Goal: Task Accomplishment & Management: Use online tool/utility

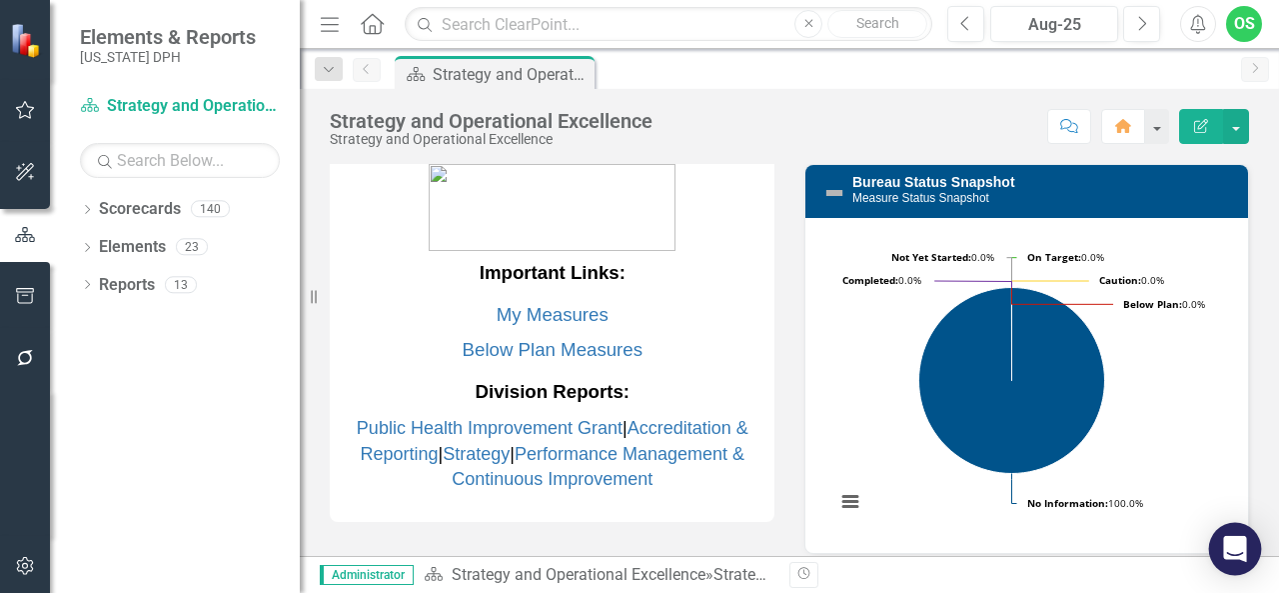
click at [1236, 555] on icon "Open Intercom Messenger" at bounding box center [1235, 549] width 26 height 26
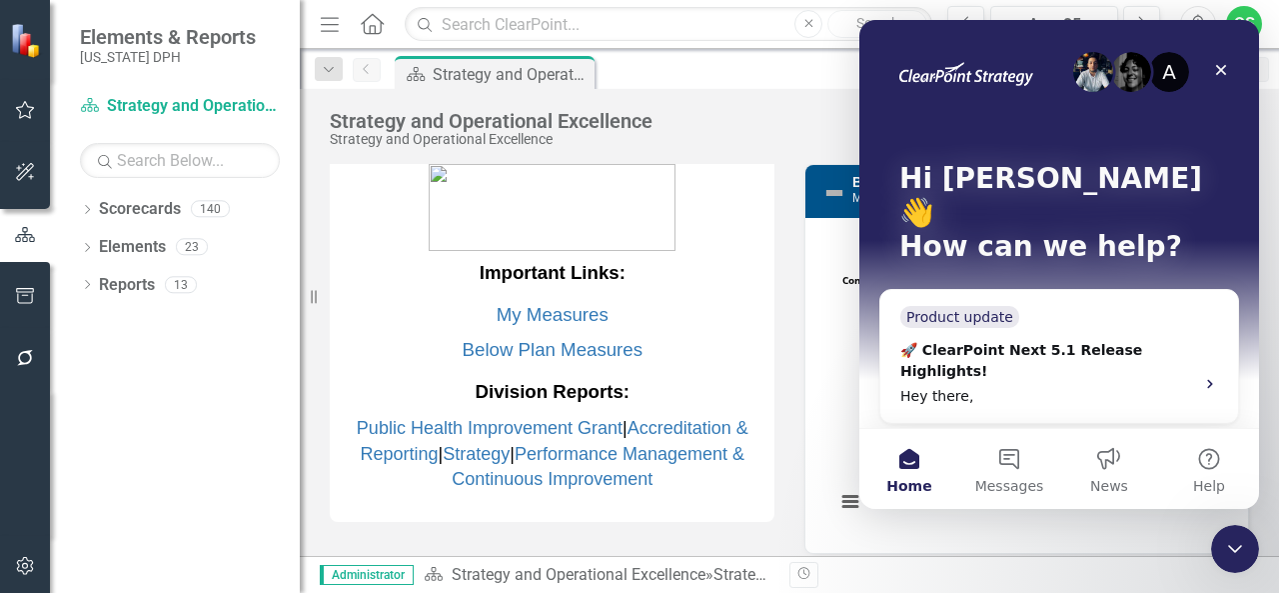
click at [1034, 443] on button "Search for help" at bounding box center [1060, 463] width 342 height 40
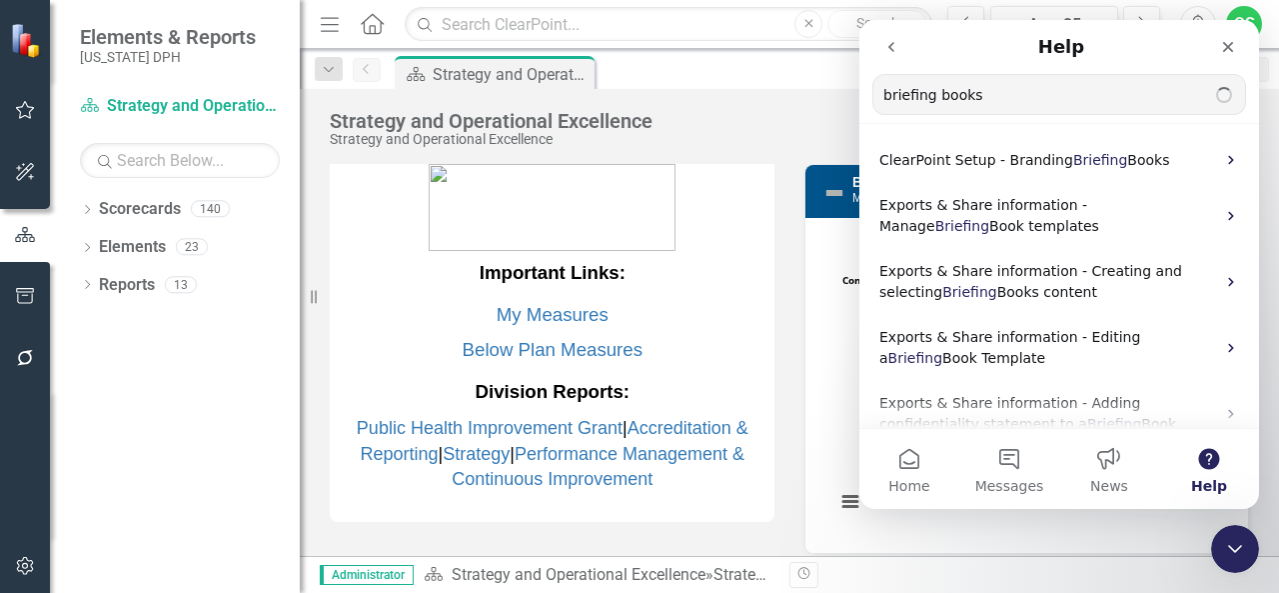
type input "briefing books"
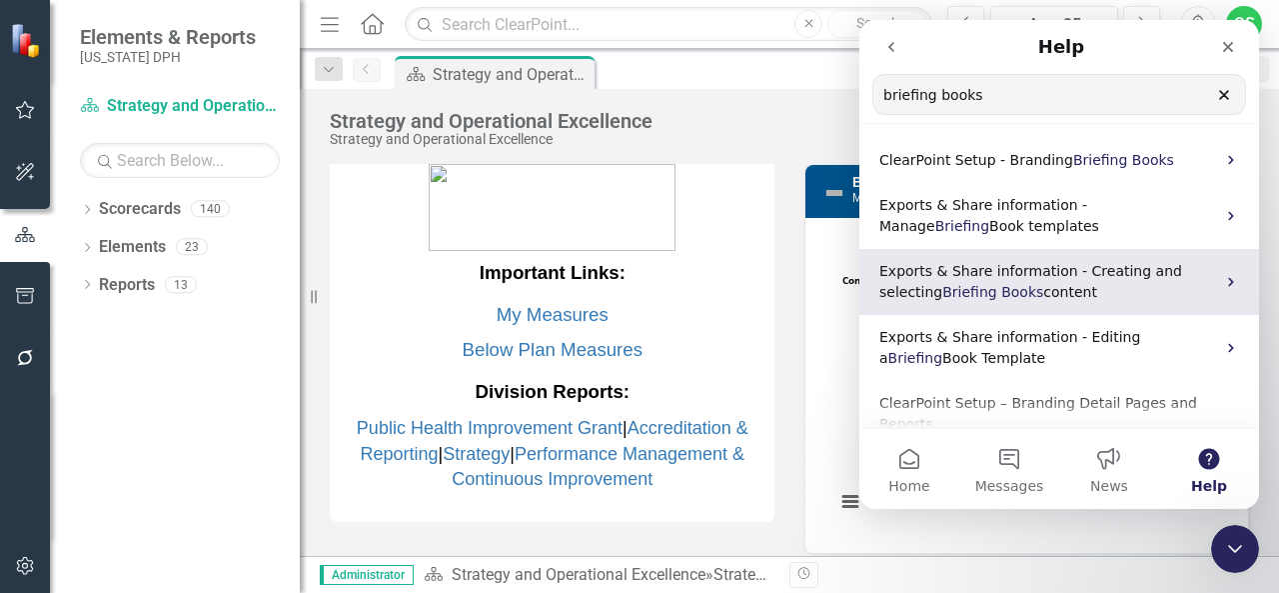
click at [1089, 265] on span "Exports & Share information - Creating and selecting" at bounding box center [1031, 281] width 303 height 37
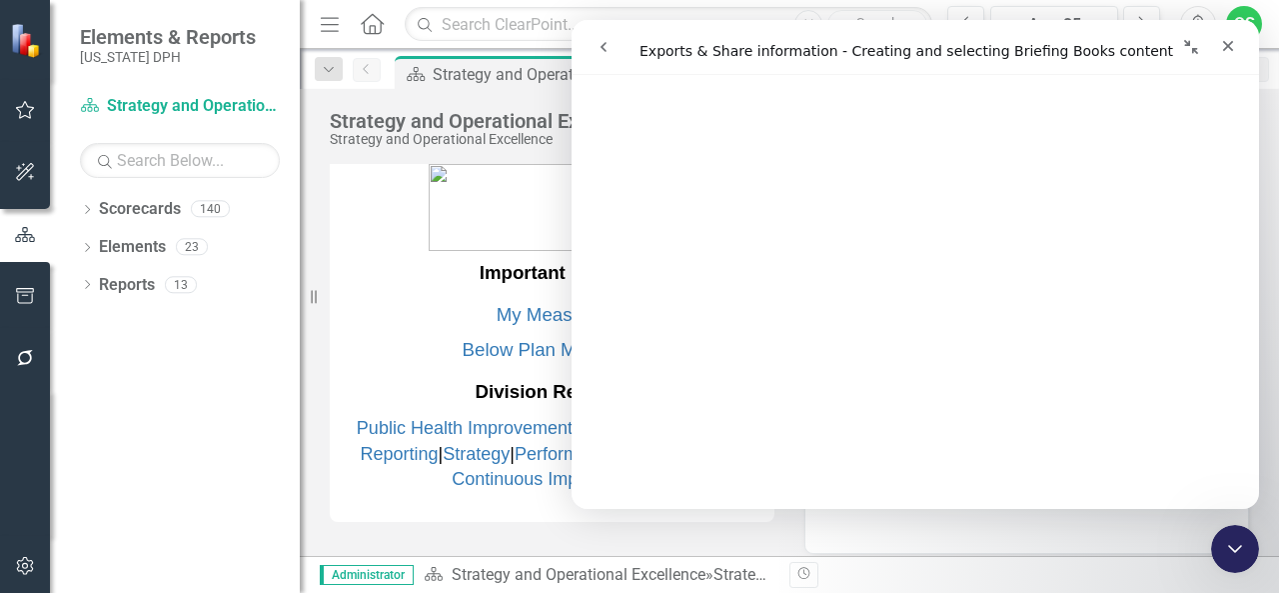
scroll to position [3097, 0]
click at [22, 298] on icon "button" at bounding box center [25, 296] width 21 height 16
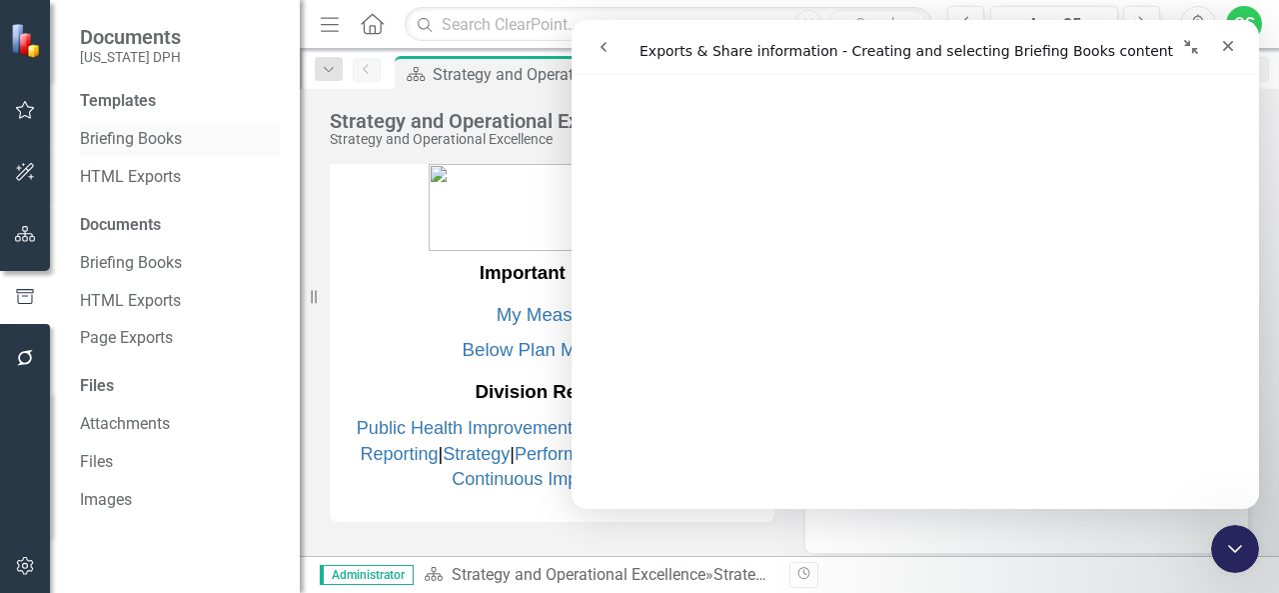
click at [147, 133] on link "Briefing Books" at bounding box center [180, 139] width 200 height 23
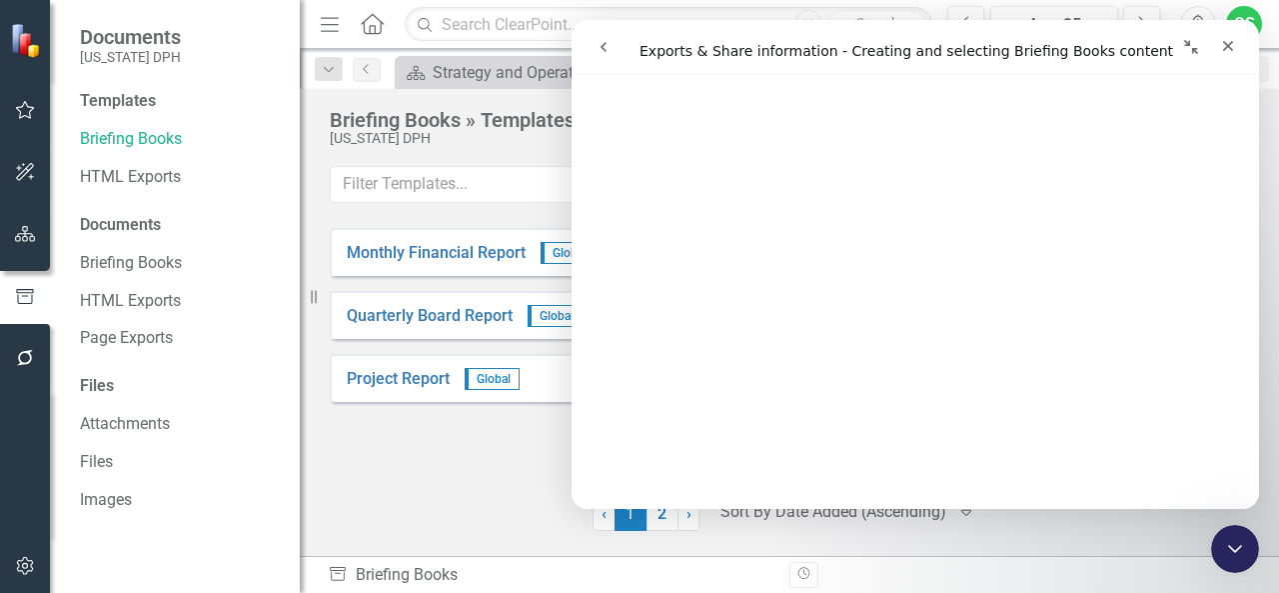
click at [1194, 51] on icon "Collapse window" at bounding box center [1191, 47] width 14 height 14
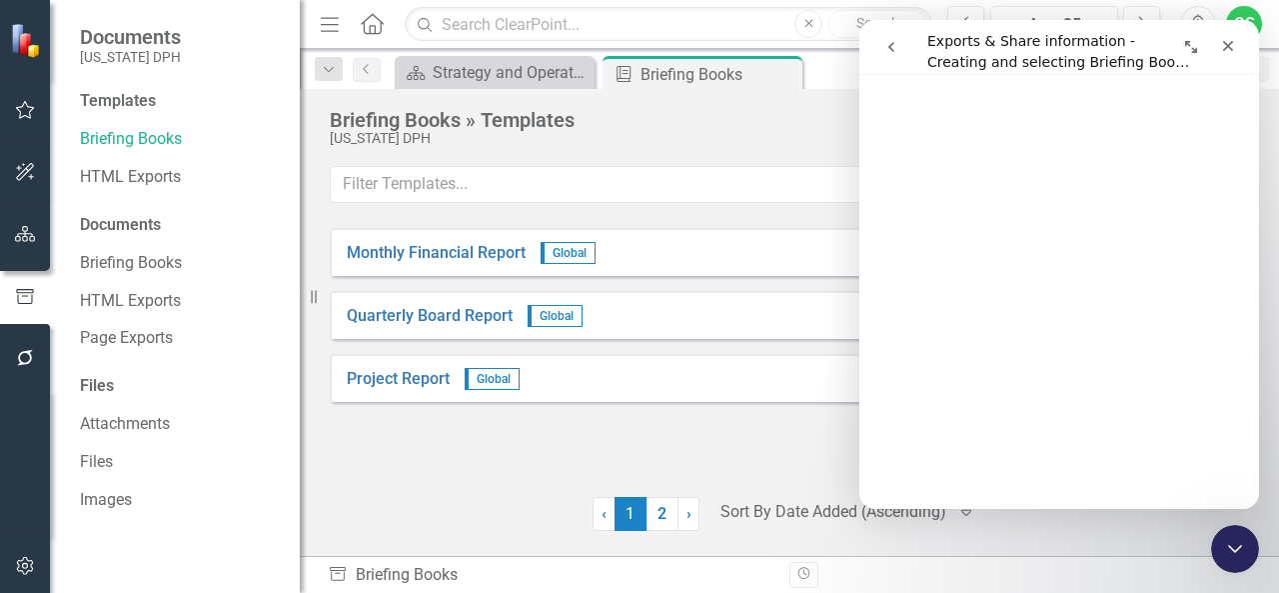
scroll to position [3048, 0]
click at [1183, 47] on icon "Expand window" at bounding box center [1191, 47] width 16 height 16
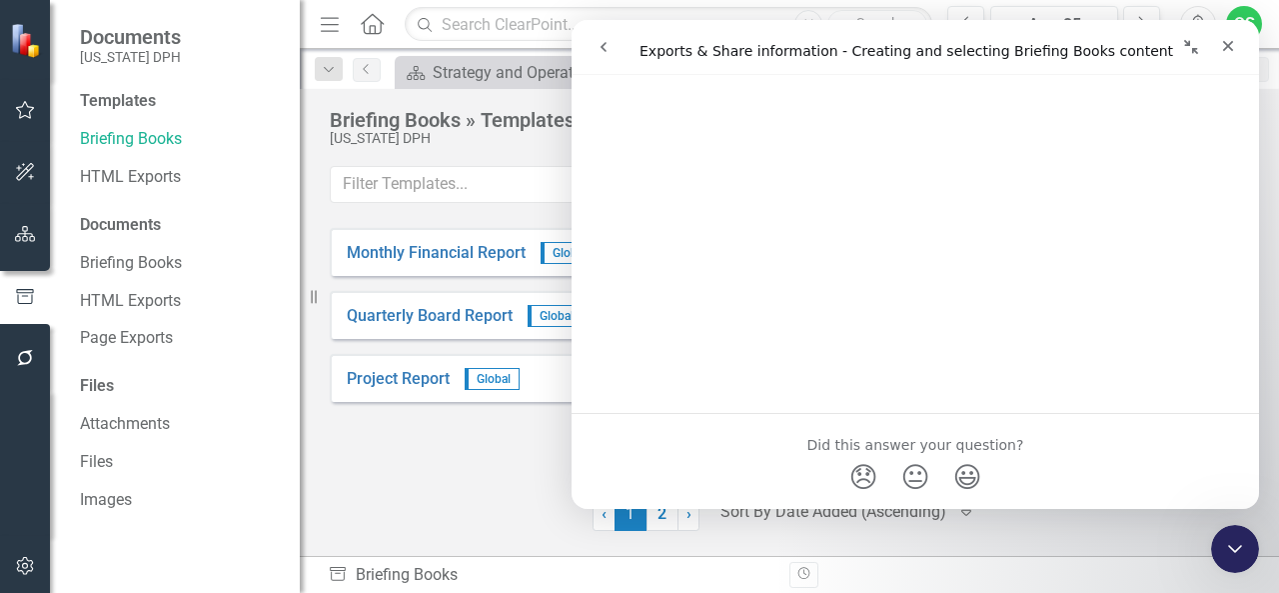
scroll to position [7376, 0]
click at [1220, 45] on icon "Close" at bounding box center [1228, 46] width 16 height 16
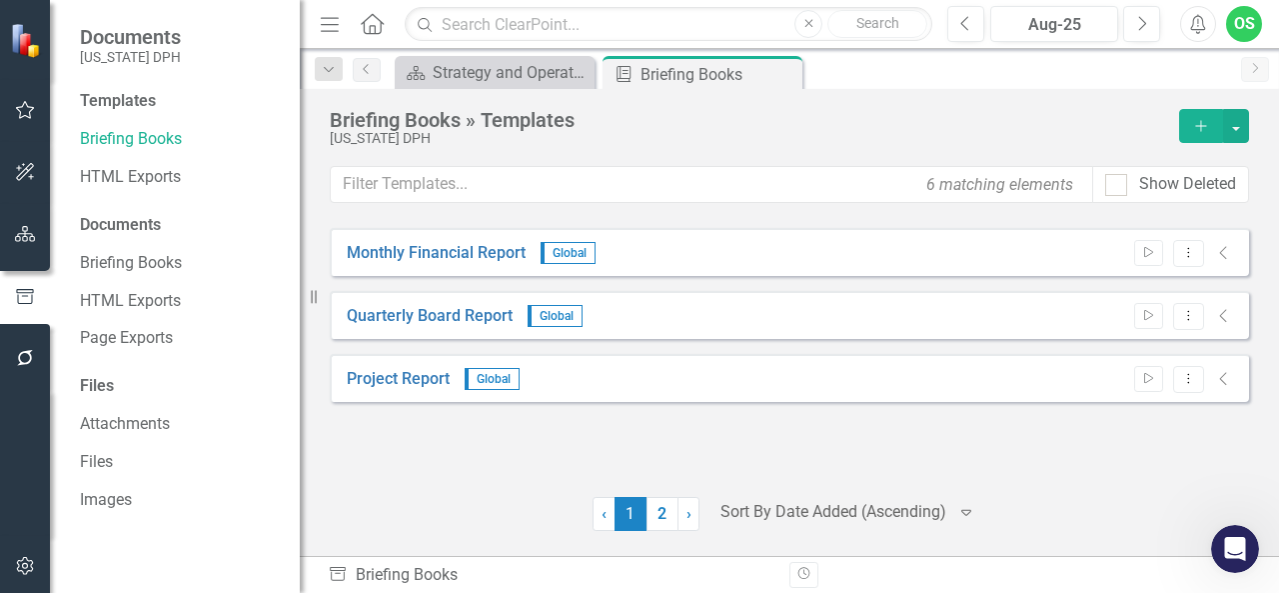
scroll to position [0, 0]
click at [1197, 122] on icon "Add" at bounding box center [1201, 126] width 18 height 14
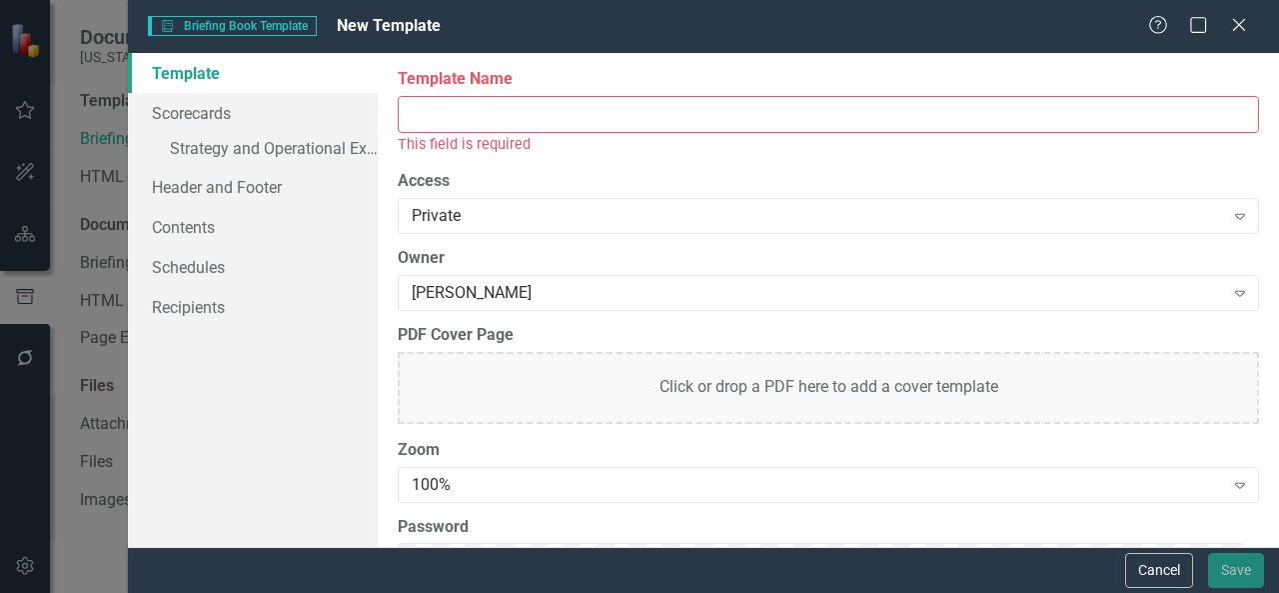
click at [707, 105] on input "Template Name" at bounding box center [829, 114] width 862 height 37
click at [212, 111] on link "Scorecards" at bounding box center [253, 113] width 250 height 40
click at [506, 101] on input "Template Name" at bounding box center [829, 114] width 862 height 37
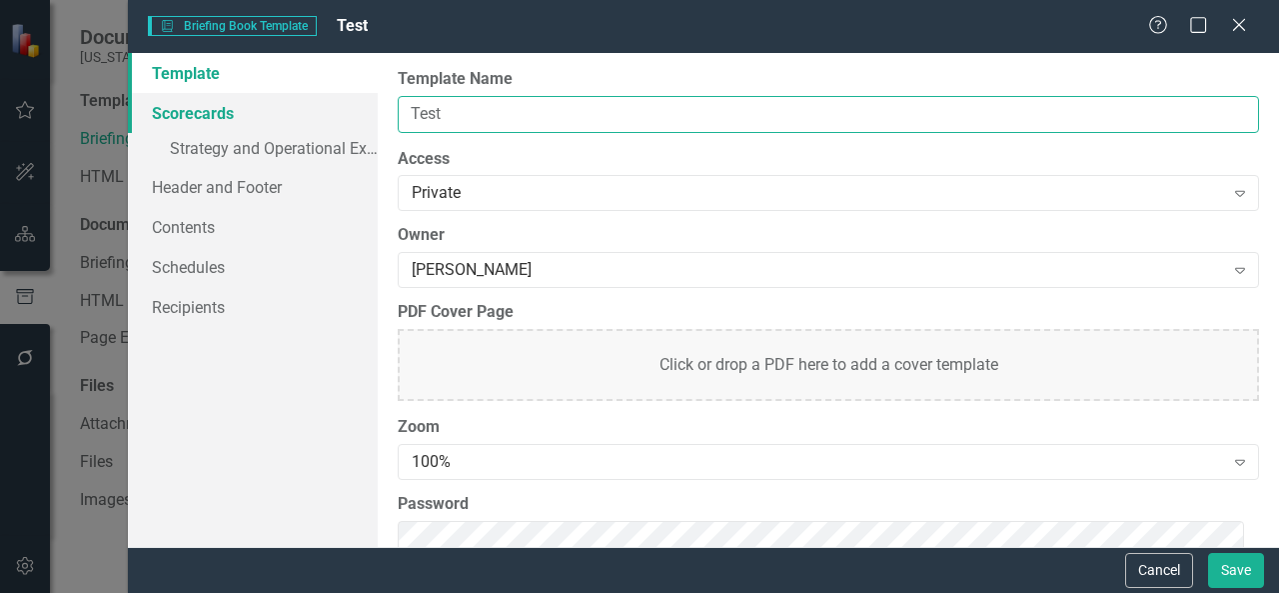
type input "Test"
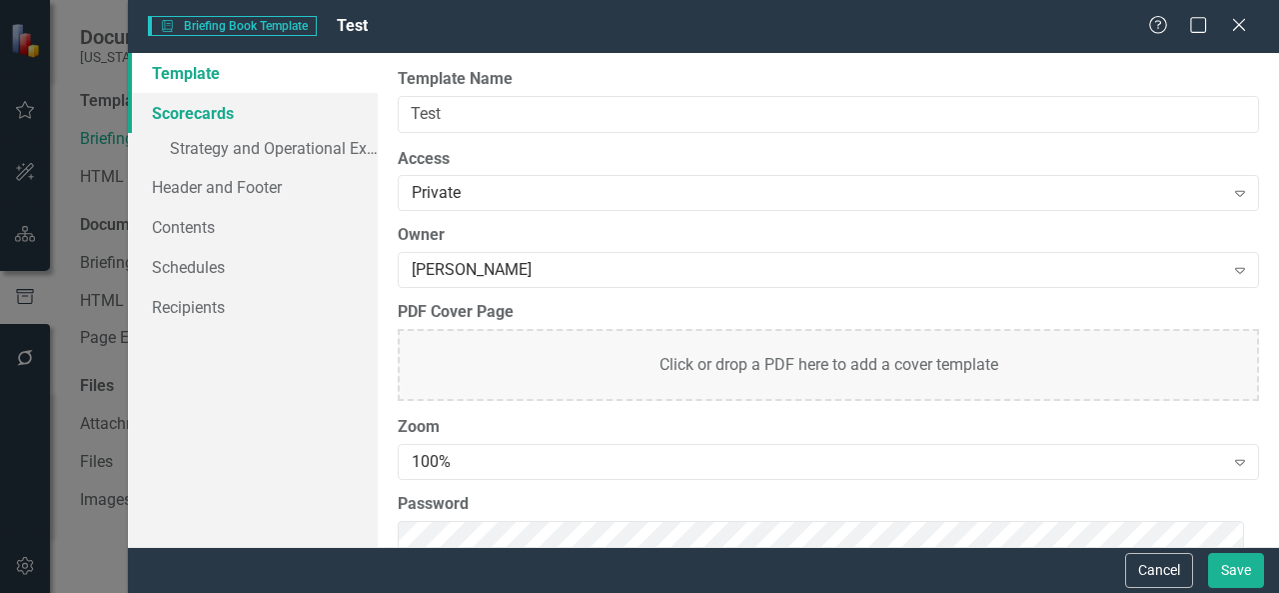
click at [249, 110] on link "Scorecards" at bounding box center [253, 113] width 250 height 40
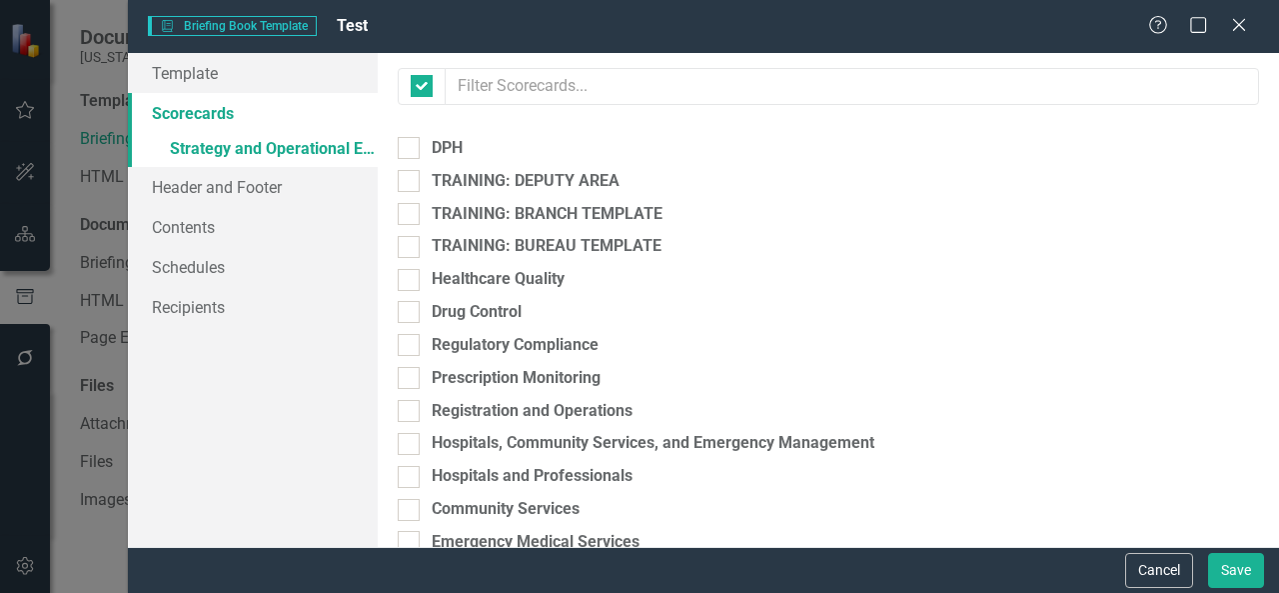
checkbox input "false"
click at [410, 181] on input "TRAINING: DEPUTY AREA" at bounding box center [404, 176] width 13 height 13
checkbox input "true"
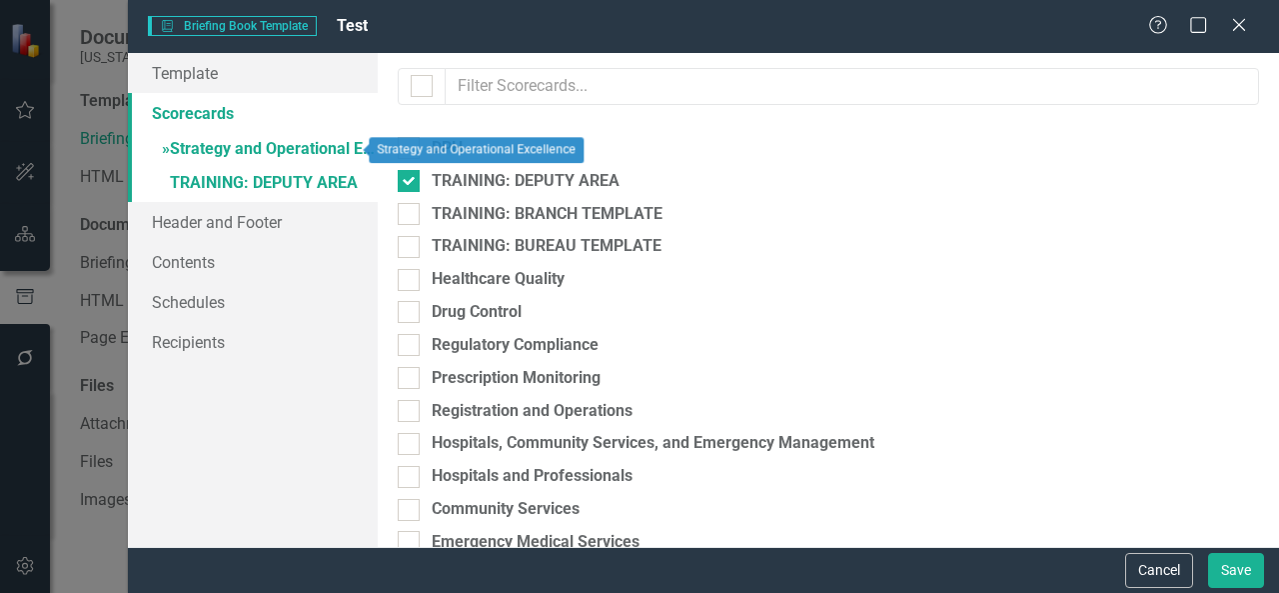
click at [192, 151] on link "» Strategy and Operational Excellence" at bounding box center [253, 150] width 250 height 35
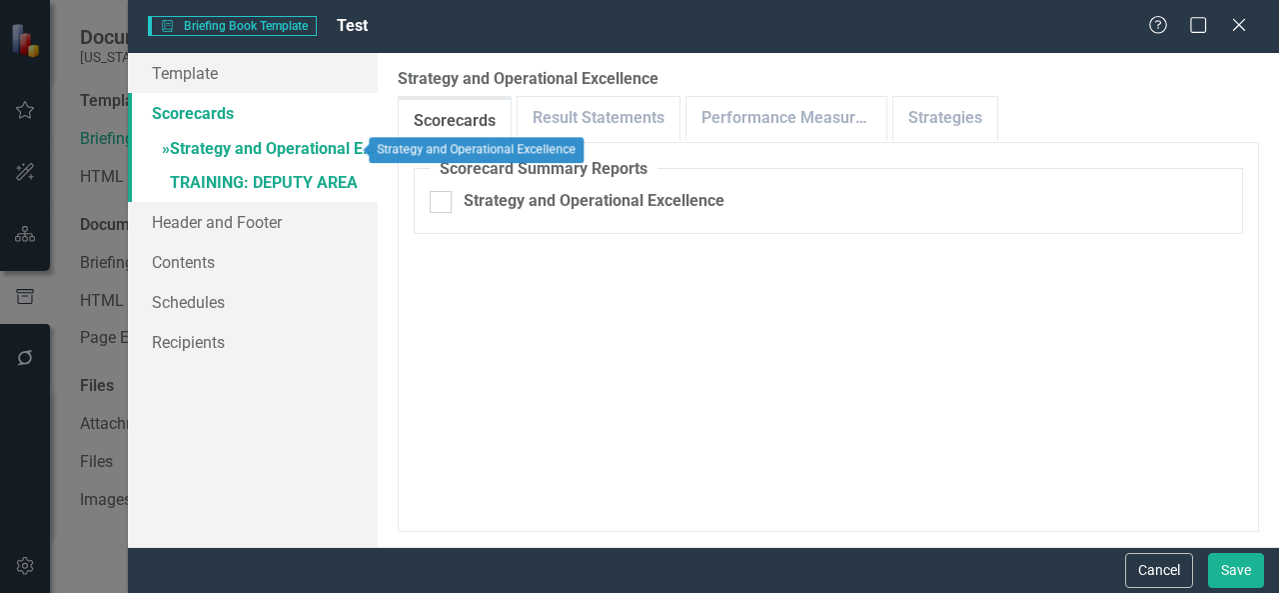
click at [162, 150] on span "»" at bounding box center [166, 148] width 8 height 19
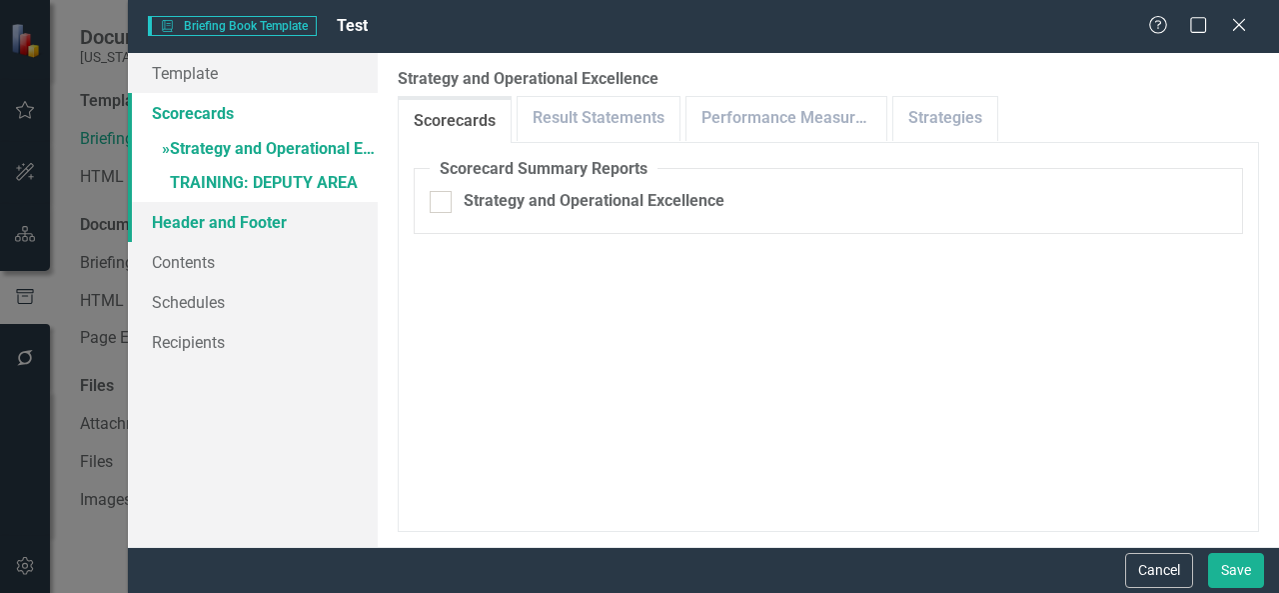
click at [186, 222] on link "Header and Footer" at bounding box center [253, 222] width 250 height 40
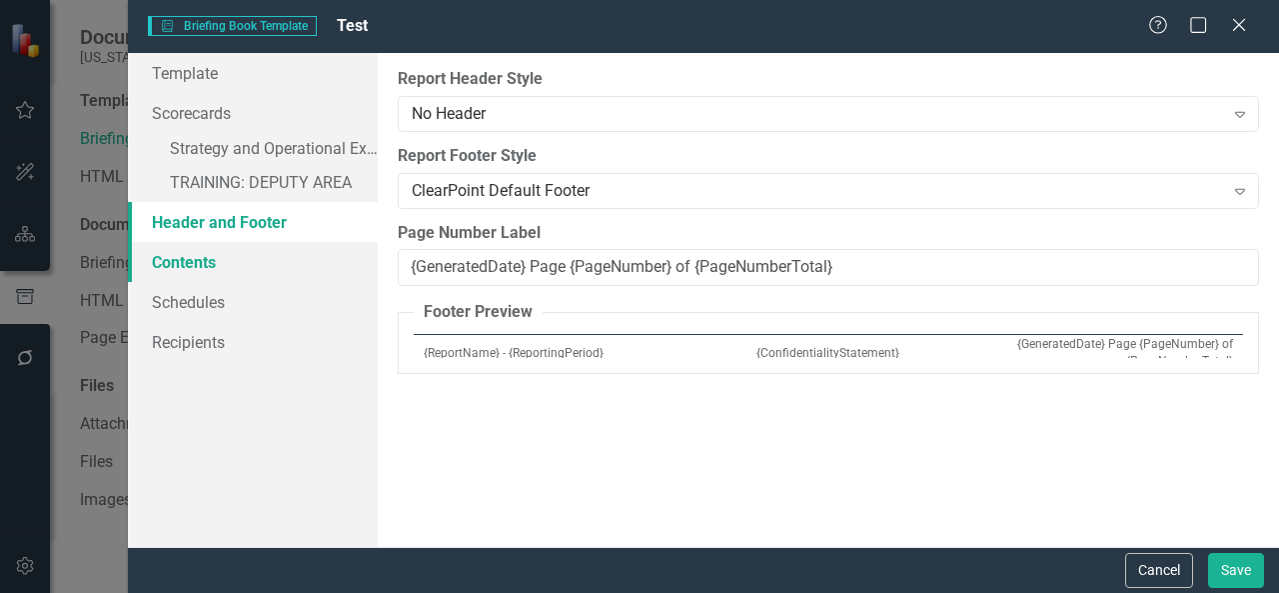
click at [185, 271] on link "Contents" at bounding box center [253, 262] width 250 height 40
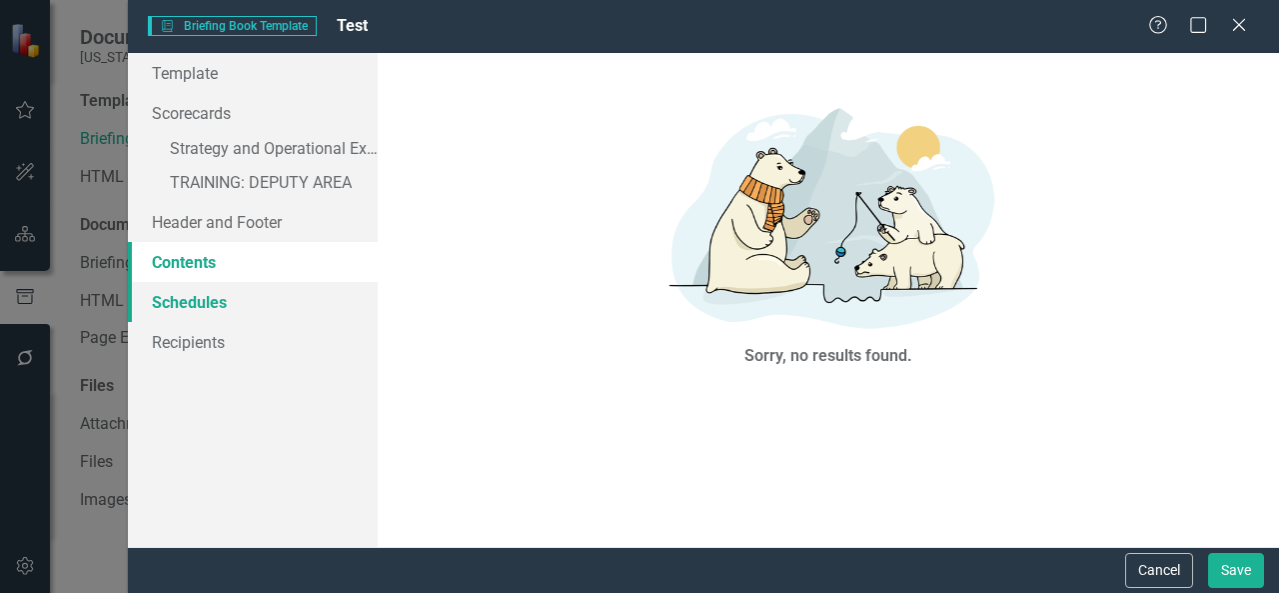
click at [196, 296] on link "Schedules" at bounding box center [253, 302] width 250 height 40
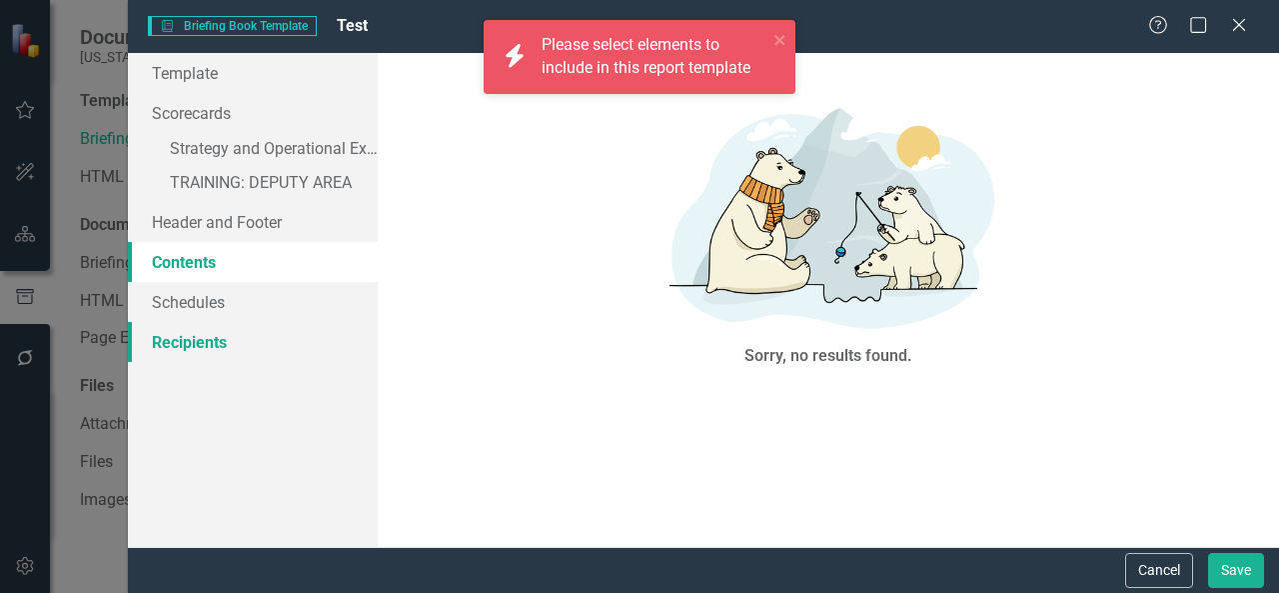
click at [202, 337] on link "Recipients" at bounding box center [253, 342] width 250 height 40
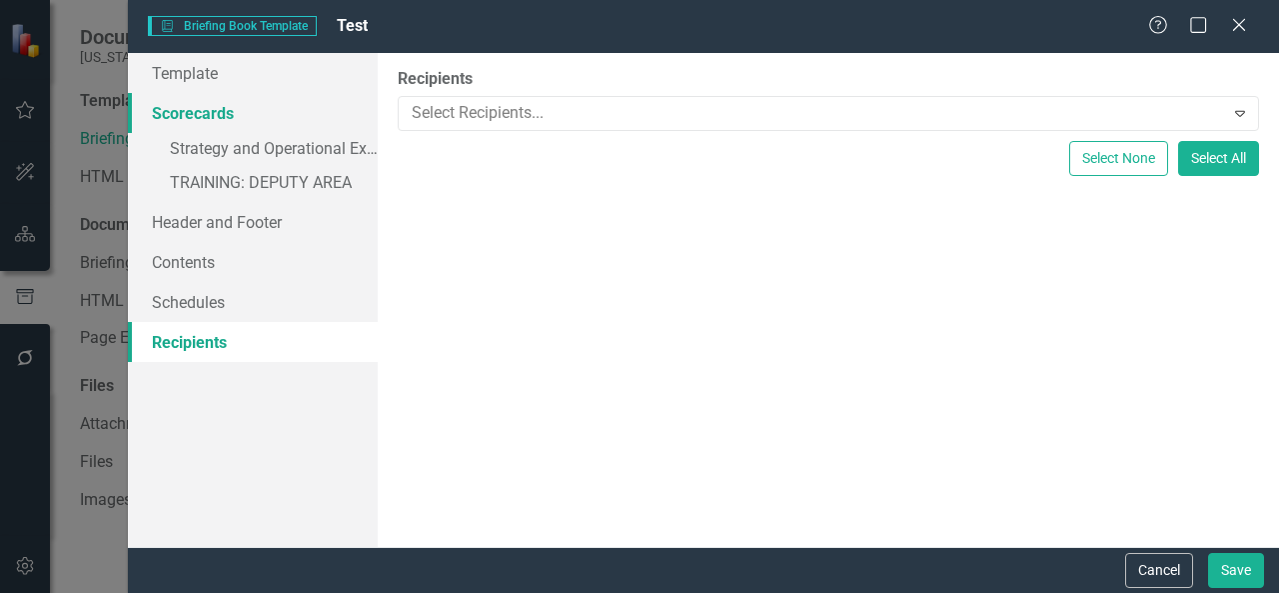
click at [210, 116] on link "Scorecards" at bounding box center [253, 113] width 250 height 40
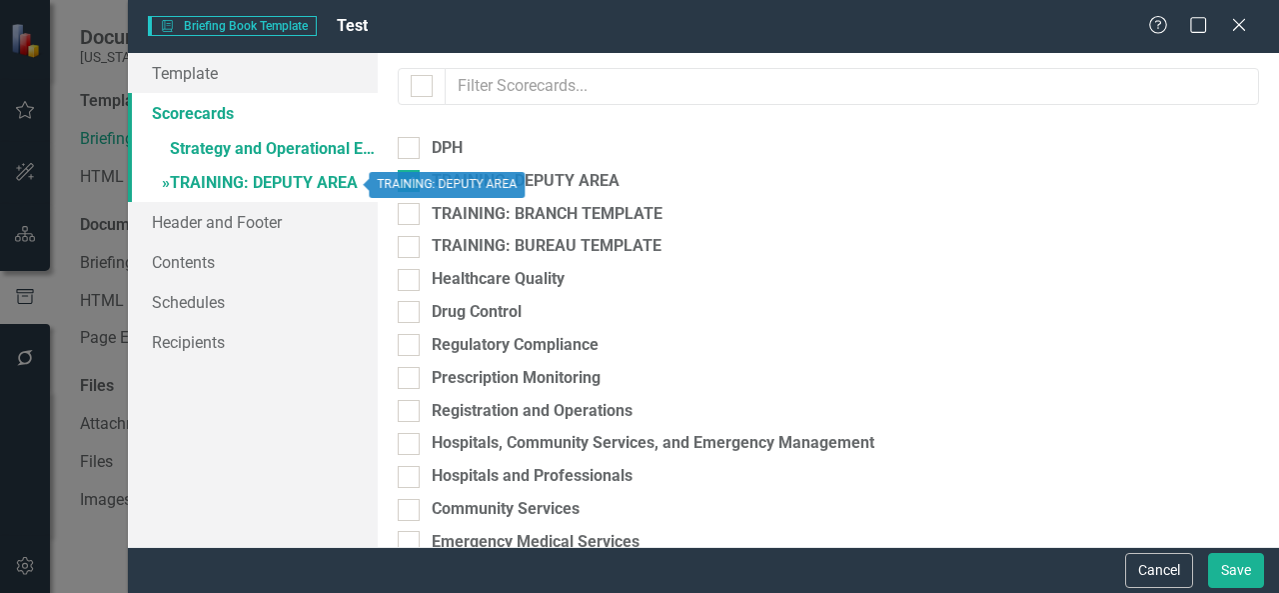
click at [166, 182] on span "»" at bounding box center [166, 182] width 8 height 19
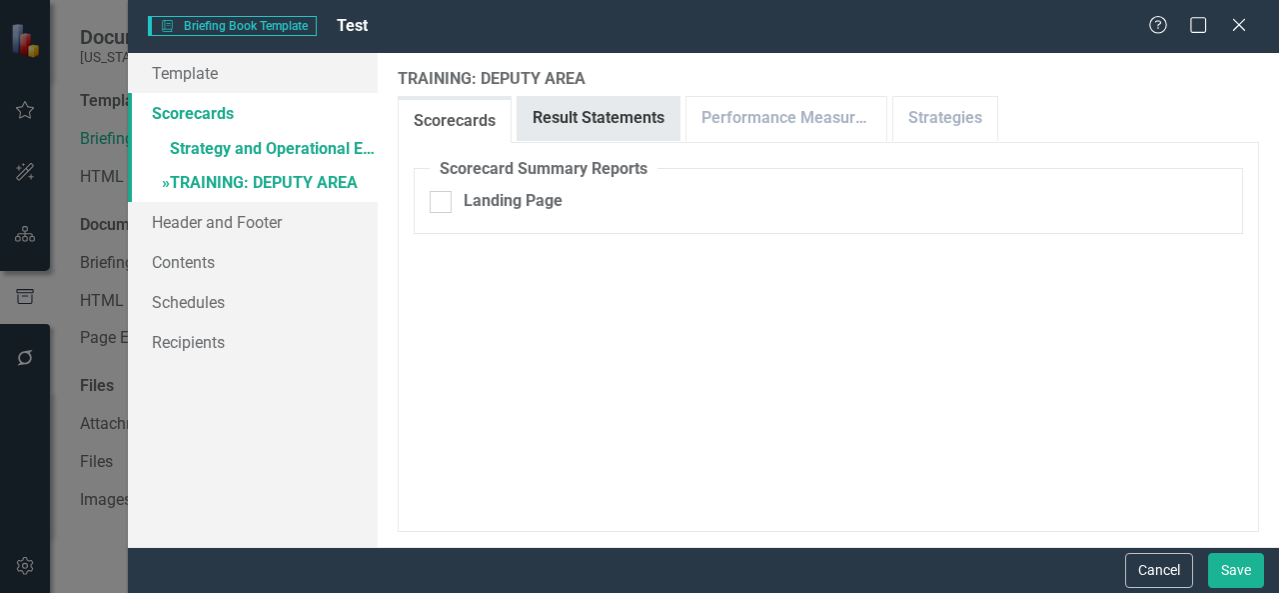
click at [629, 114] on div "TRAINING: DEPUTY AREA Please select the elements you would like included in thi…" at bounding box center [829, 300] width 902 height 494
click at [632, 124] on link "Result Statements" at bounding box center [599, 118] width 162 height 43
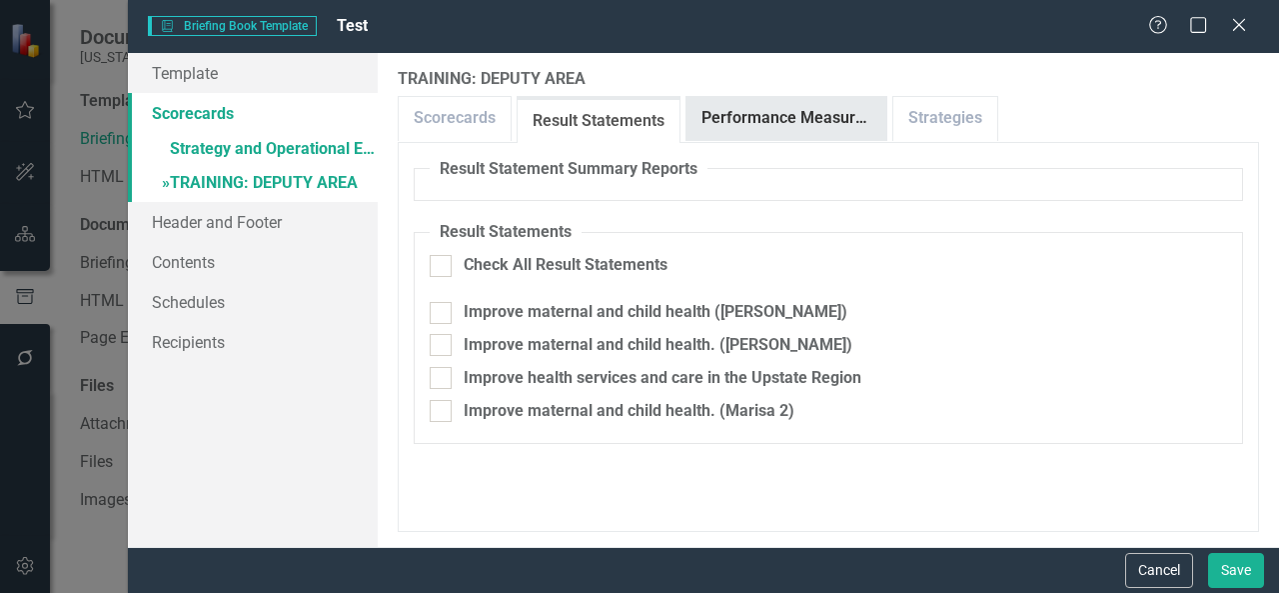
click at [706, 114] on link "Performance Measures" at bounding box center [787, 118] width 200 height 43
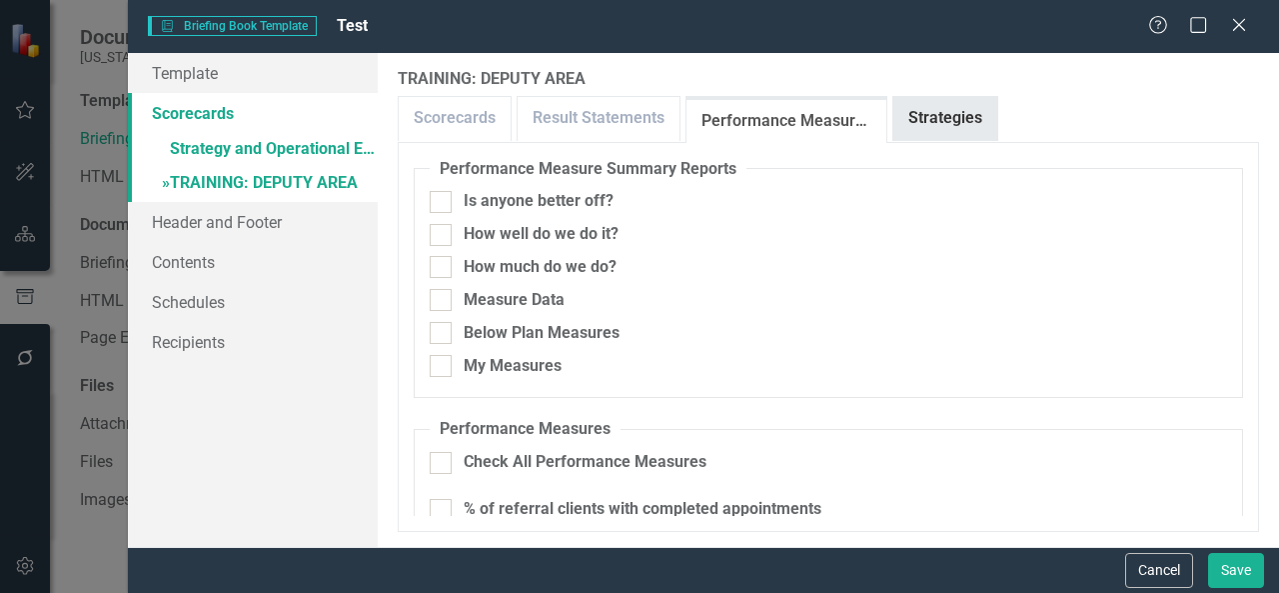
click at [908, 111] on link "Strategies" at bounding box center [946, 118] width 104 height 43
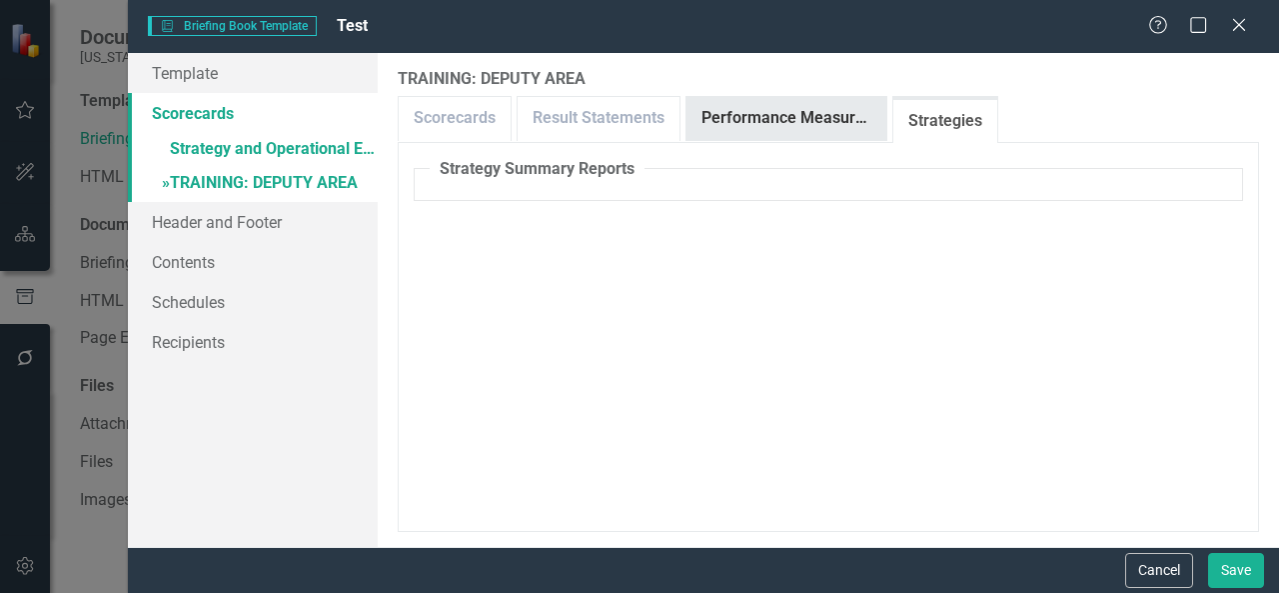
click at [791, 109] on link "Performance Measures" at bounding box center [787, 118] width 200 height 43
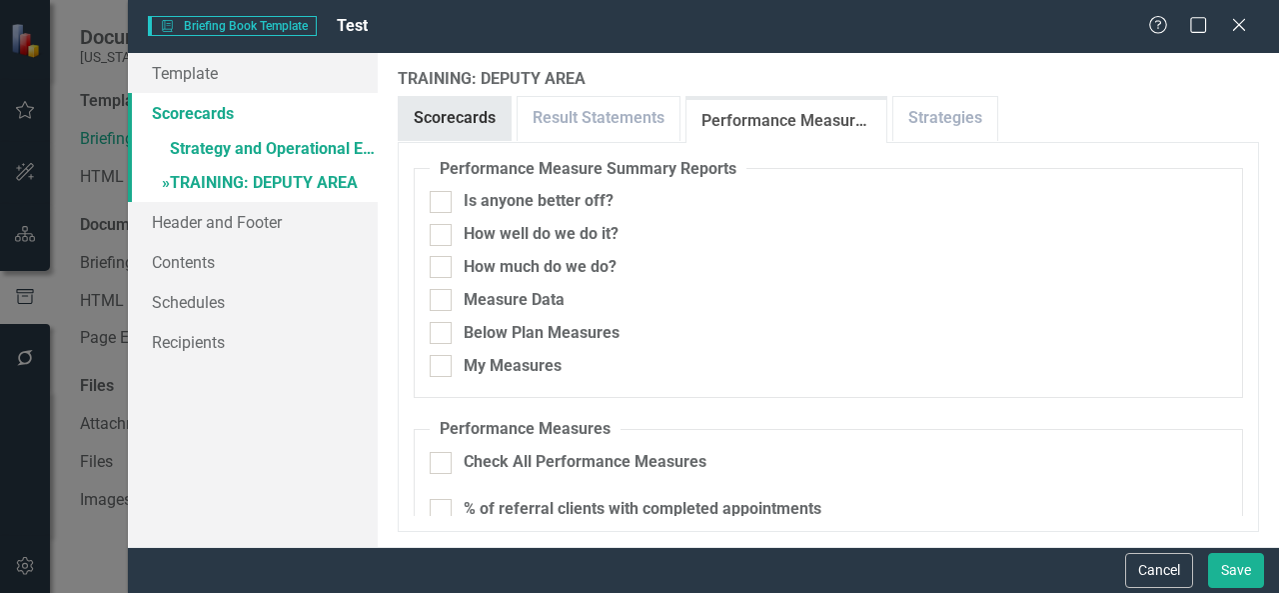
click at [476, 115] on link "Scorecards" at bounding box center [455, 118] width 112 height 43
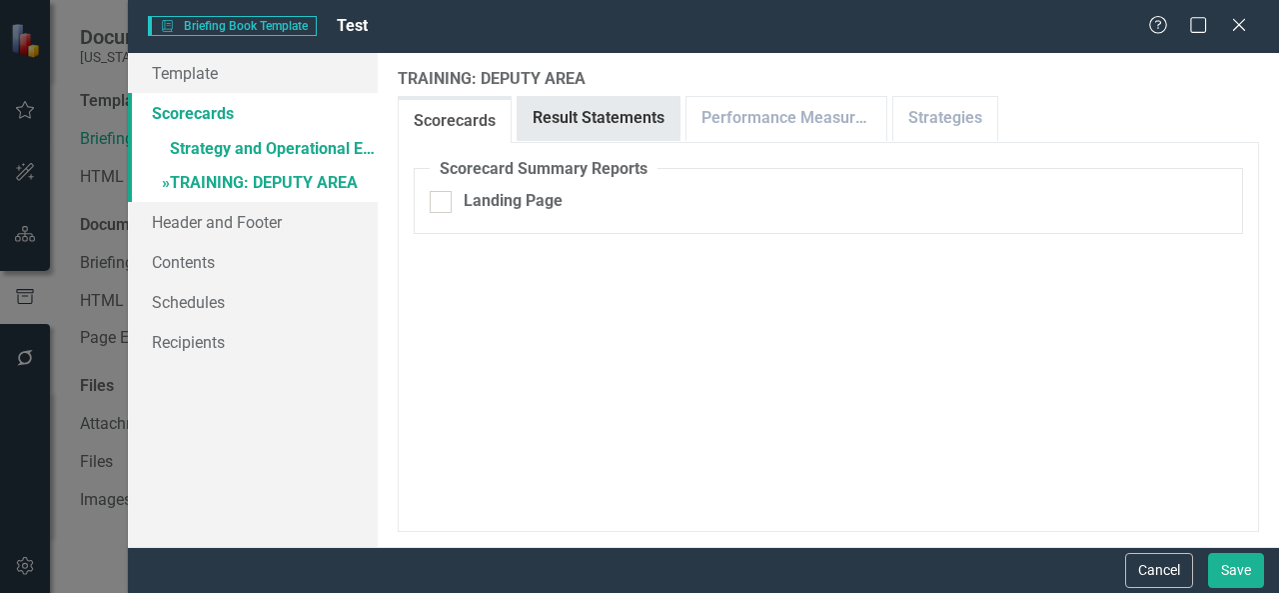
click at [532, 109] on link "Result Statements" at bounding box center [599, 118] width 162 height 43
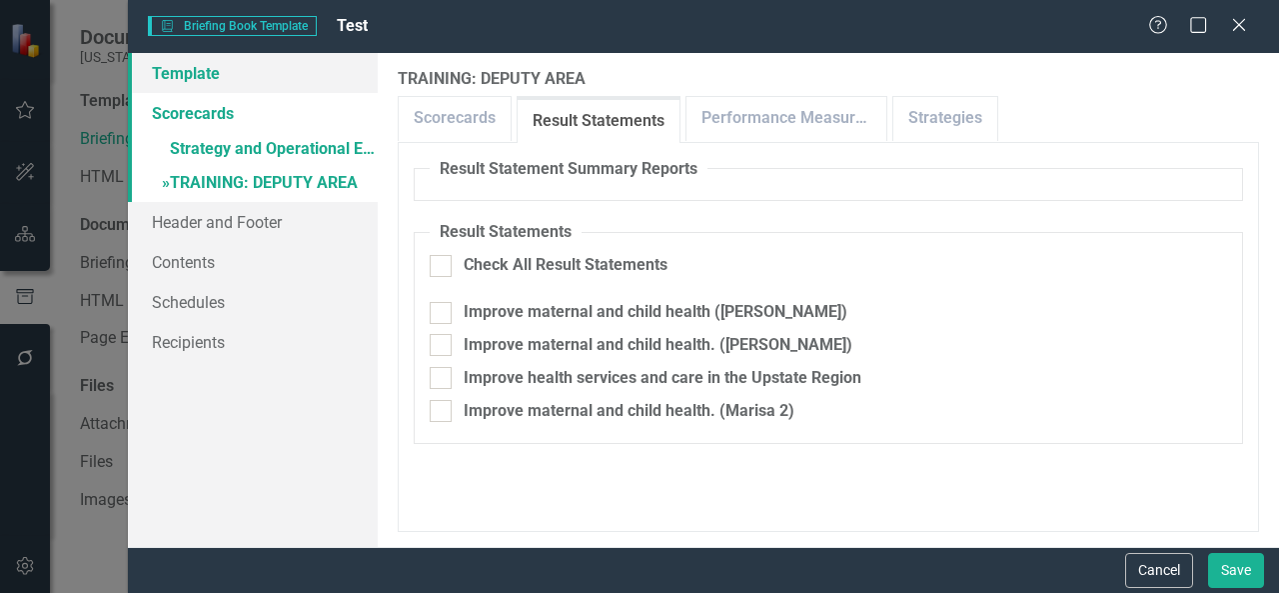
click at [213, 57] on link "Template" at bounding box center [253, 73] width 250 height 40
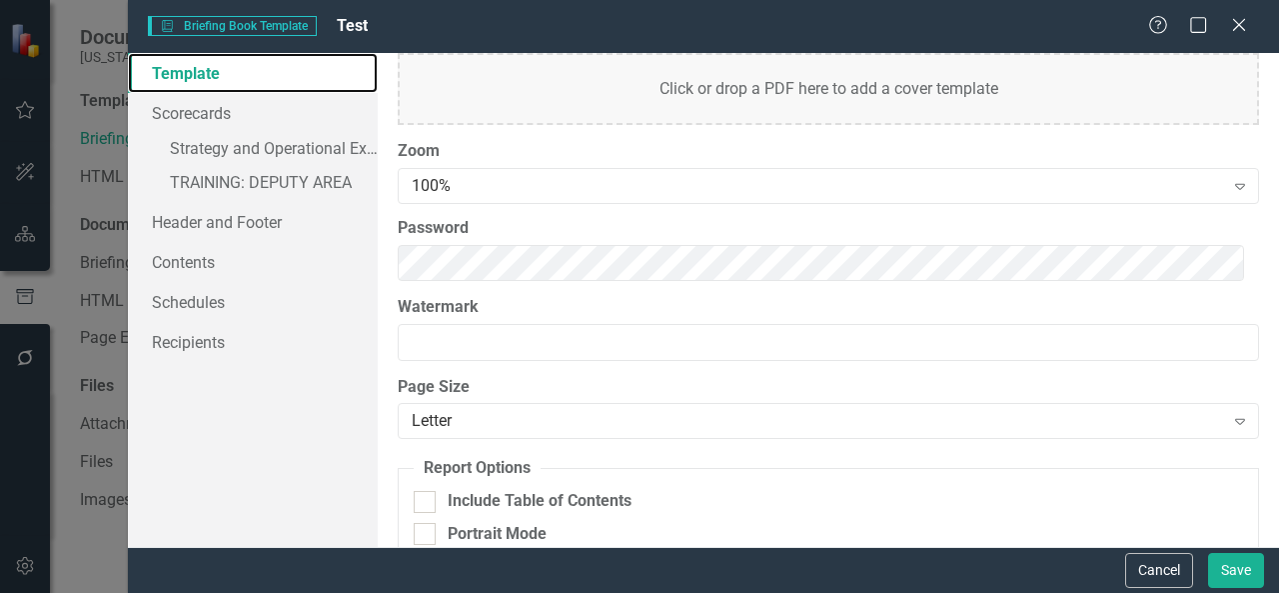
scroll to position [342, 0]
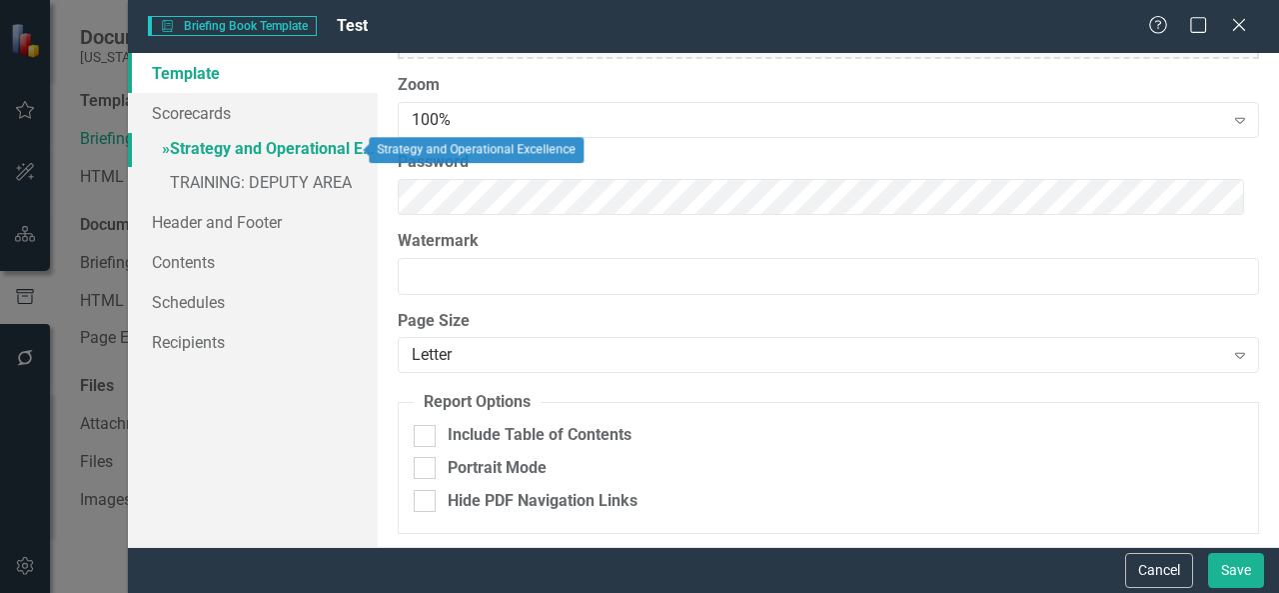
click at [243, 143] on link "» Strategy and Operational Excellence" at bounding box center [253, 150] width 250 height 35
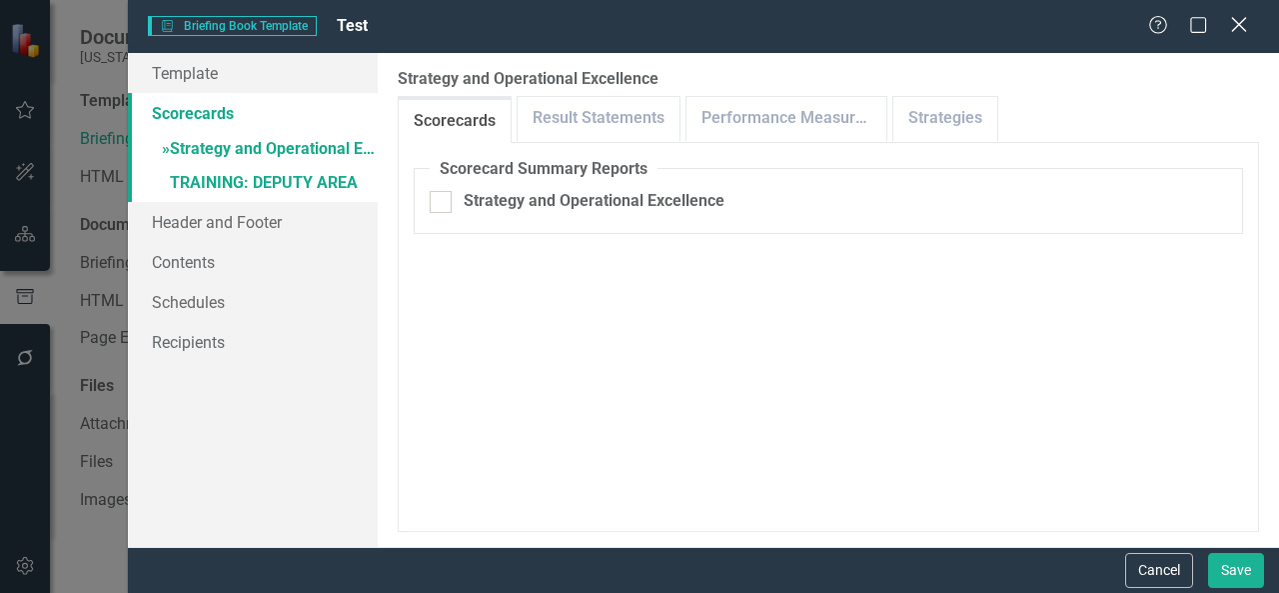
click at [1245, 25] on icon "Close" at bounding box center [1238, 24] width 25 height 19
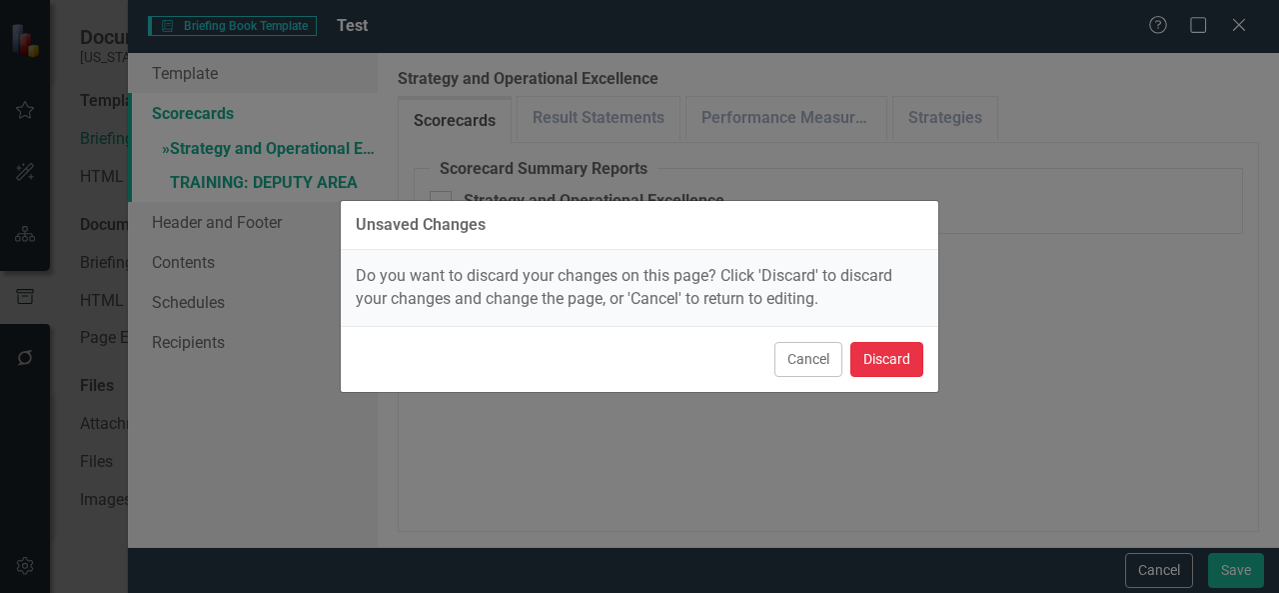
click at [871, 345] on button "Discard" at bounding box center [887, 359] width 73 height 35
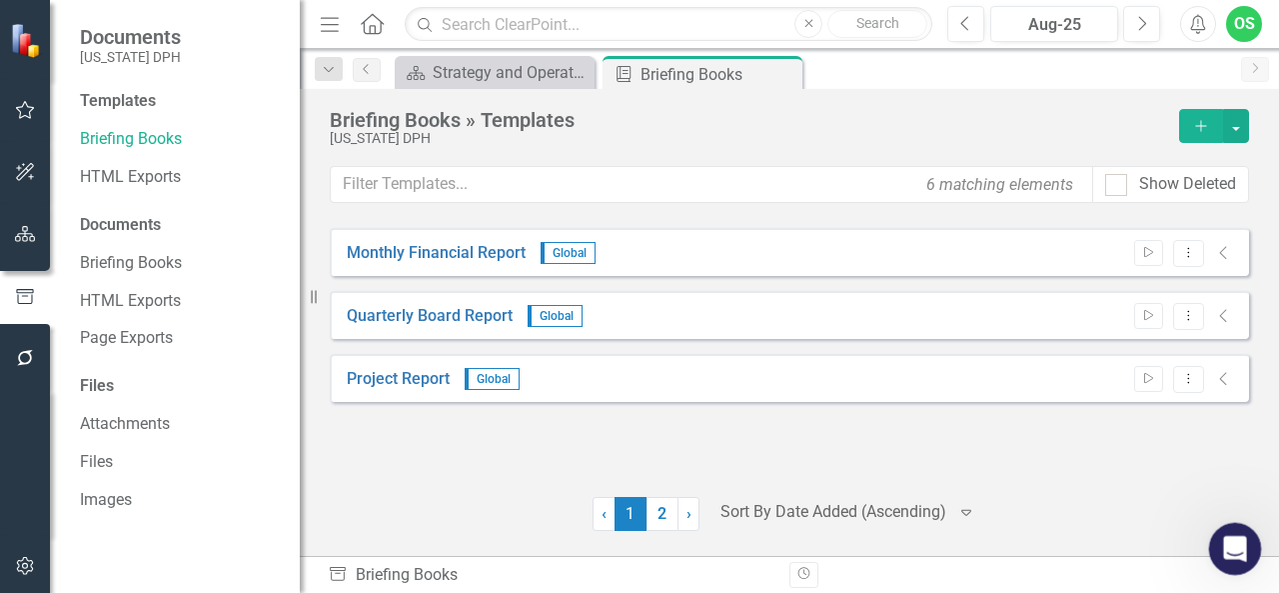
click at [1218, 562] on div "Open Intercom Messenger" at bounding box center [1232, 546] width 66 height 66
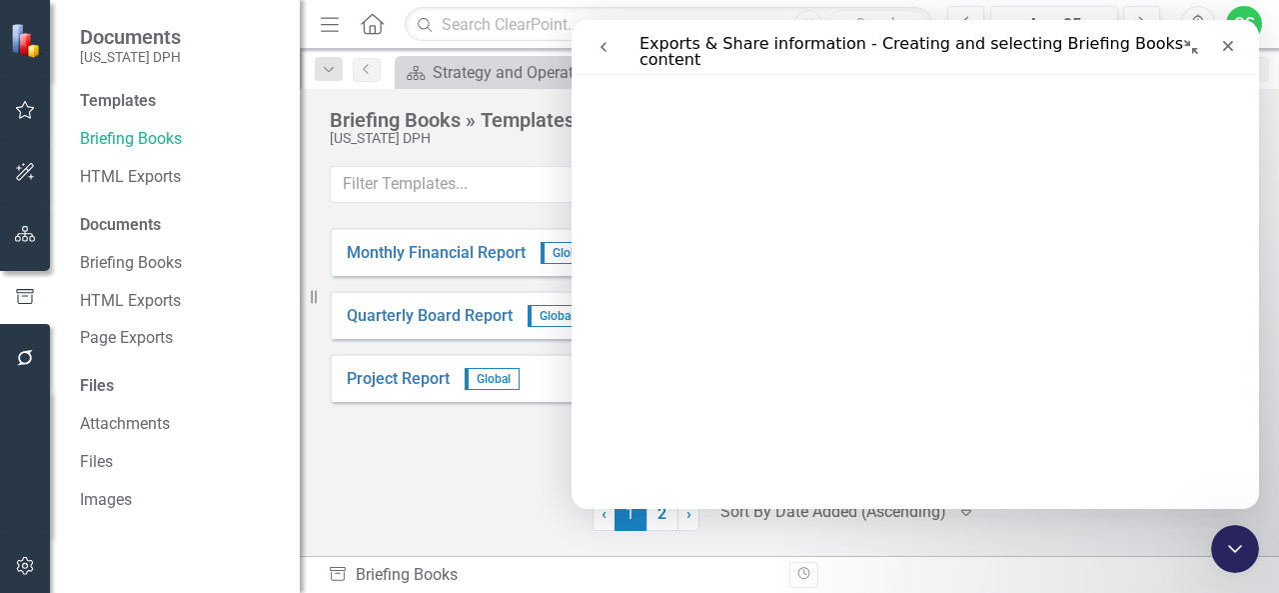
scroll to position [4514, 0]
click at [1235, 36] on div "Close" at bounding box center [1228, 46] width 36 height 36
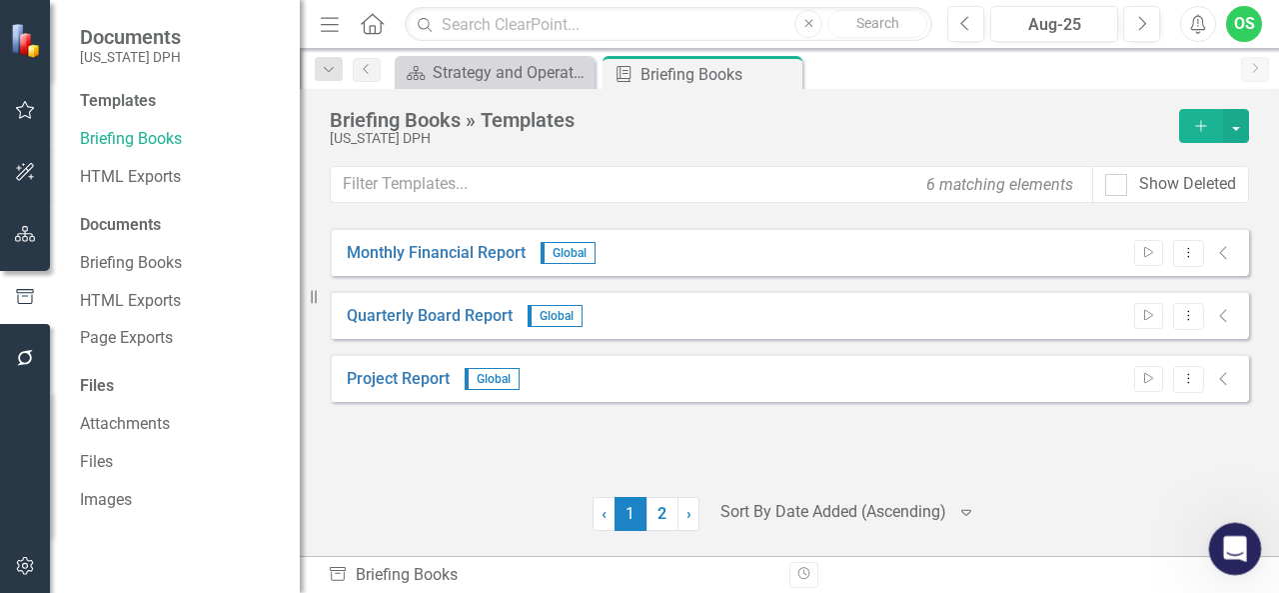
click at [1235, 543] on icon "Open Intercom Messenger" at bounding box center [1232, 546] width 33 height 33
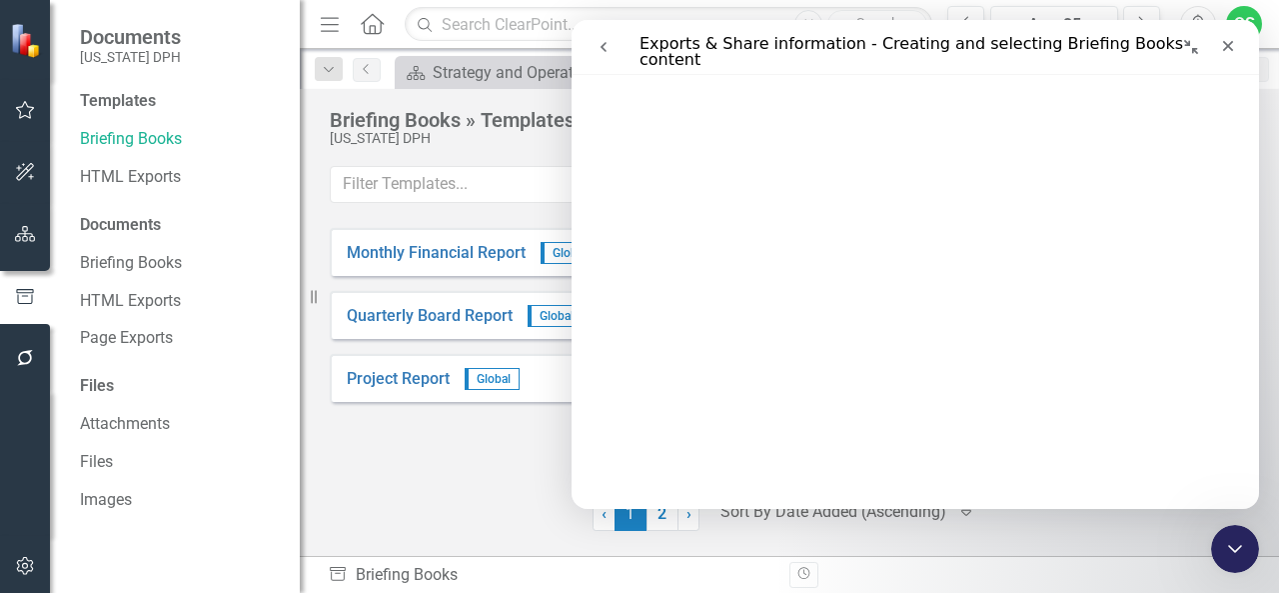
click at [460, 525] on div at bounding box center [461, 514] width 263 height 34
click at [1233, 38] on icon "Close" at bounding box center [1228, 46] width 16 height 16
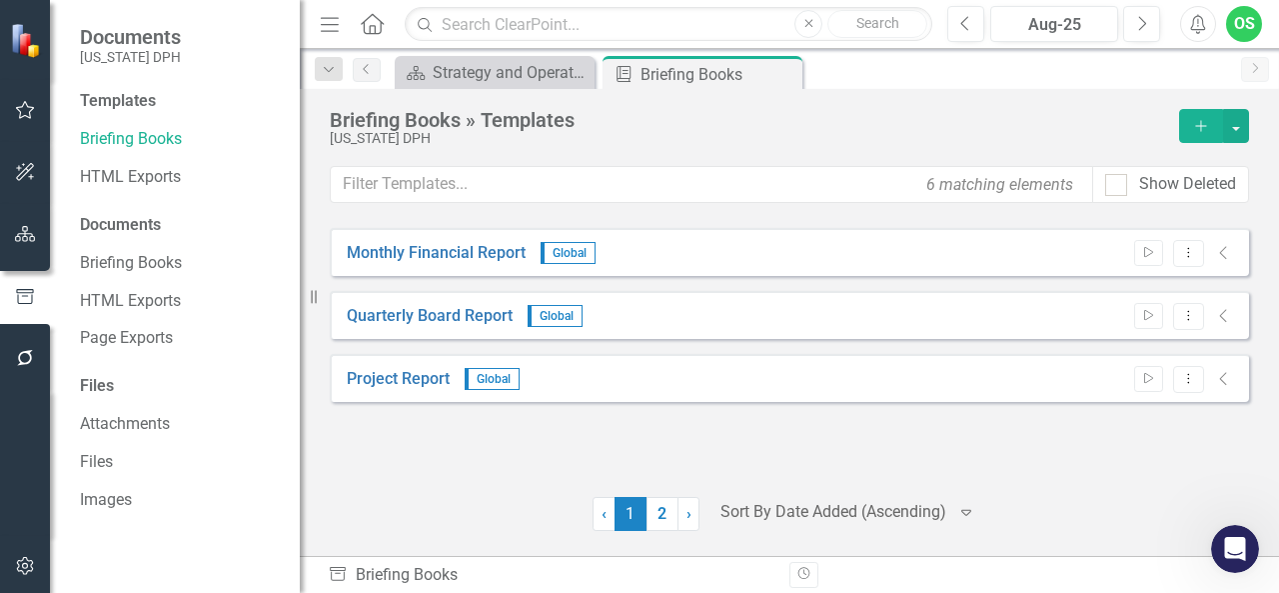
click at [1211, 125] on button "Add" at bounding box center [1201, 126] width 44 height 34
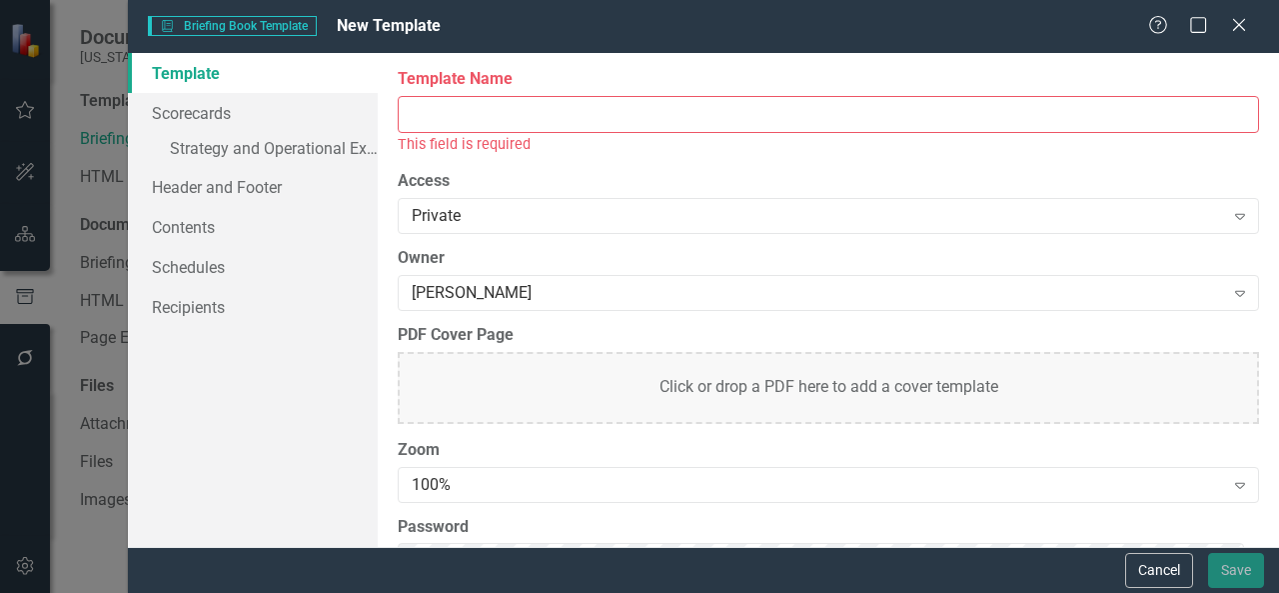
click at [564, 105] on input "Template Name" at bounding box center [829, 114] width 862 height 37
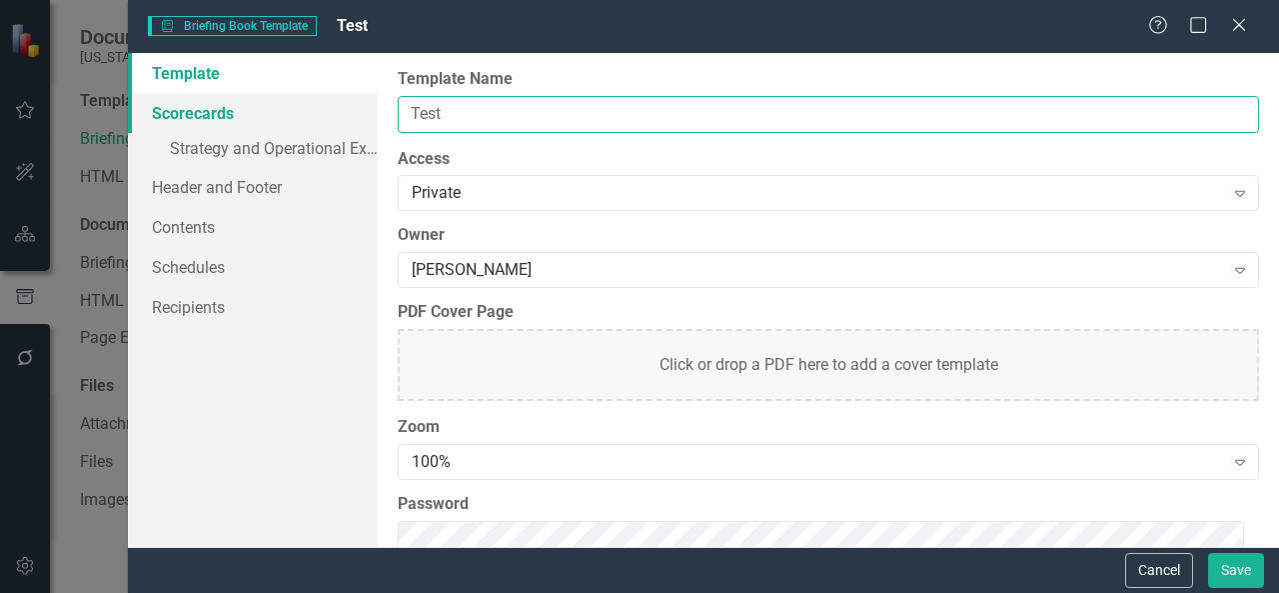
type input "Test"
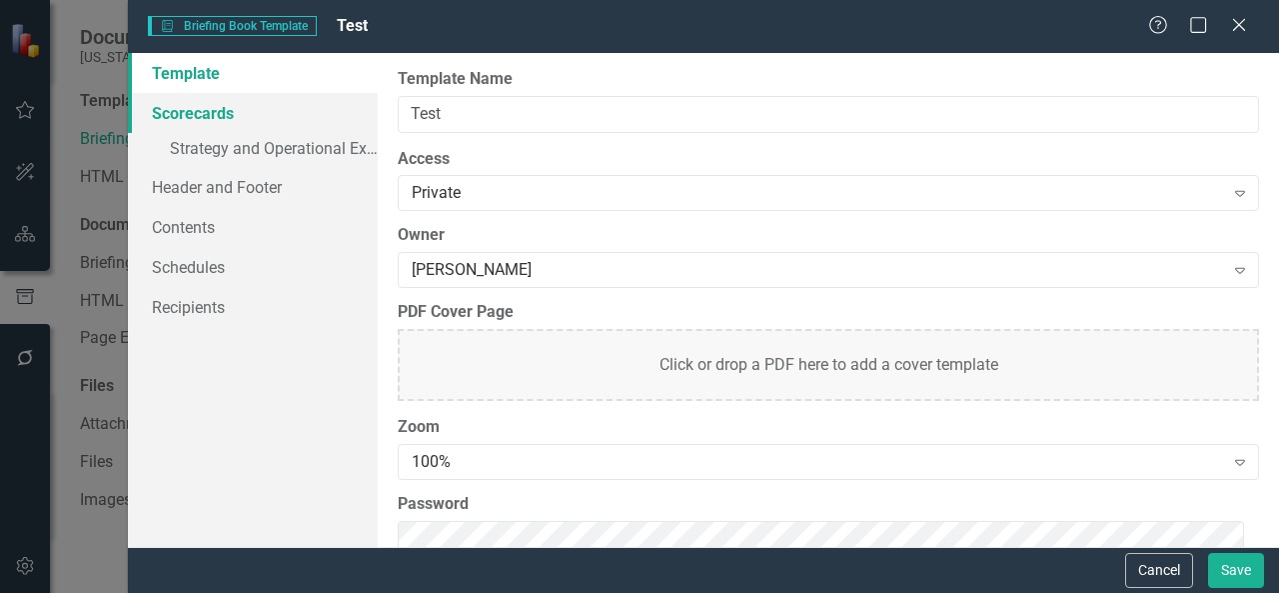
click at [197, 120] on link "Scorecards" at bounding box center [253, 113] width 250 height 40
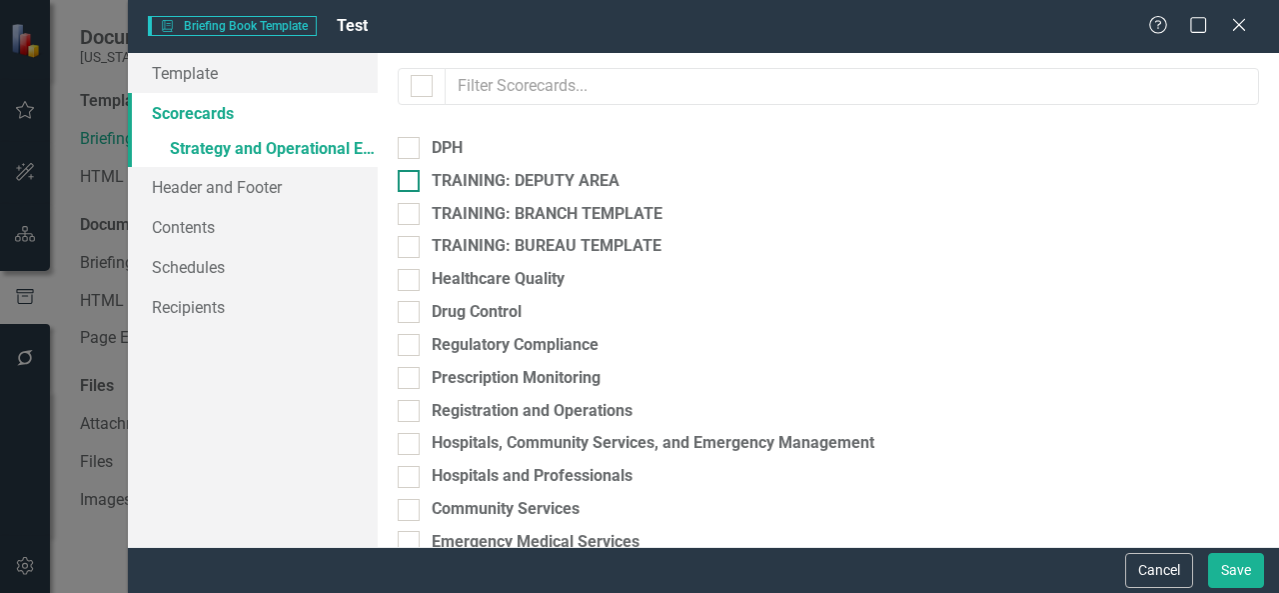
click at [405, 182] on input "TRAINING: DEPUTY AREA" at bounding box center [404, 176] width 13 height 13
checkbox input "true"
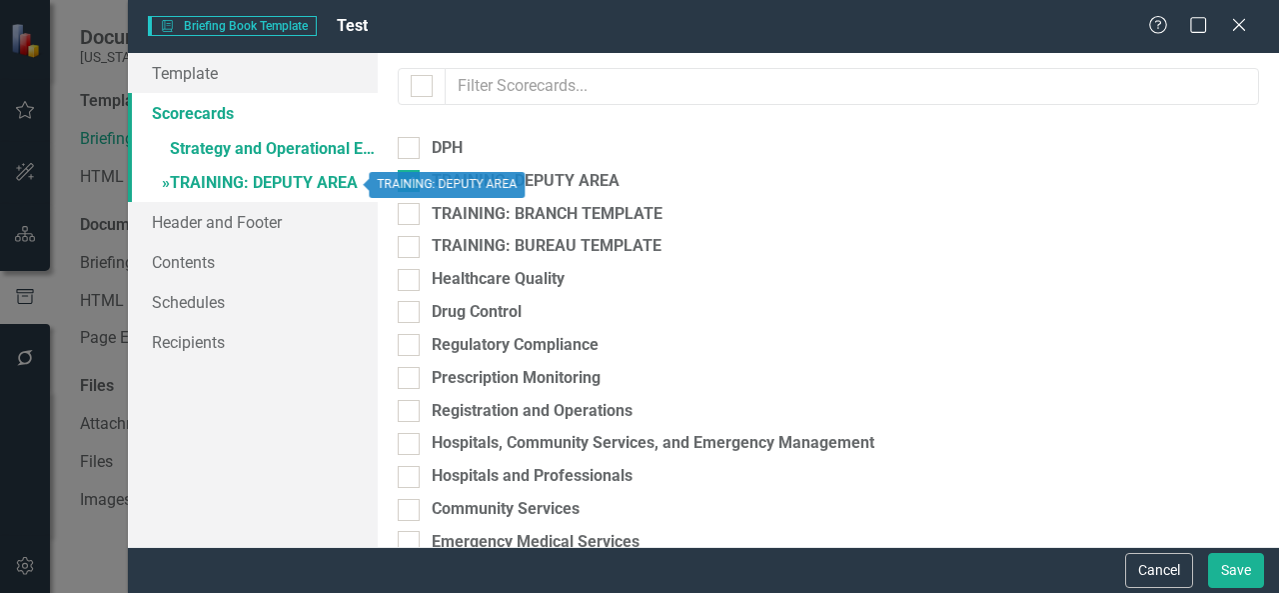
click at [278, 180] on link "» TRAINING: DEPUTY AREA" at bounding box center [253, 184] width 250 height 35
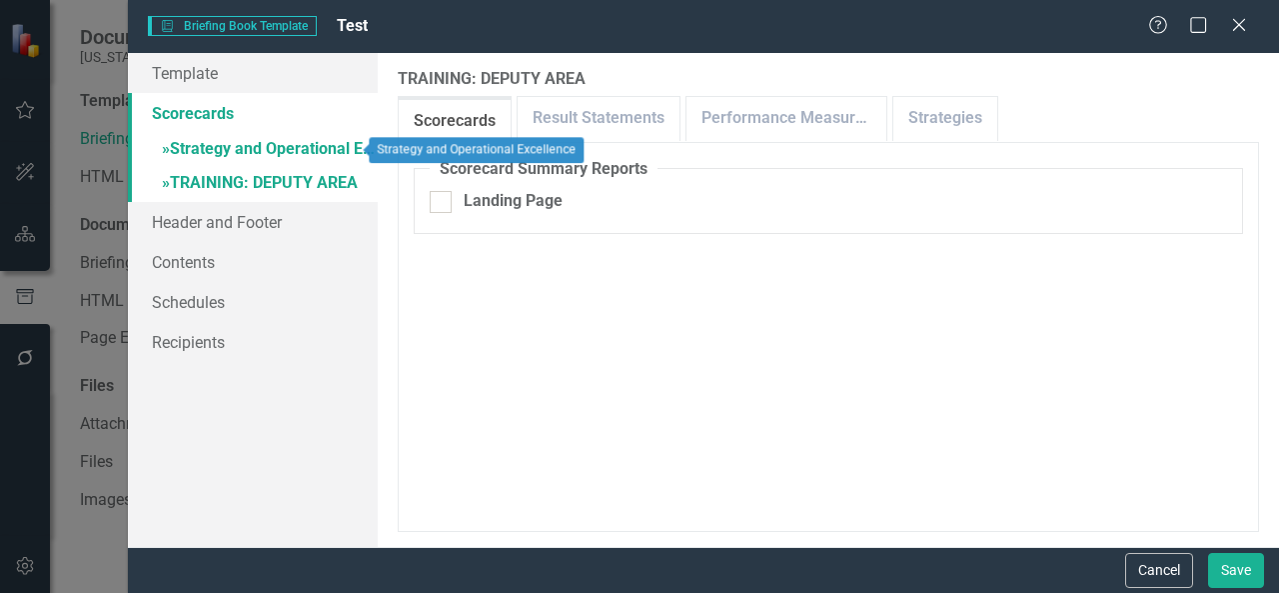
click at [283, 151] on link "» Strategy and Operational Excellence" at bounding box center [253, 150] width 250 height 35
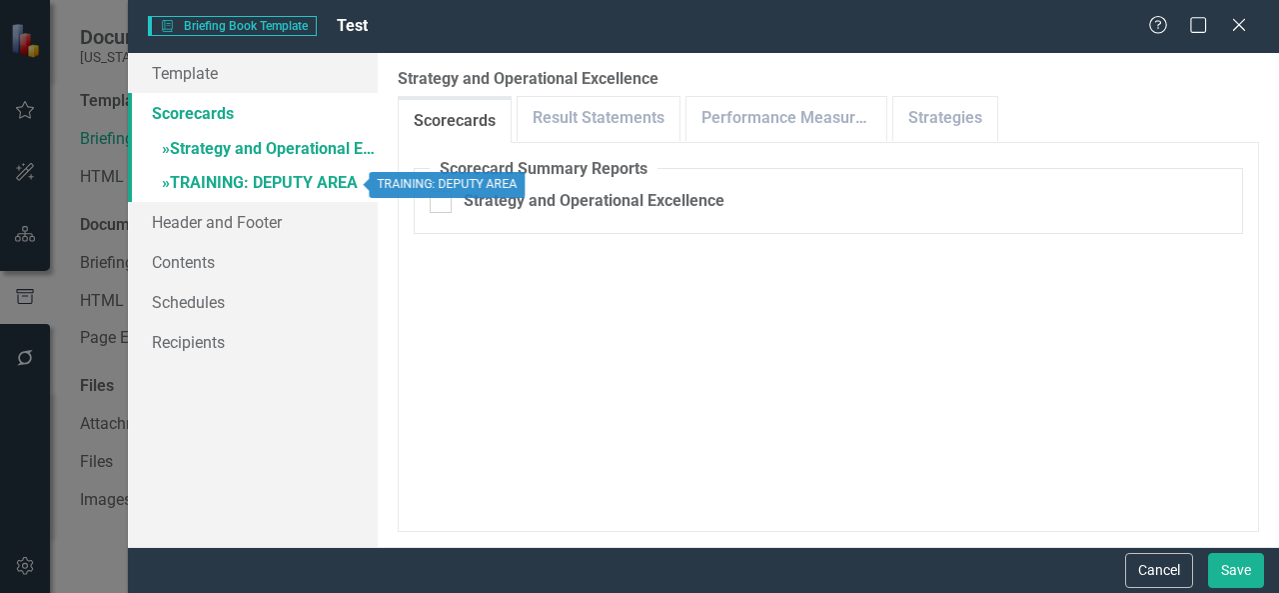
click at [303, 185] on link "» TRAINING: DEPUTY AREA" at bounding box center [253, 184] width 250 height 35
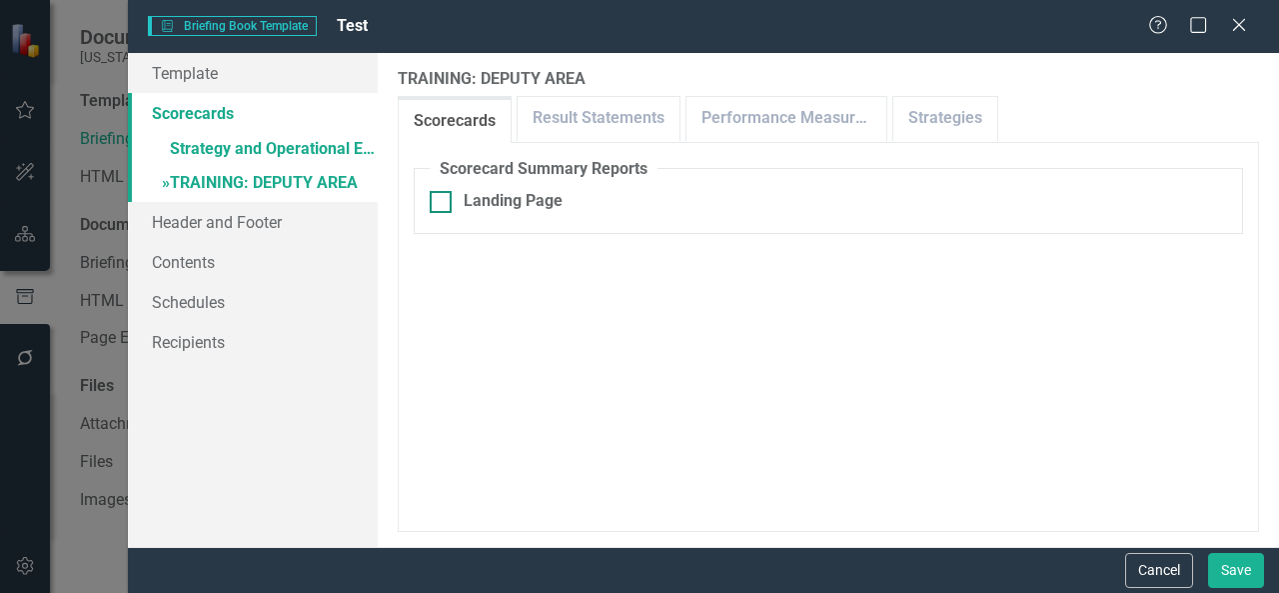
click at [443, 199] on div at bounding box center [441, 202] width 22 height 22
click at [443, 199] on input "Landing Page" at bounding box center [436, 197] width 13 height 13
checkbox input "true"
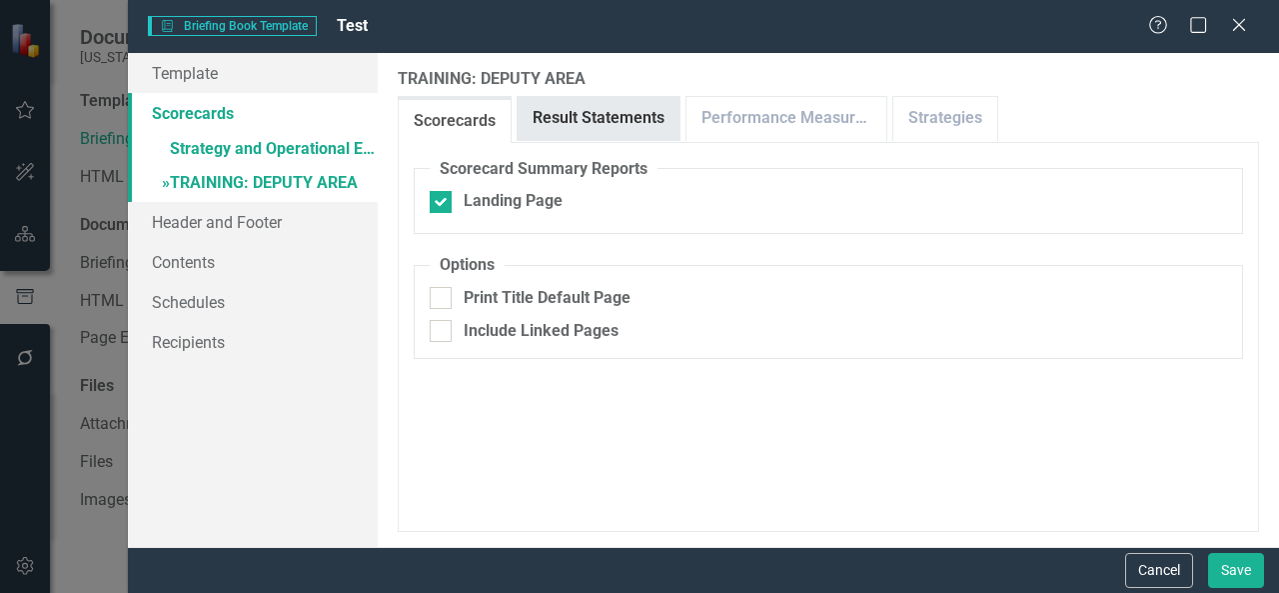
click at [592, 123] on link "Result Statements" at bounding box center [599, 118] width 162 height 43
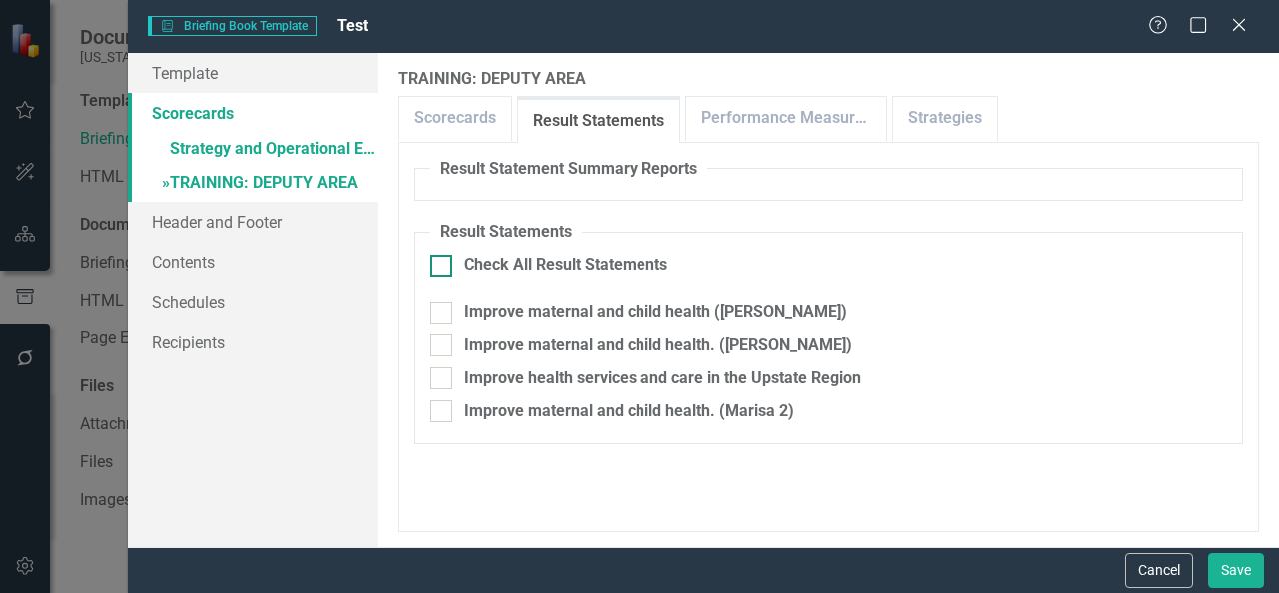
click at [442, 265] on input "Check All Result Statements" at bounding box center [436, 261] width 13 height 13
checkbox input "true"
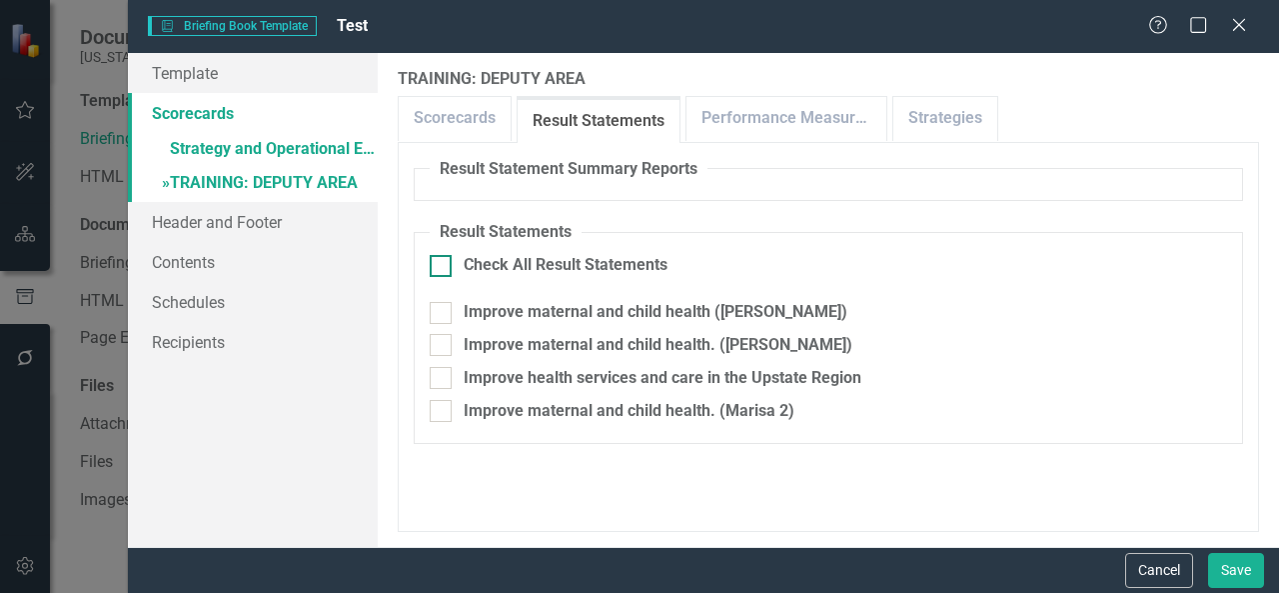
checkbox input "true"
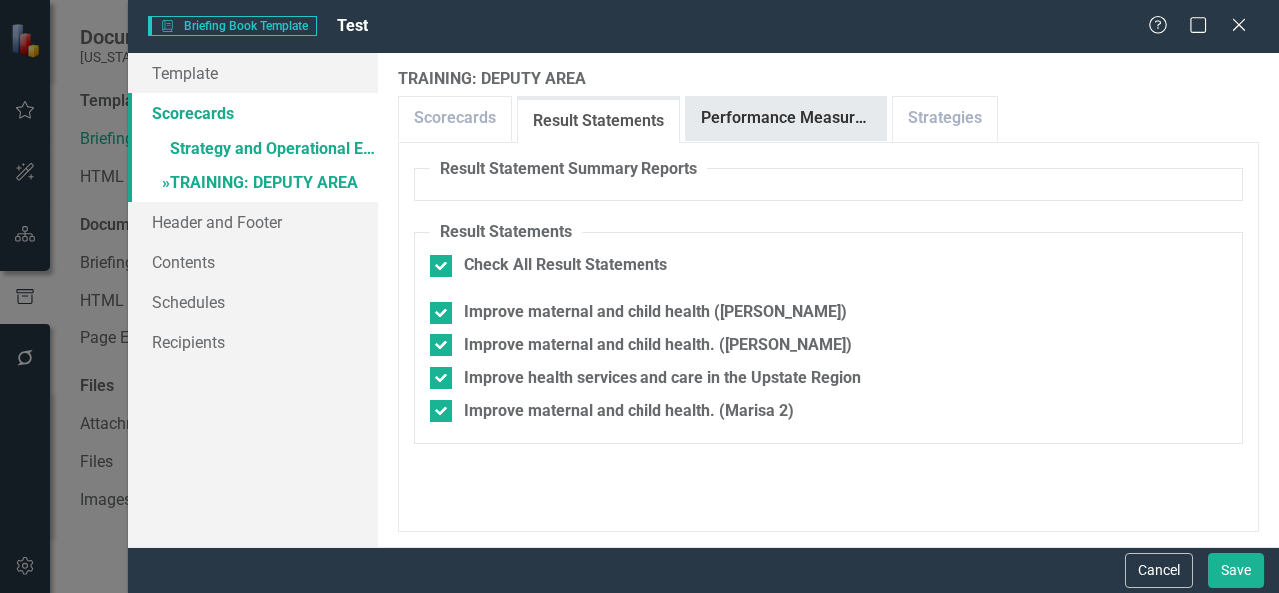
click at [745, 132] on link "Performance Measures" at bounding box center [787, 118] width 200 height 43
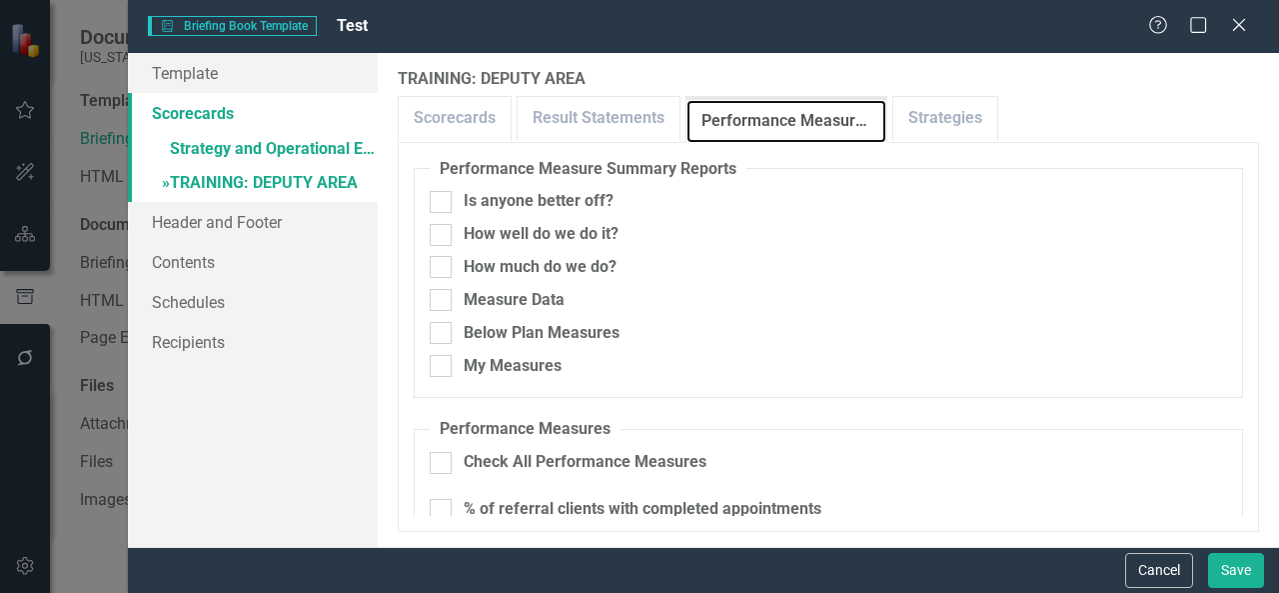
scroll to position [25, 0]
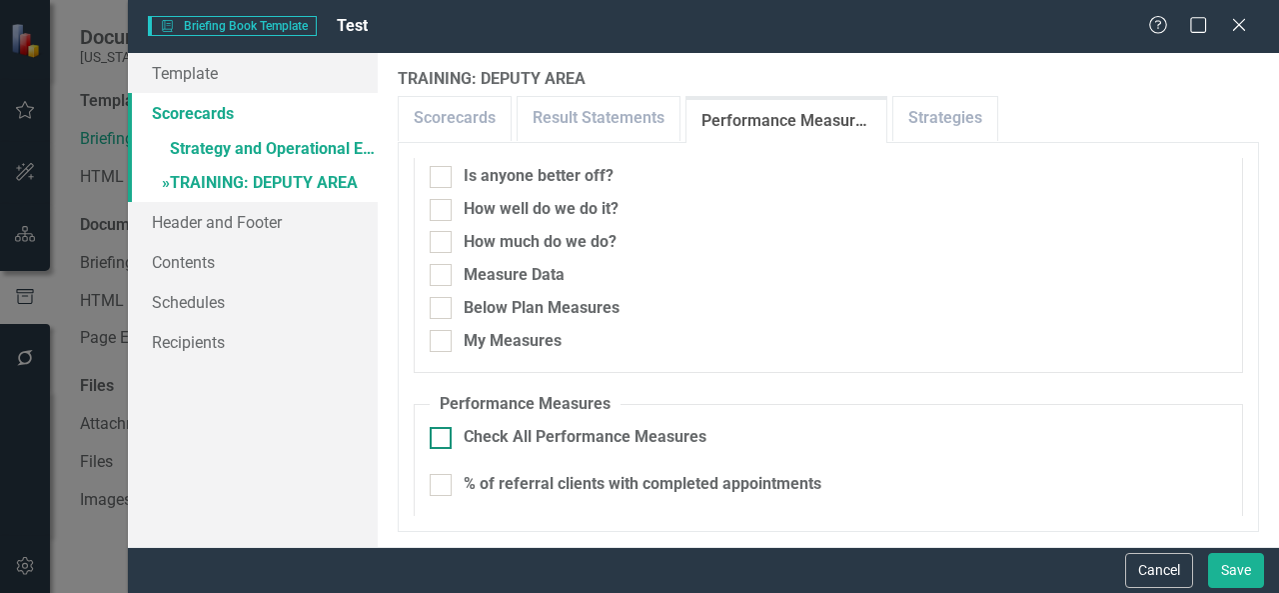
click at [434, 437] on input "Check All Performance Measures" at bounding box center [436, 433] width 13 height 13
checkbox input "true"
click at [914, 112] on link "Strategies" at bounding box center [946, 118] width 104 height 43
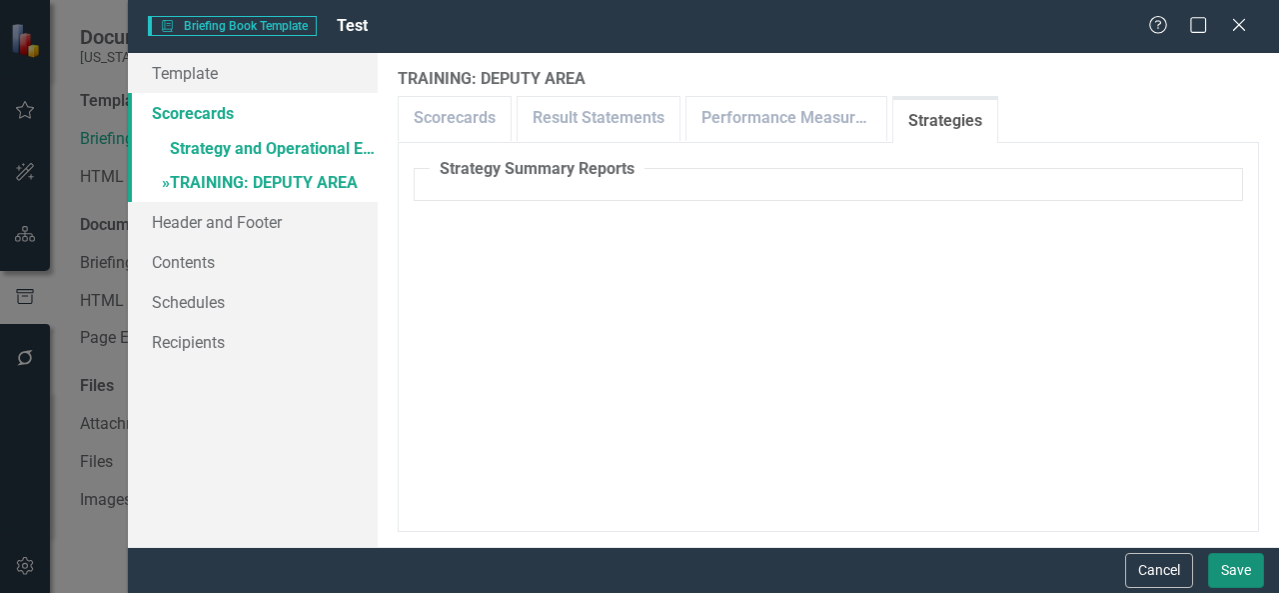
click at [1251, 565] on button "Save" at bounding box center [1236, 570] width 56 height 35
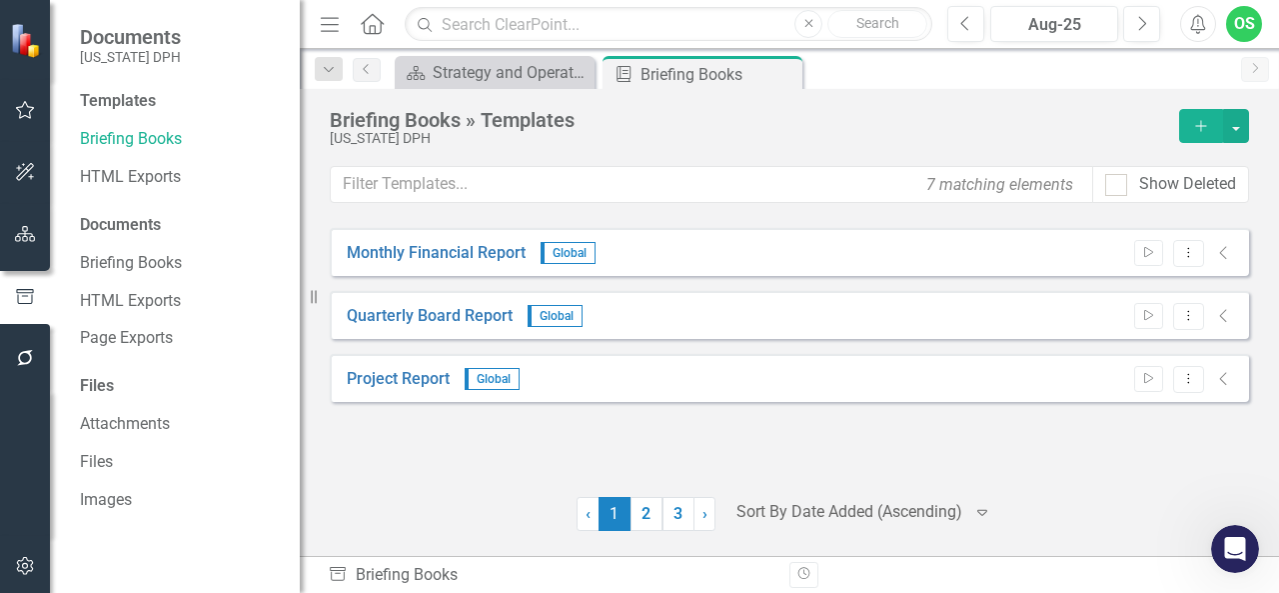
drag, startPoint x: 1055, startPoint y: 384, endPoint x: 934, endPoint y: 463, distance: 144.4
click at [934, 463] on div "Monthly Financial Report Global Start Dropdown Menu Collapse Quarterly Board Re…" at bounding box center [789, 350] width 919 height 244
click at [627, 517] on span "1 (current)" at bounding box center [615, 514] width 32 height 34
click at [645, 509] on link "2" at bounding box center [647, 514] width 32 height 34
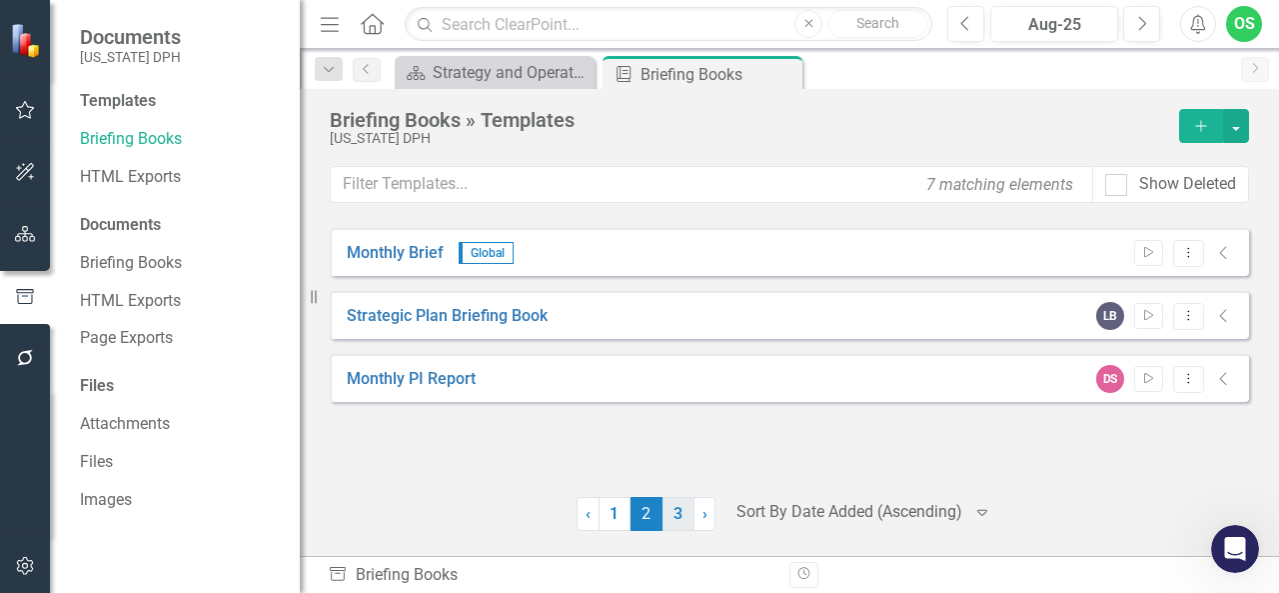
click at [688, 512] on link "3" at bounding box center [679, 514] width 32 height 34
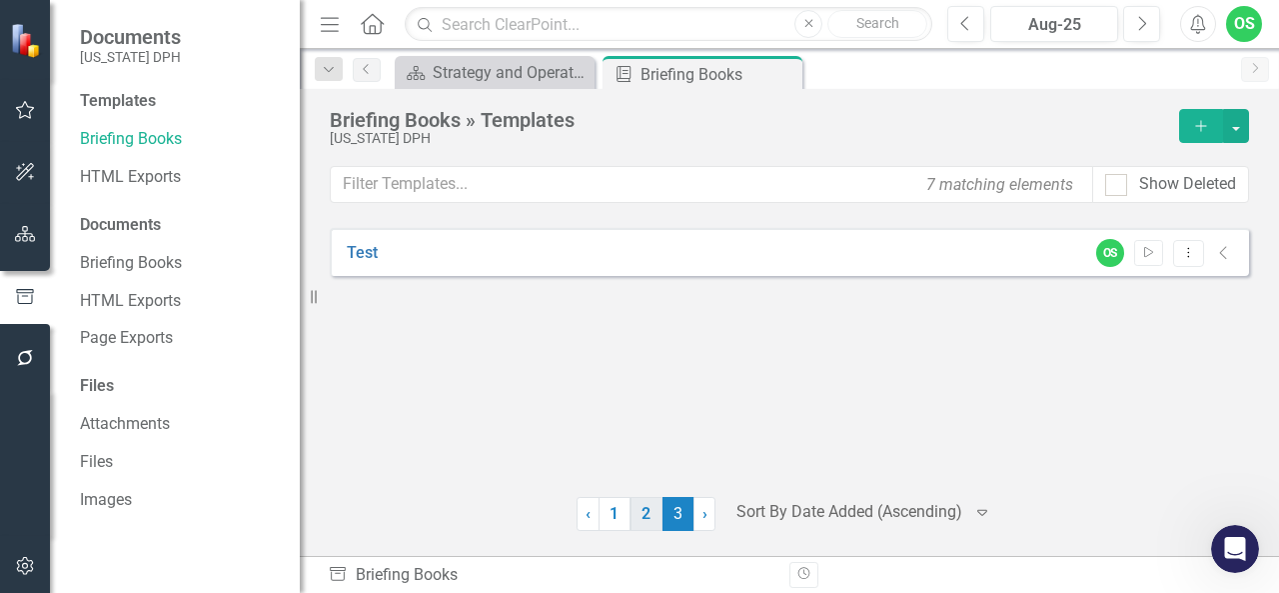
click at [646, 512] on link "2" at bounding box center [647, 514] width 32 height 34
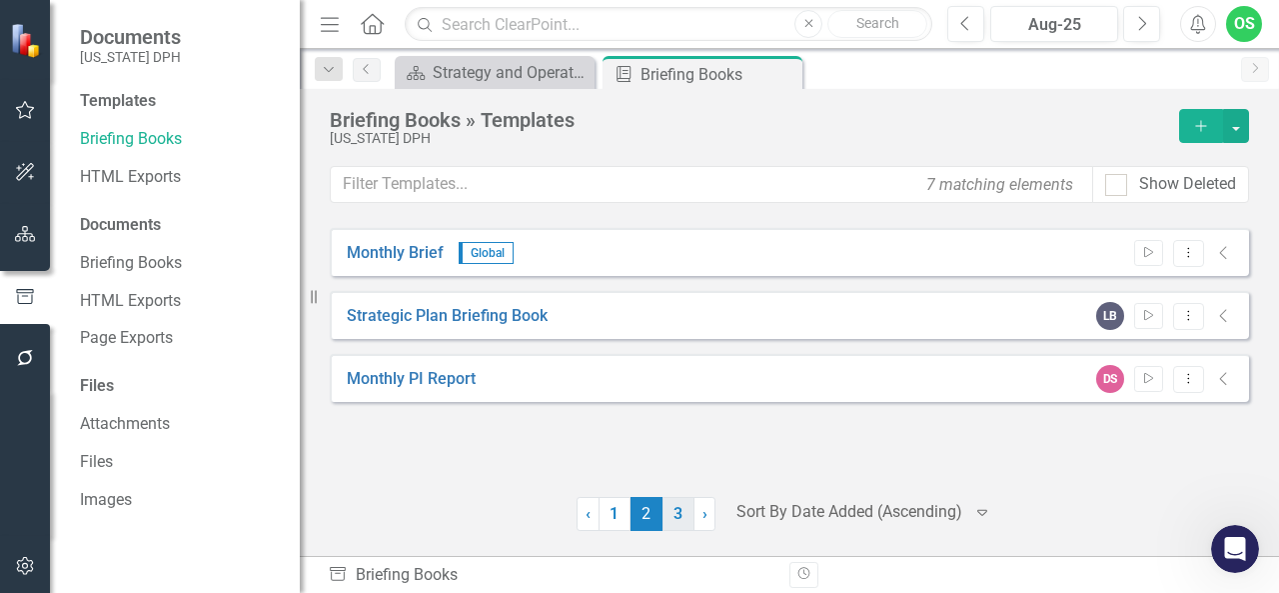
click at [669, 511] on link "3" at bounding box center [679, 514] width 32 height 34
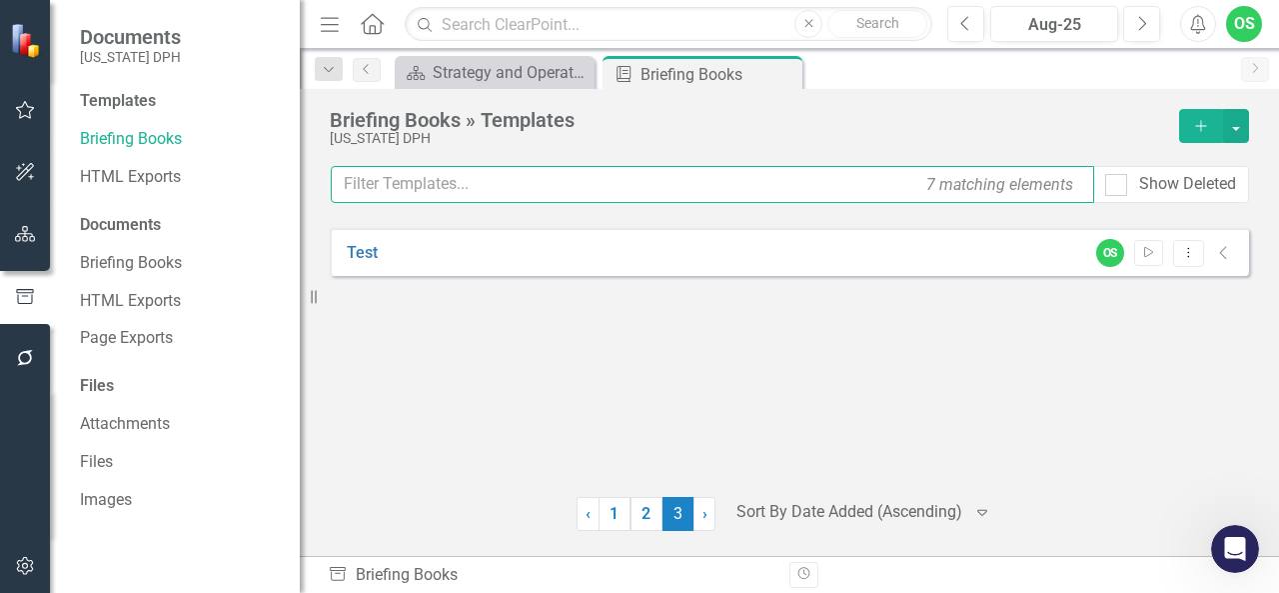
click at [438, 181] on input "text" at bounding box center [713, 184] width 764 height 37
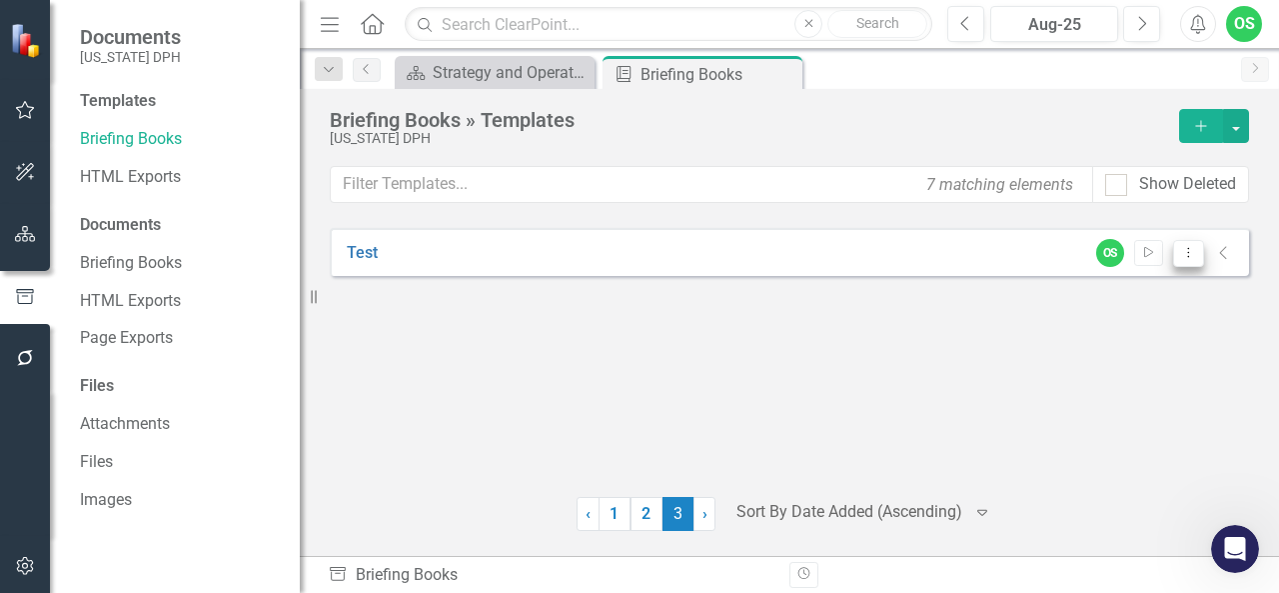
click at [1185, 251] on icon "Dropdown Menu" at bounding box center [1188, 252] width 17 height 13
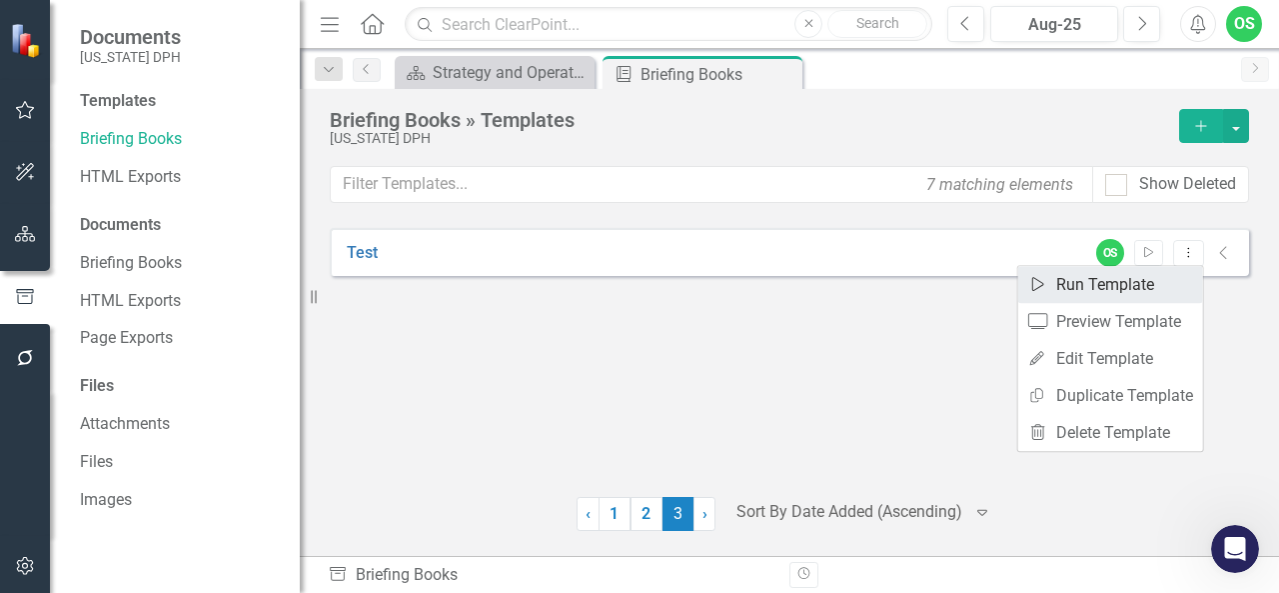
click at [1097, 291] on link "Start Run Template" at bounding box center [1110, 284] width 185 height 37
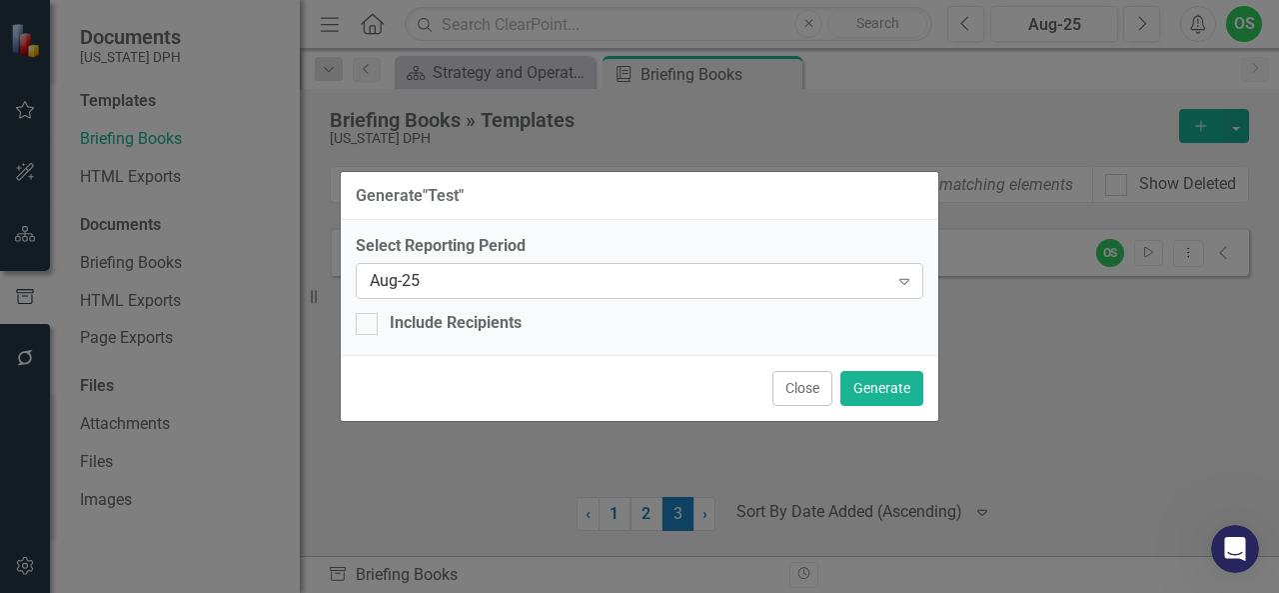
click at [596, 289] on div "Aug-25" at bounding box center [629, 281] width 519 height 23
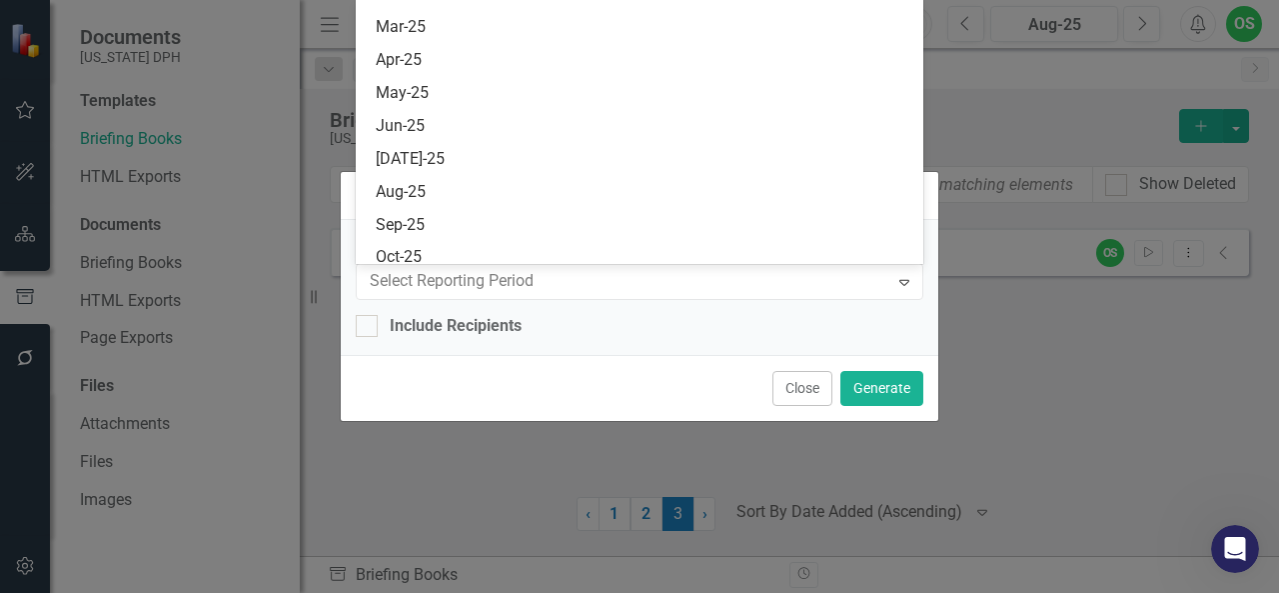
scroll to position [2390, 0]
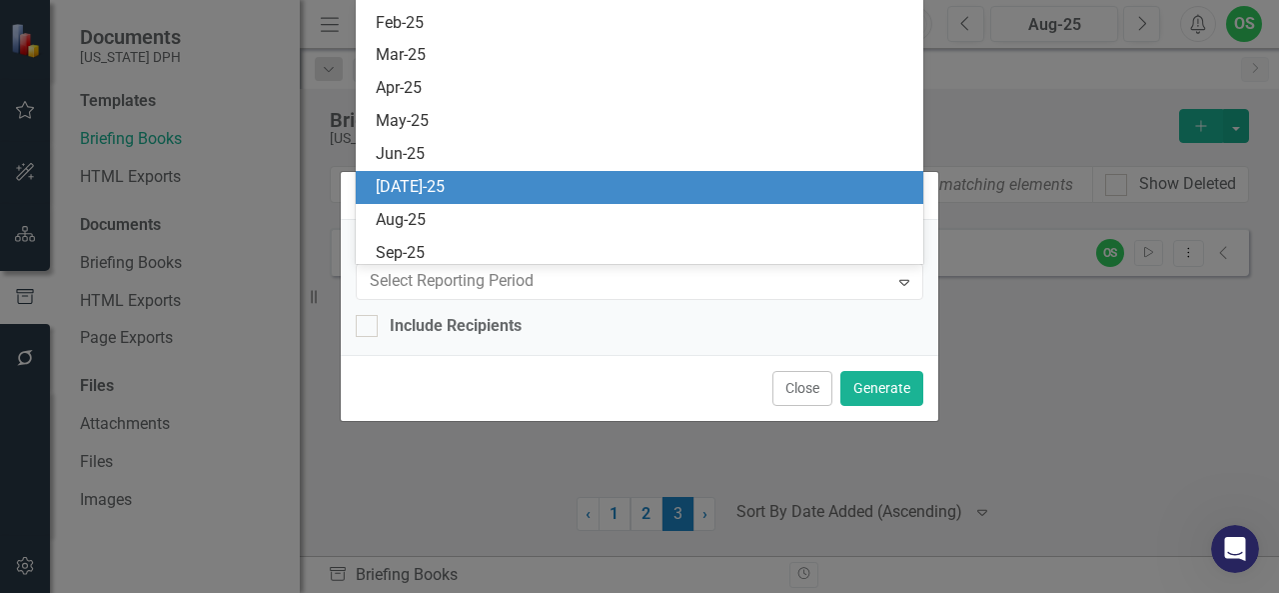
click at [538, 181] on div "[DATE]-25" at bounding box center [644, 187] width 537 height 23
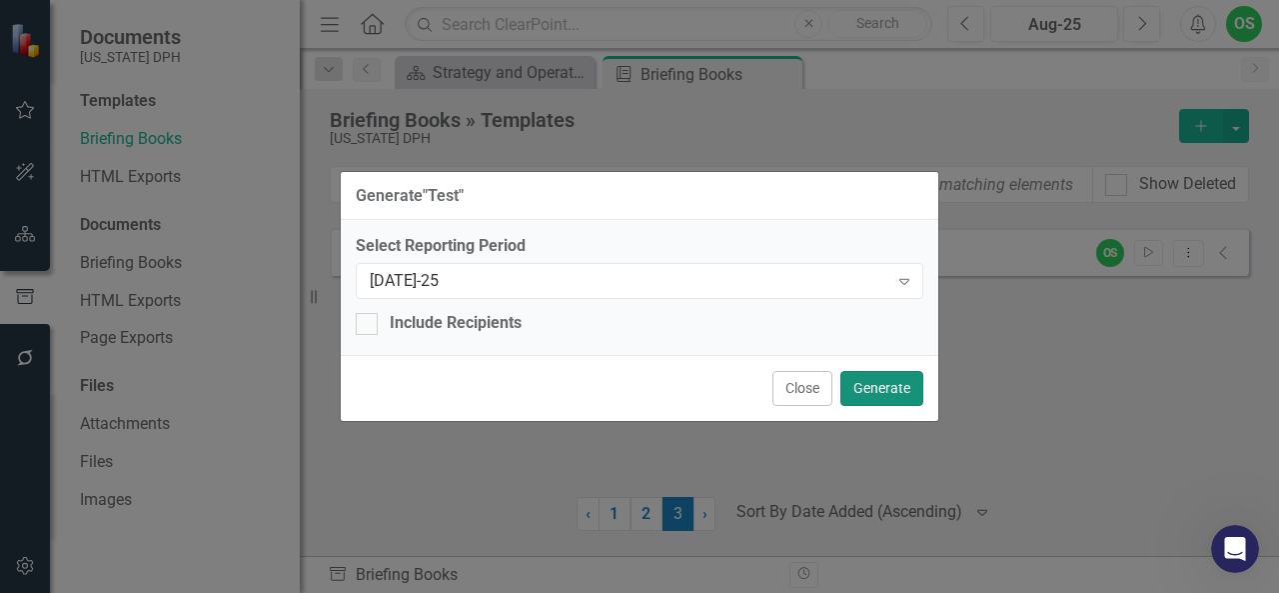
click at [896, 380] on button "Generate" at bounding box center [882, 388] width 83 height 35
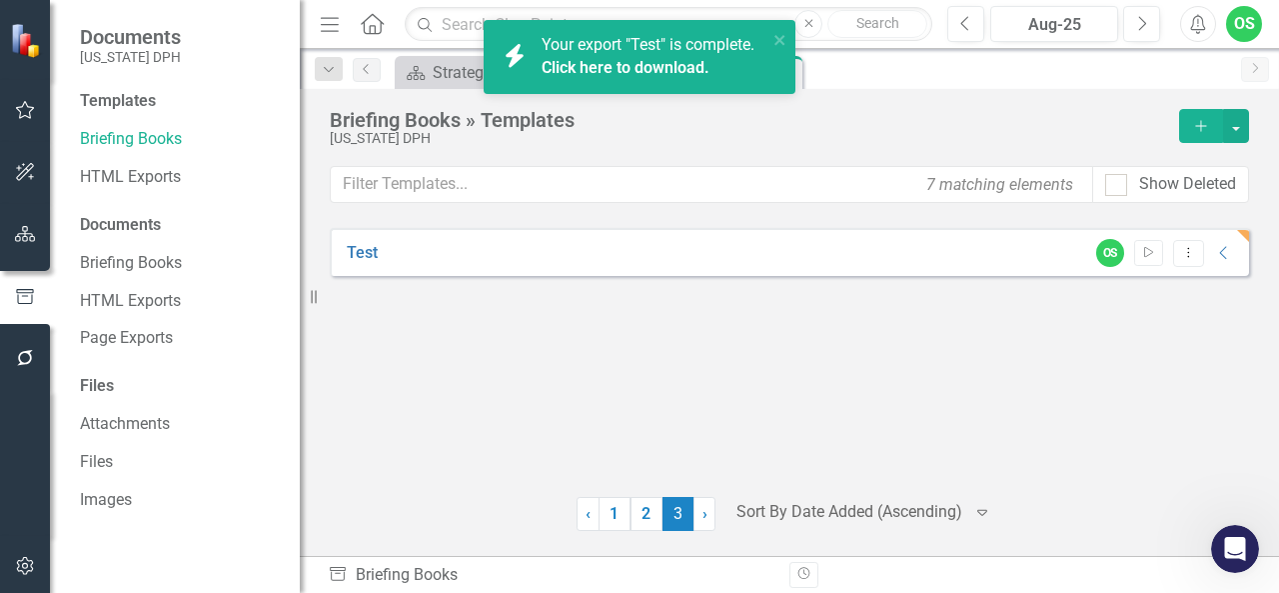
click at [636, 61] on link "Click here to download." at bounding box center [626, 67] width 168 height 19
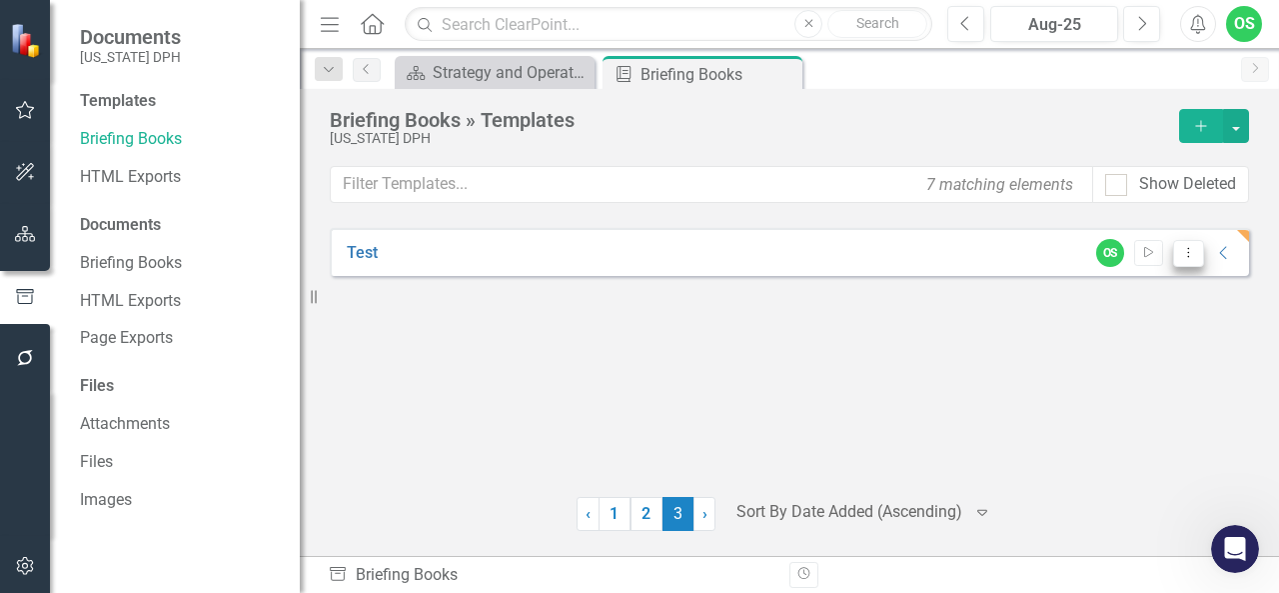
click at [1200, 250] on button "Dropdown Menu" at bounding box center [1188, 253] width 31 height 27
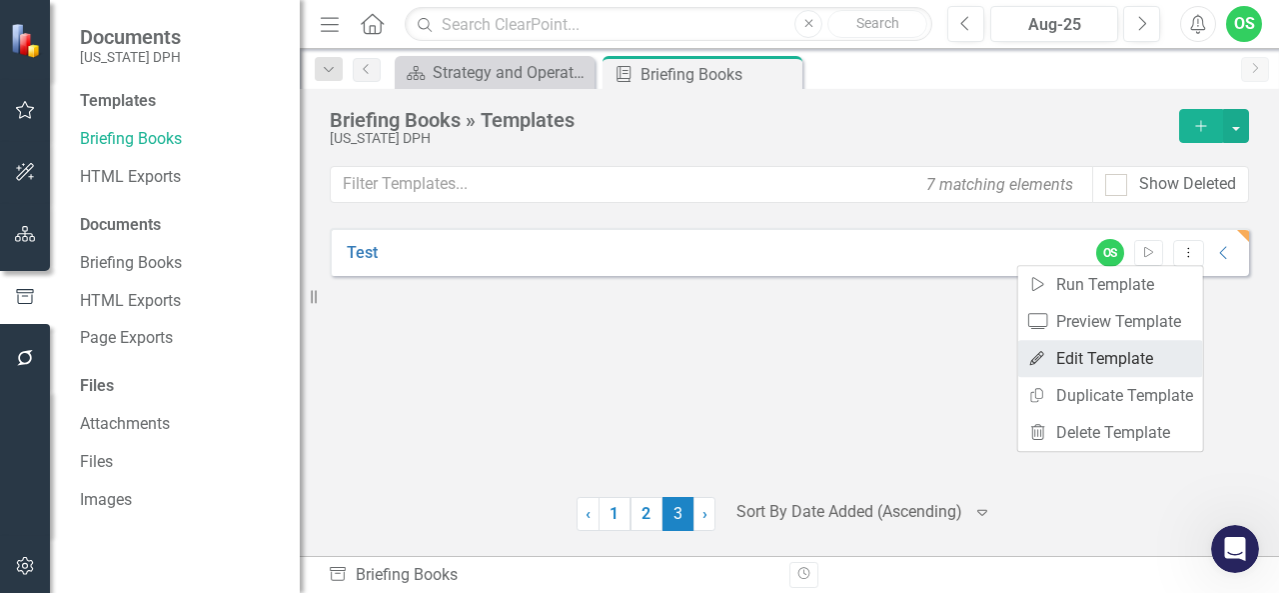
click at [1121, 371] on link "Edit Edit Template" at bounding box center [1110, 358] width 185 height 37
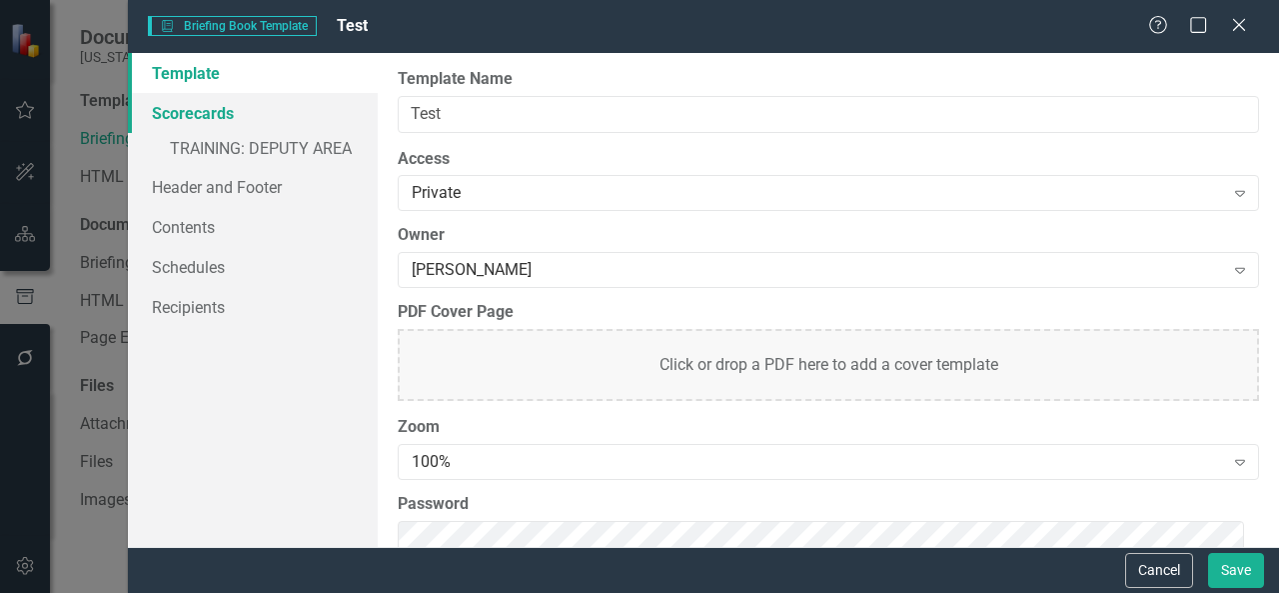
click at [296, 121] on link "Scorecards" at bounding box center [253, 113] width 250 height 40
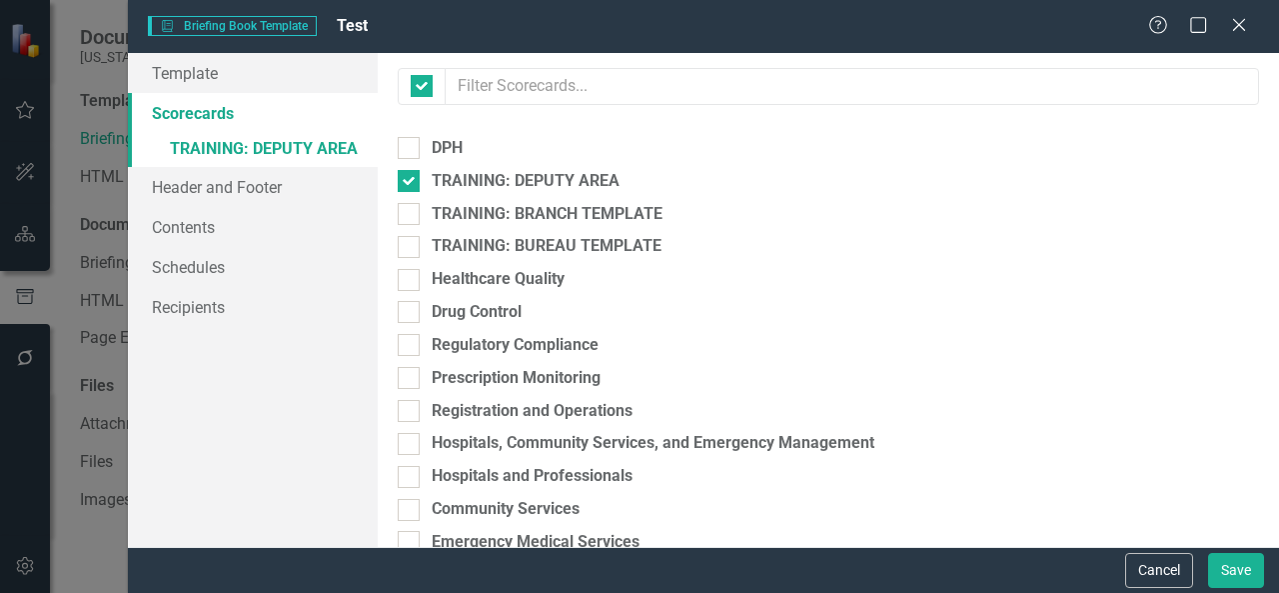
checkbox input "false"
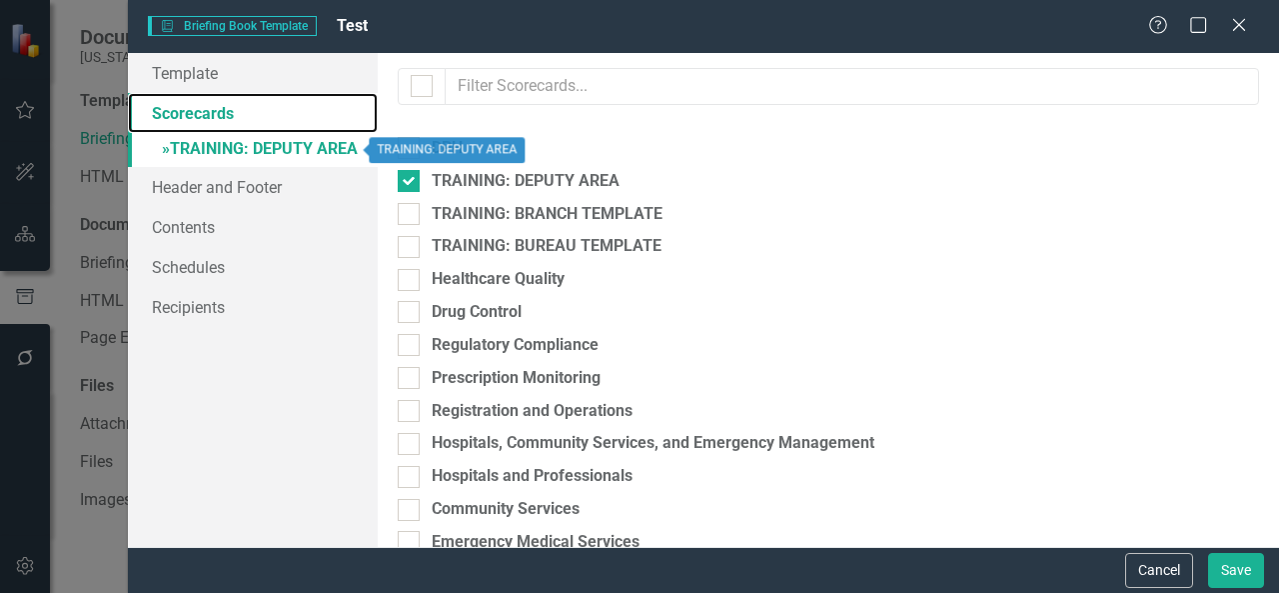
click at [299, 150] on link "» TRAINING: DEPUTY AREA" at bounding box center [253, 150] width 250 height 35
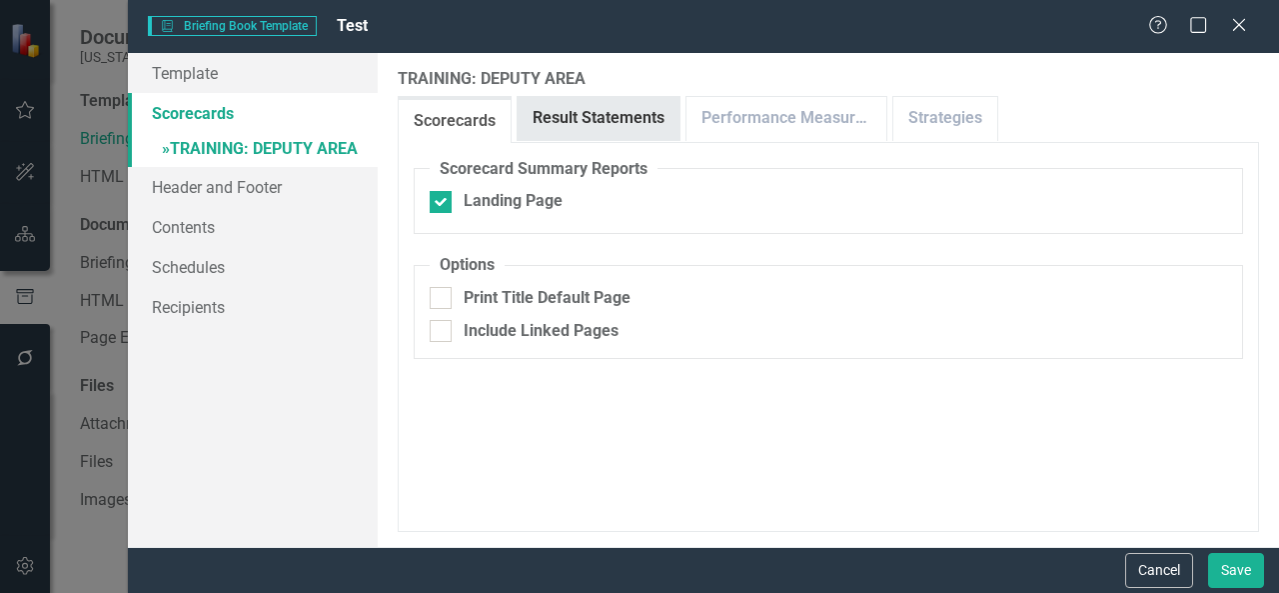
click at [591, 127] on link "Result Statements" at bounding box center [599, 118] width 162 height 43
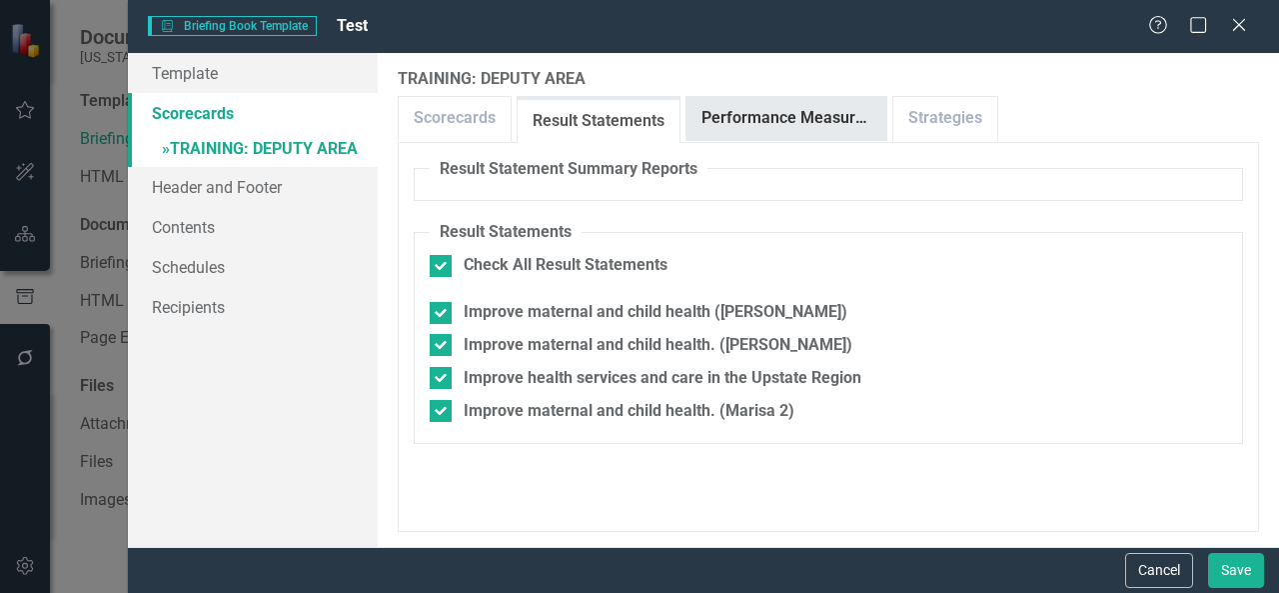
click at [786, 127] on link "Performance Measures" at bounding box center [787, 118] width 200 height 43
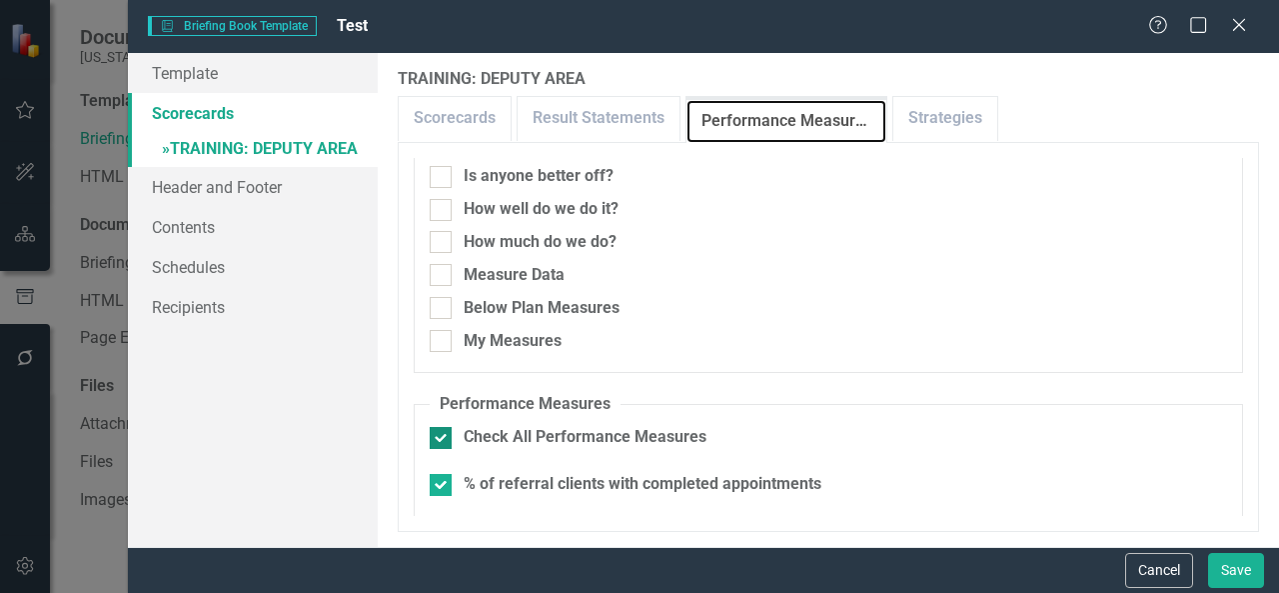
scroll to position [0, 0]
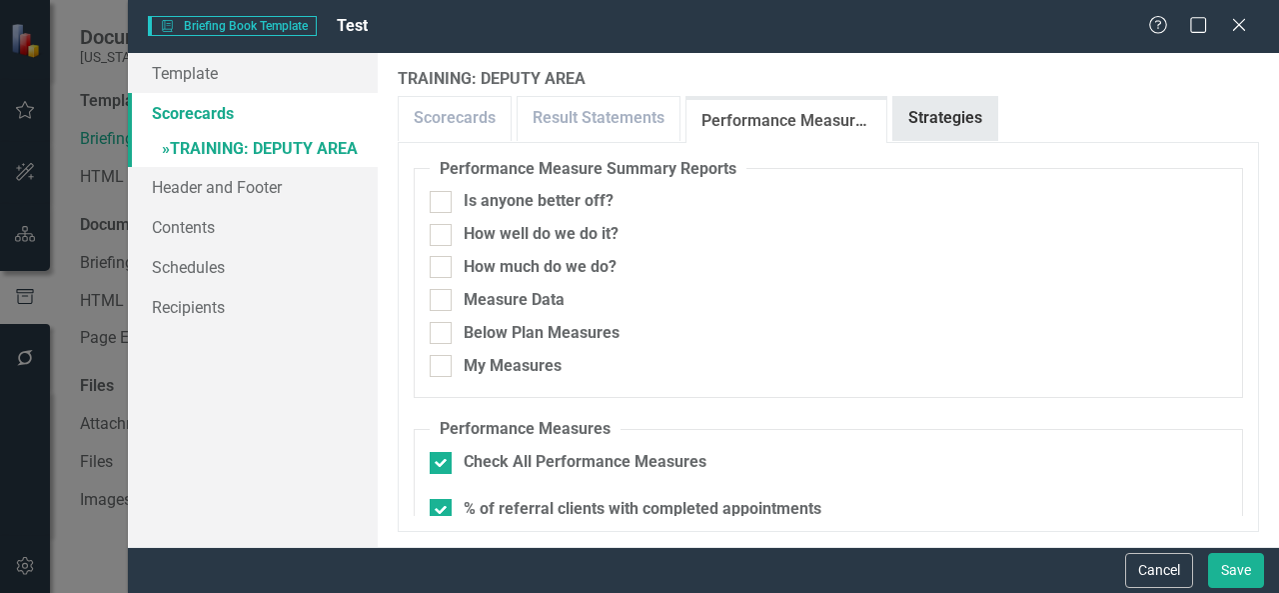
click at [947, 128] on link "Strategies" at bounding box center [946, 118] width 104 height 43
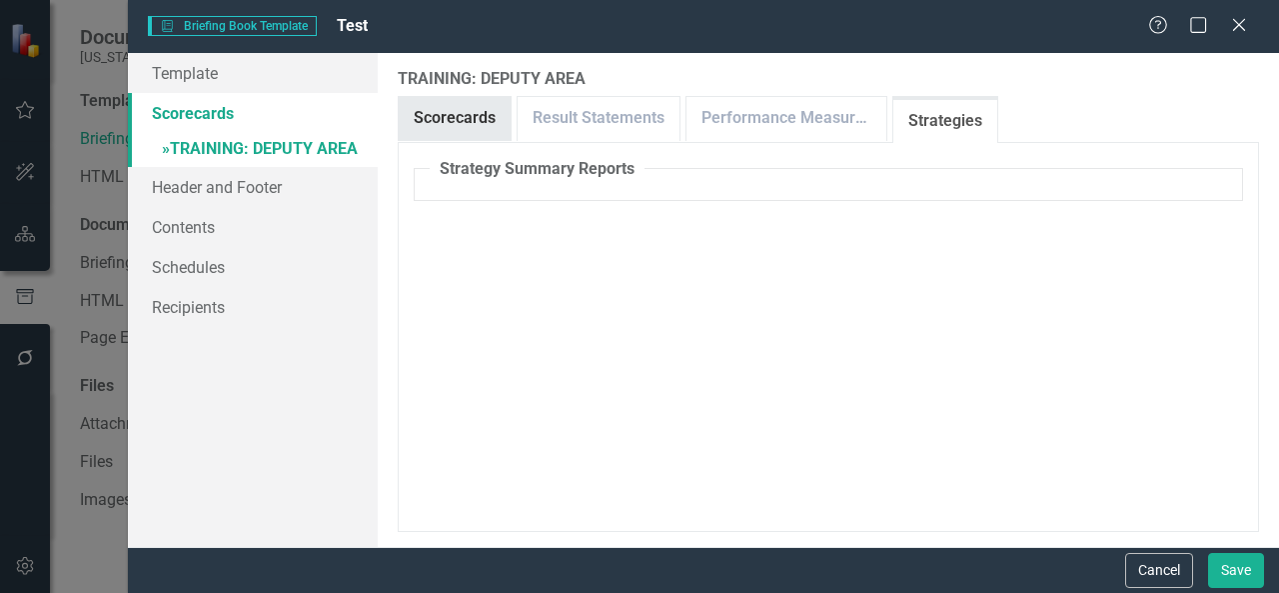
click at [456, 119] on link "Scorecards" at bounding box center [455, 118] width 112 height 43
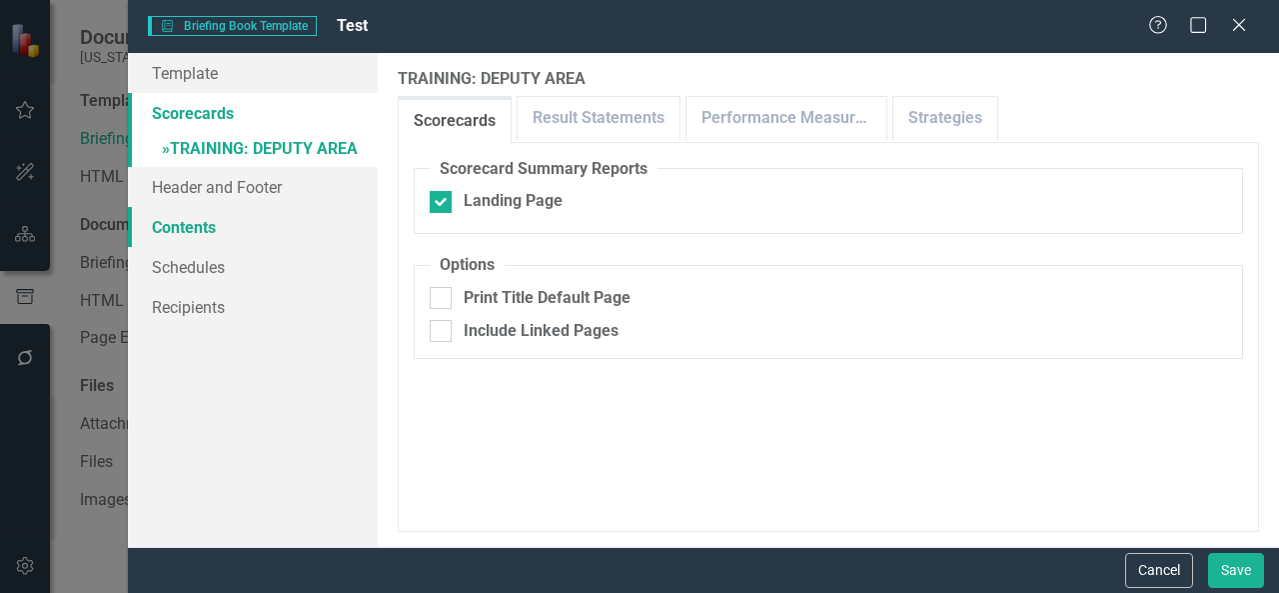
click at [215, 245] on link "Contents" at bounding box center [253, 227] width 250 height 40
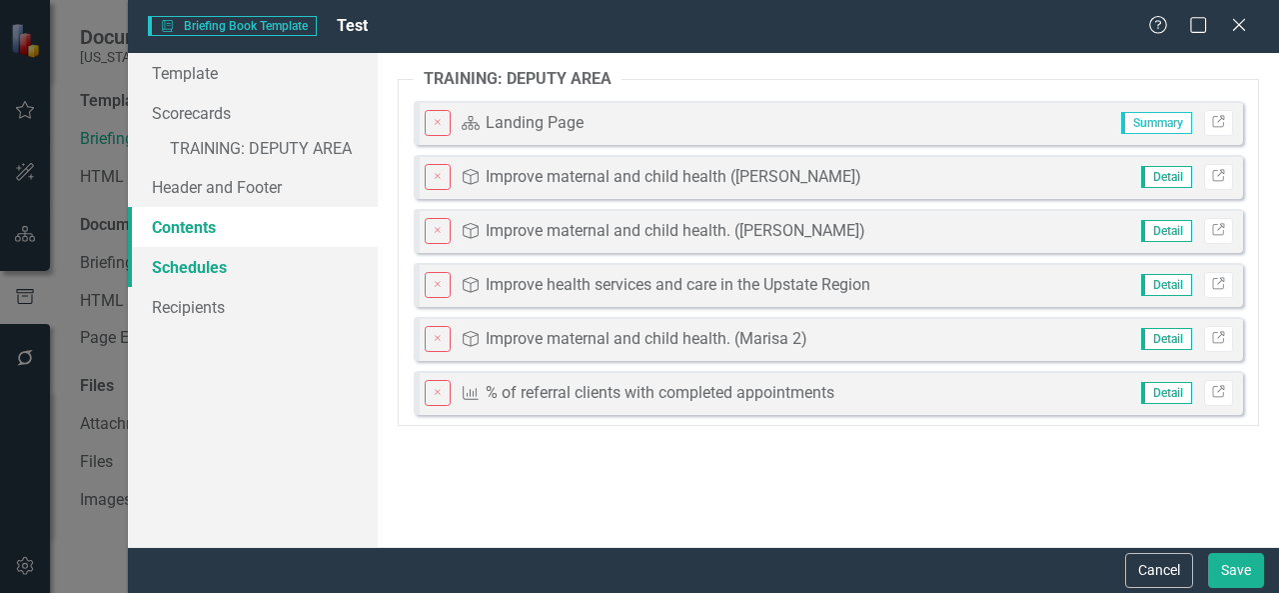
click at [200, 279] on link "Schedules" at bounding box center [253, 267] width 250 height 40
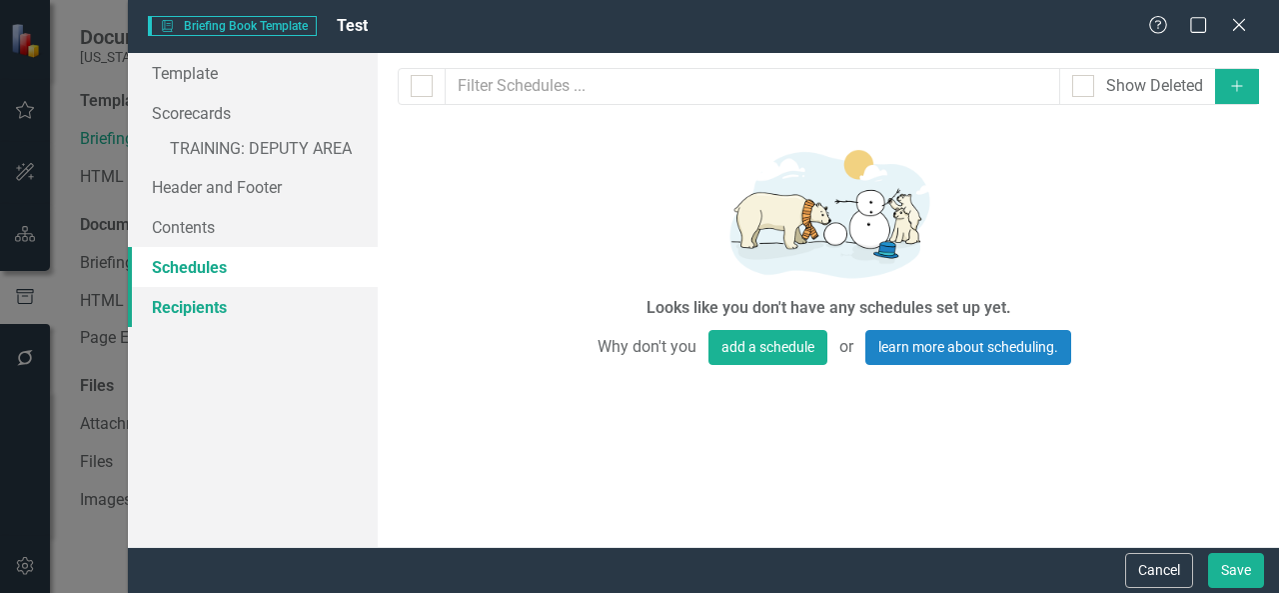
click at [210, 303] on link "Recipients" at bounding box center [253, 307] width 250 height 40
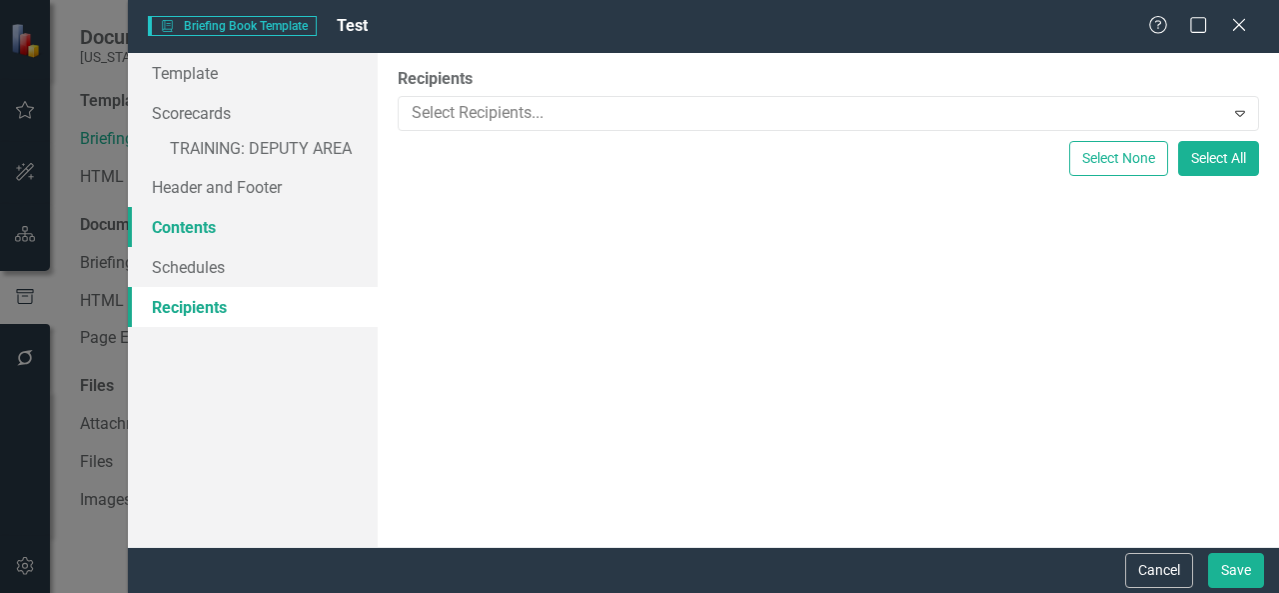
click at [246, 218] on link "Contents" at bounding box center [253, 227] width 250 height 40
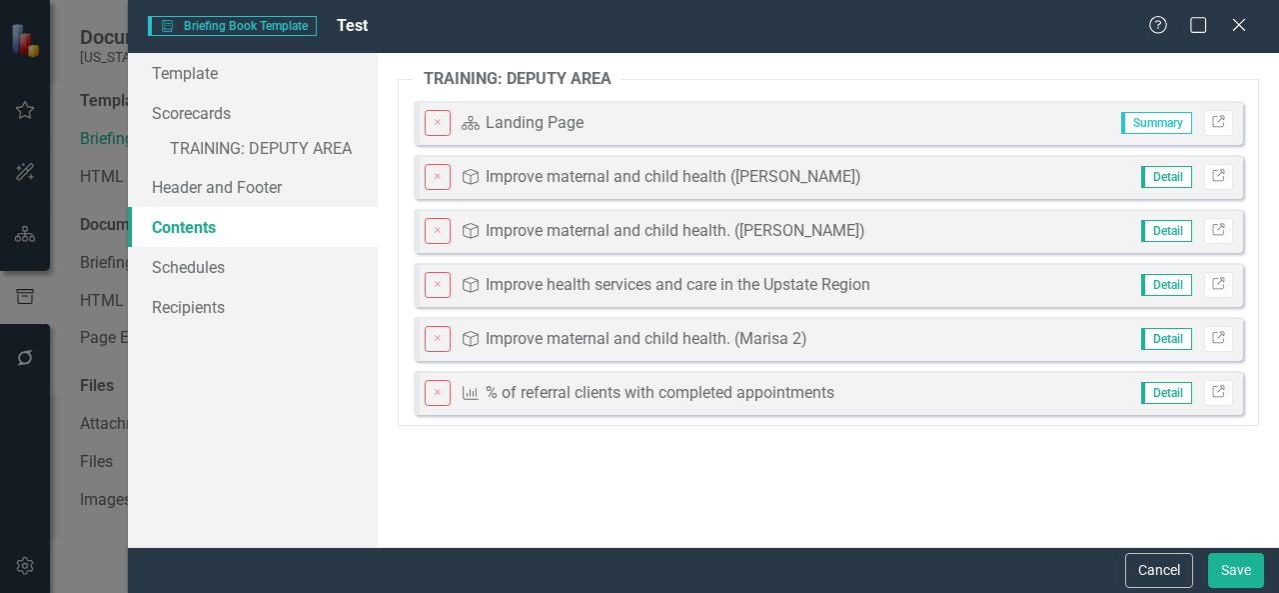
click at [1159, 181] on span "Detail" at bounding box center [1166, 177] width 51 height 22
click at [1154, 585] on button "Cancel" at bounding box center [1159, 570] width 68 height 35
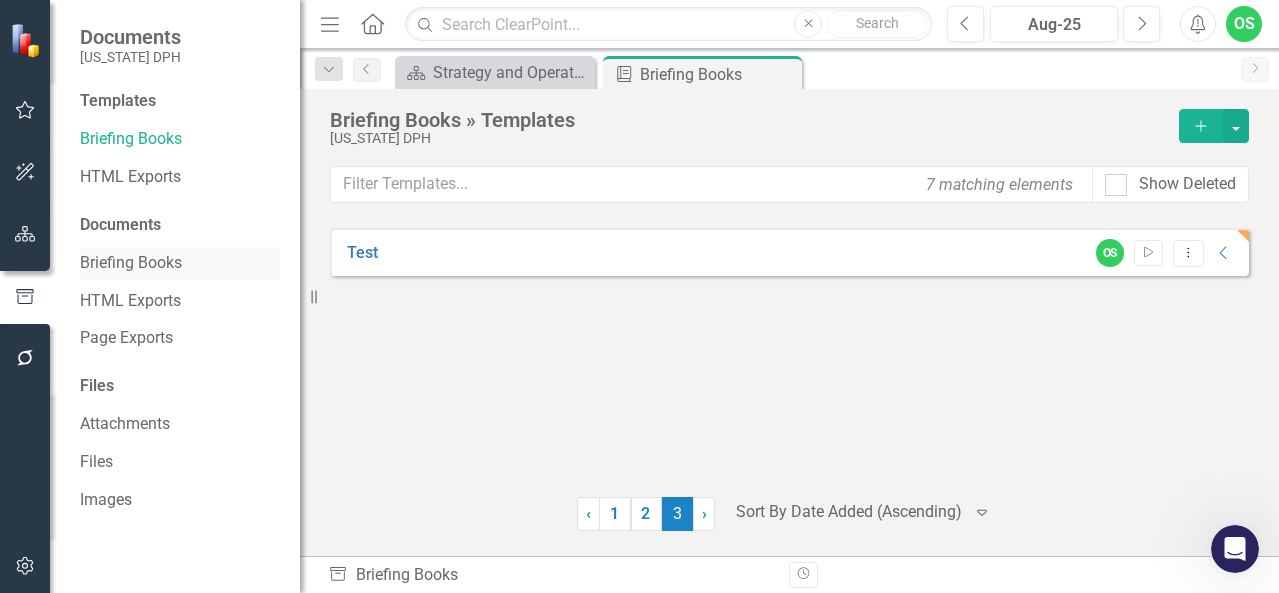
click at [138, 267] on link "Briefing Books" at bounding box center [180, 263] width 200 height 23
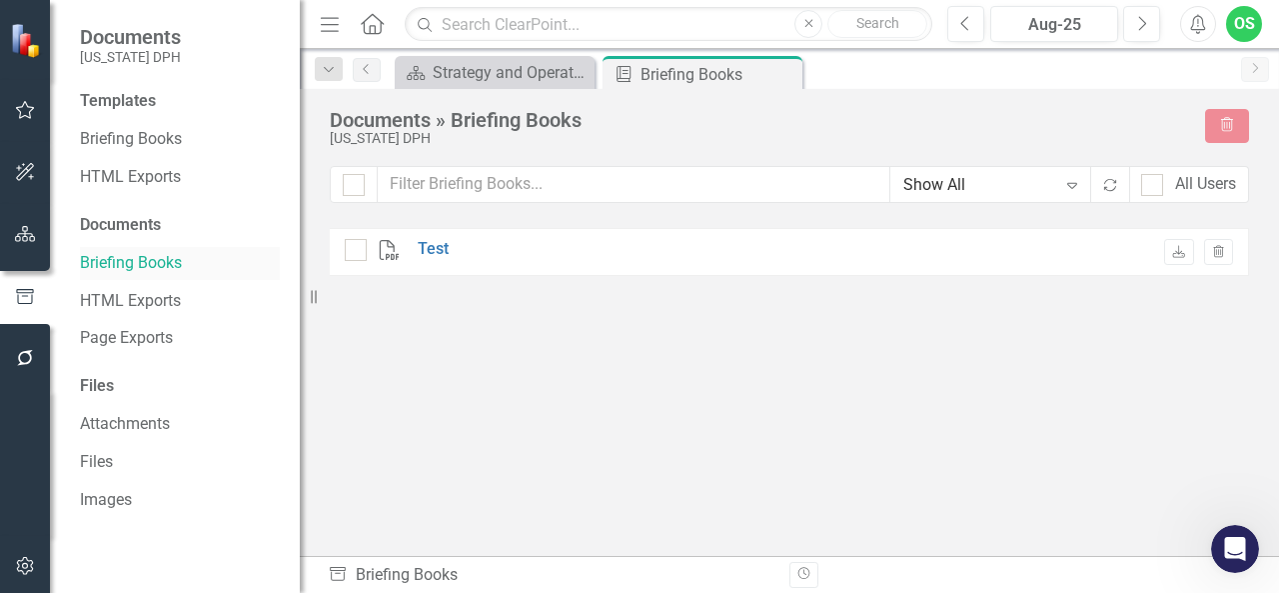
checkbox input "false"
click at [99, 118] on div "Templates Briefing Books HTML Exports Documents Briefing Books HTML Exports Pag…" at bounding box center [175, 341] width 250 height 503
click at [116, 133] on link "Briefing Books" at bounding box center [180, 139] width 200 height 23
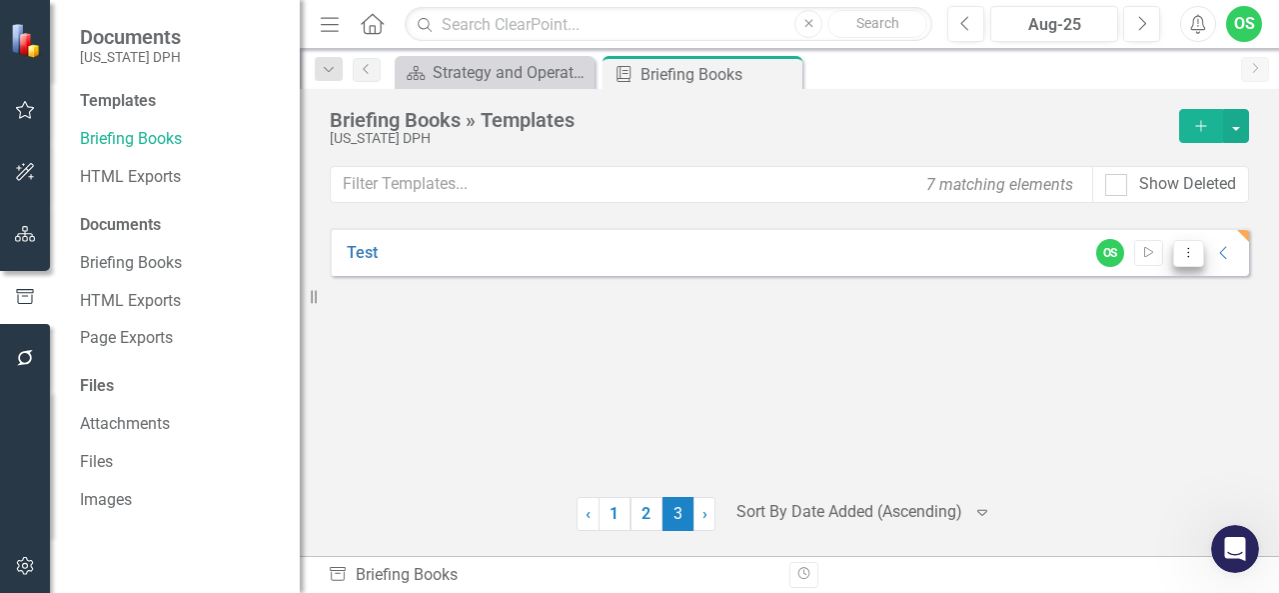
click at [1190, 250] on icon "Dropdown Menu" at bounding box center [1188, 252] width 17 height 13
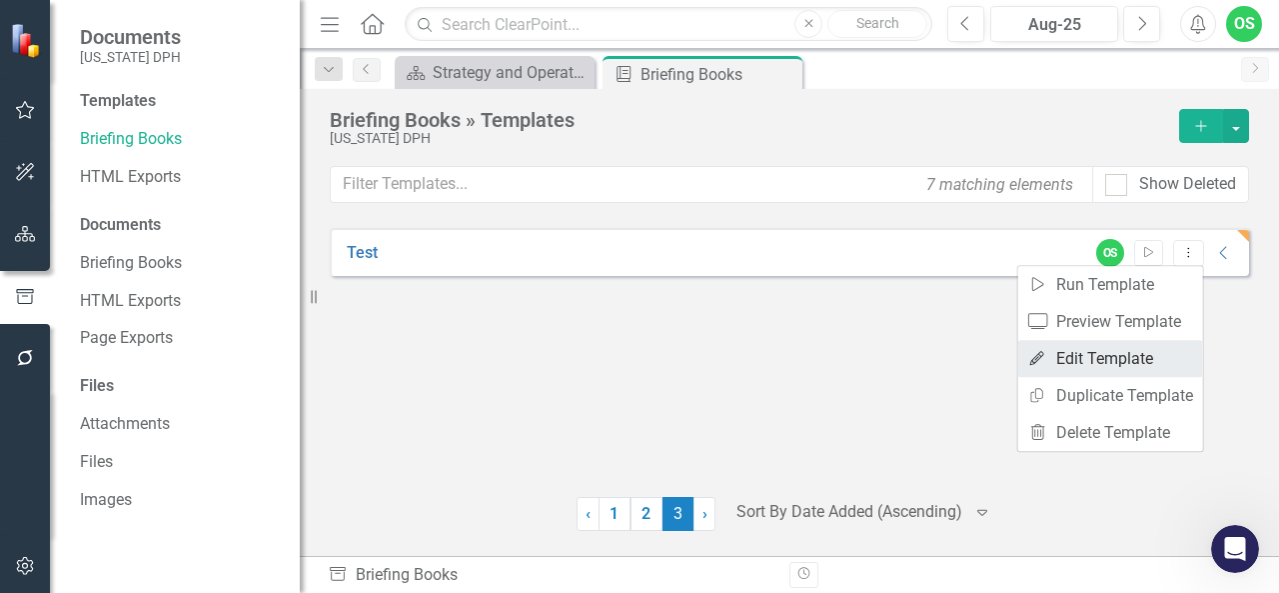
click at [1127, 357] on link "Edit Edit Template" at bounding box center [1110, 358] width 185 height 37
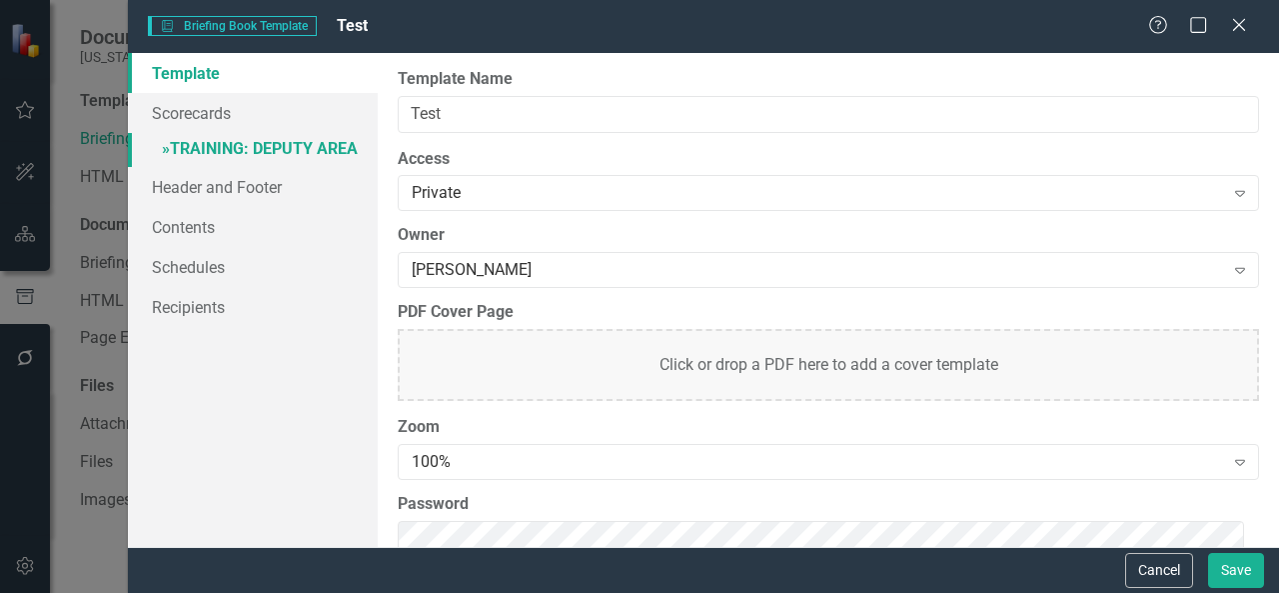
click at [215, 135] on link "» TRAINING: DEPUTY AREA" at bounding box center [253, 150] width 250 height 35
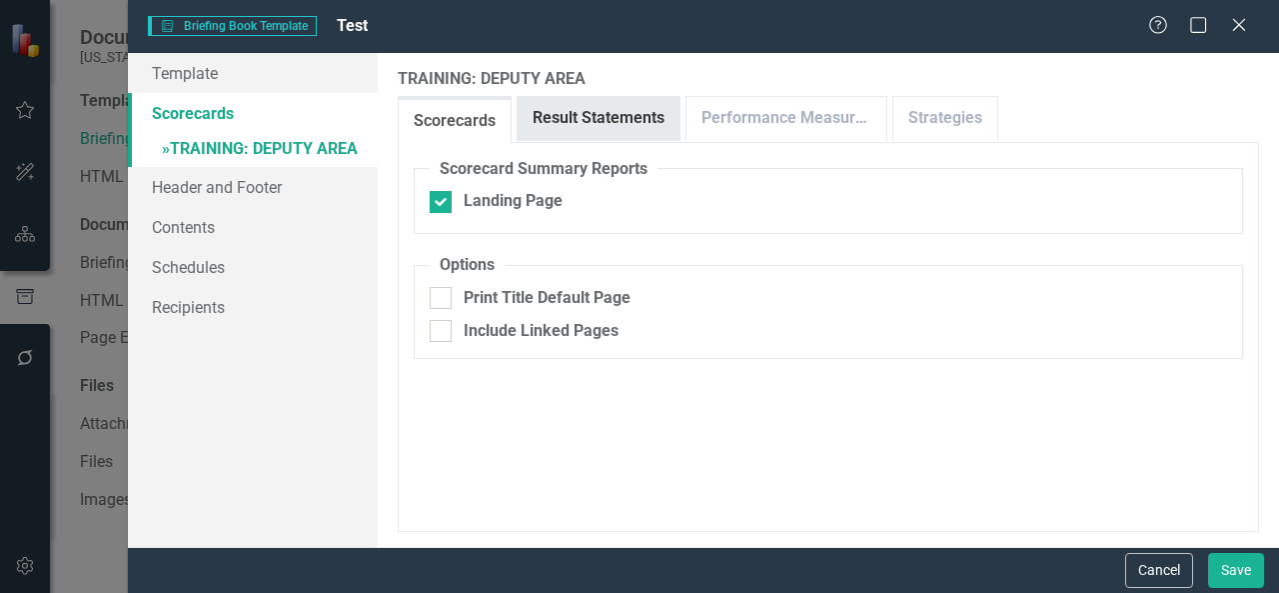
click at [617, 99] on link "Result Statements" at bounding box center [599, 118] width 162 height 43
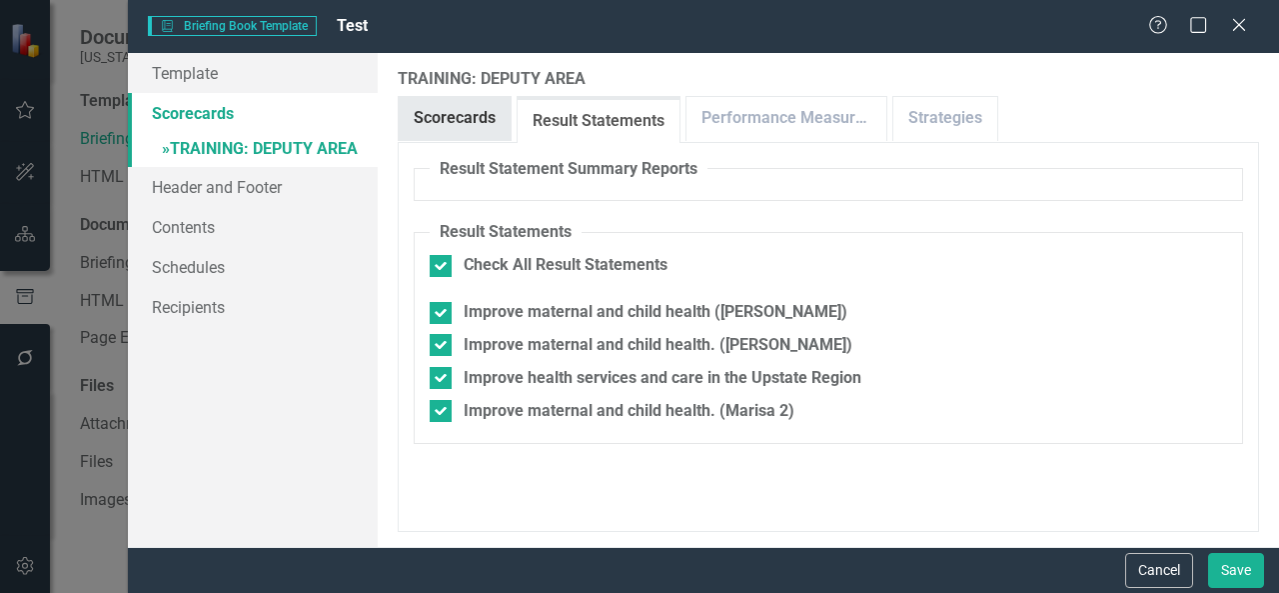
click at [408, 103] on link "Scorecards" at bounding box center [455, 118] width 112 height 43
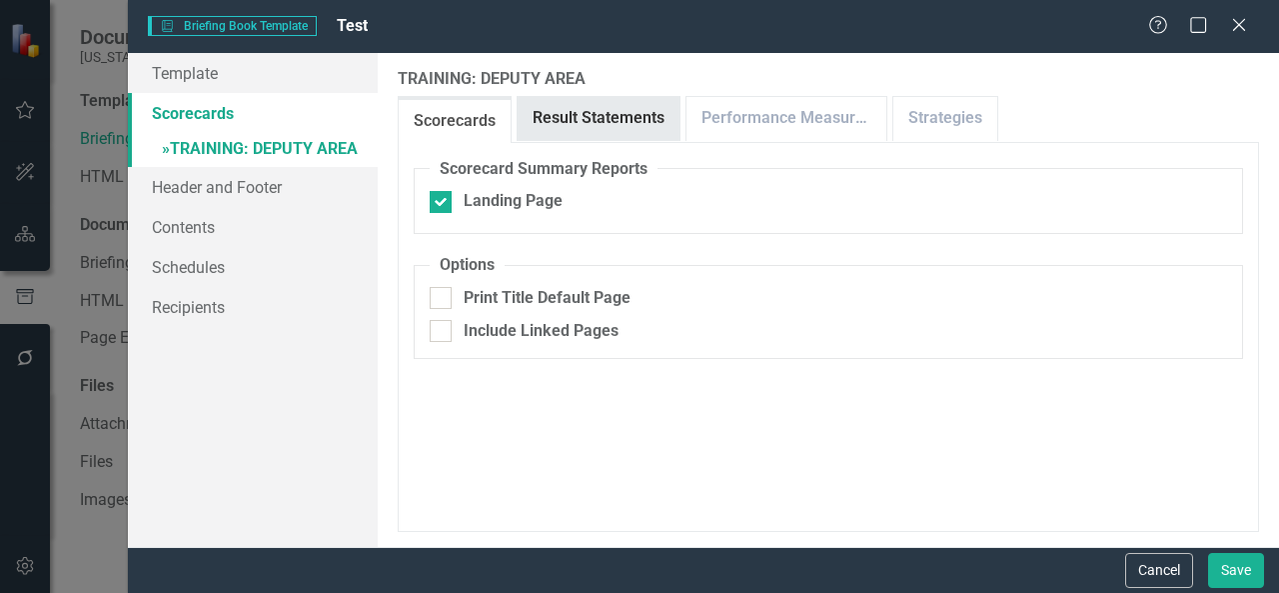
click at [590, 116] on link "Result Statements" at bounding box center [599, 118] width 162 height 43
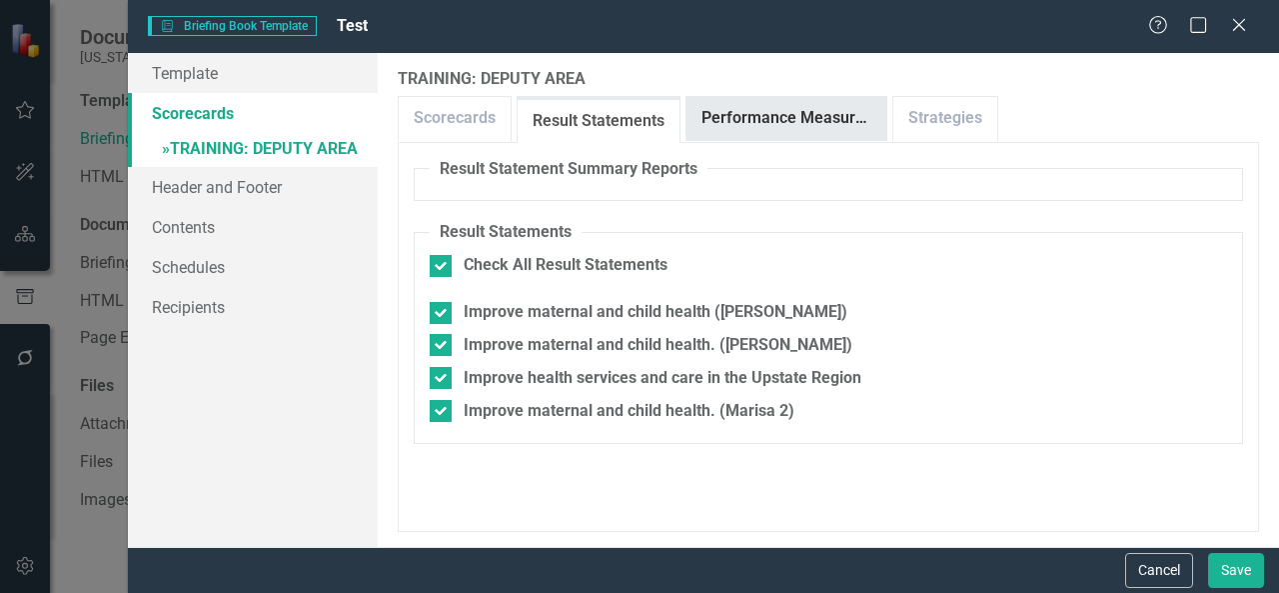
click at [780, 125] on link "Performance Measures" at bounding box center [787, 118] width 200 height 43
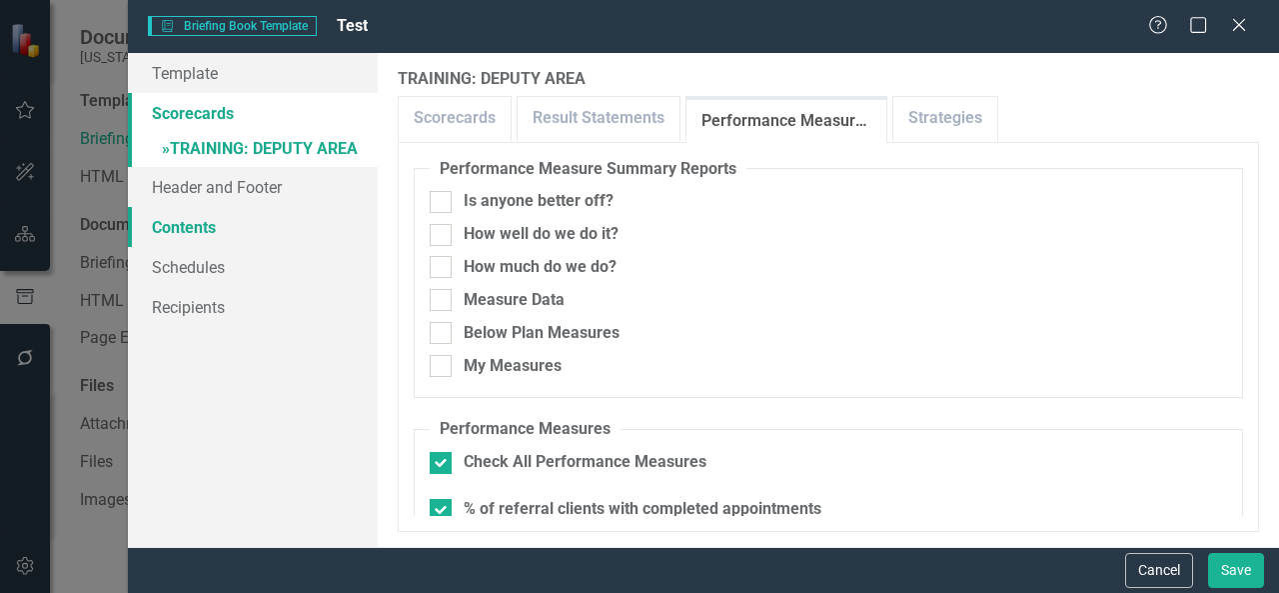
click at [254, 233] on link "Contents" at bounding box center [253, 227] width 250 height 40
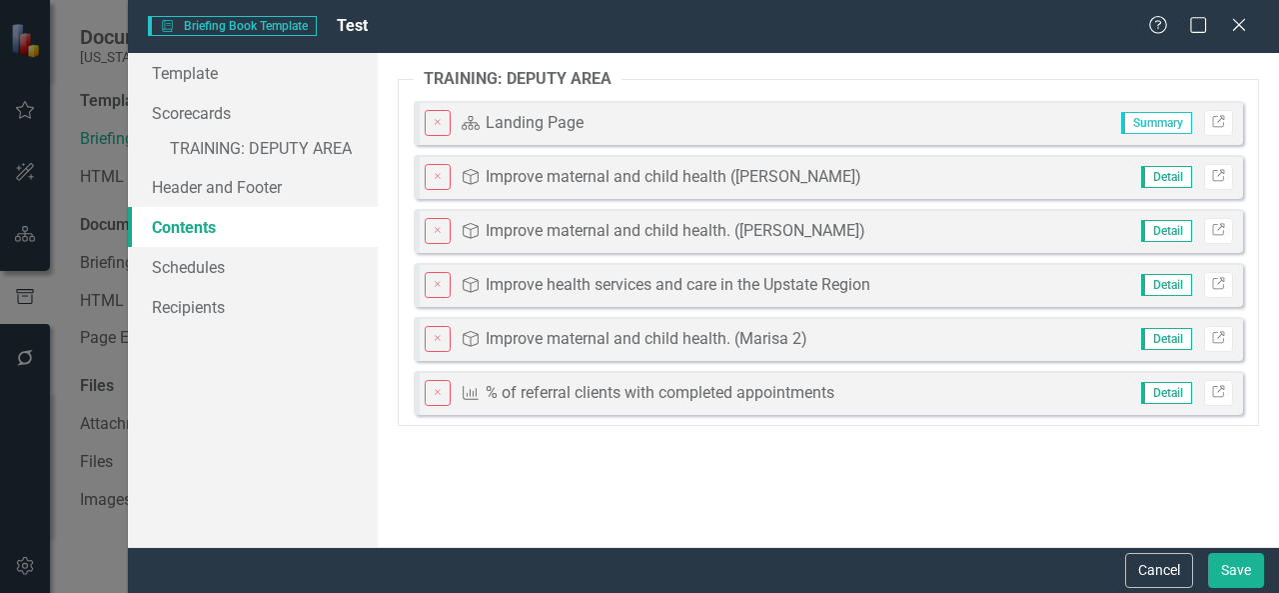
click at [1157, 178] on span "Detail" at bounding box center [1166, 177] width 51 height 22
click at [1212, 180] on icon "Link" at bounding box center [1218, 177] width 15 height 12
click at [230, 275] on link "Schedules" at bounding box center [253, 267] width 250 height 40
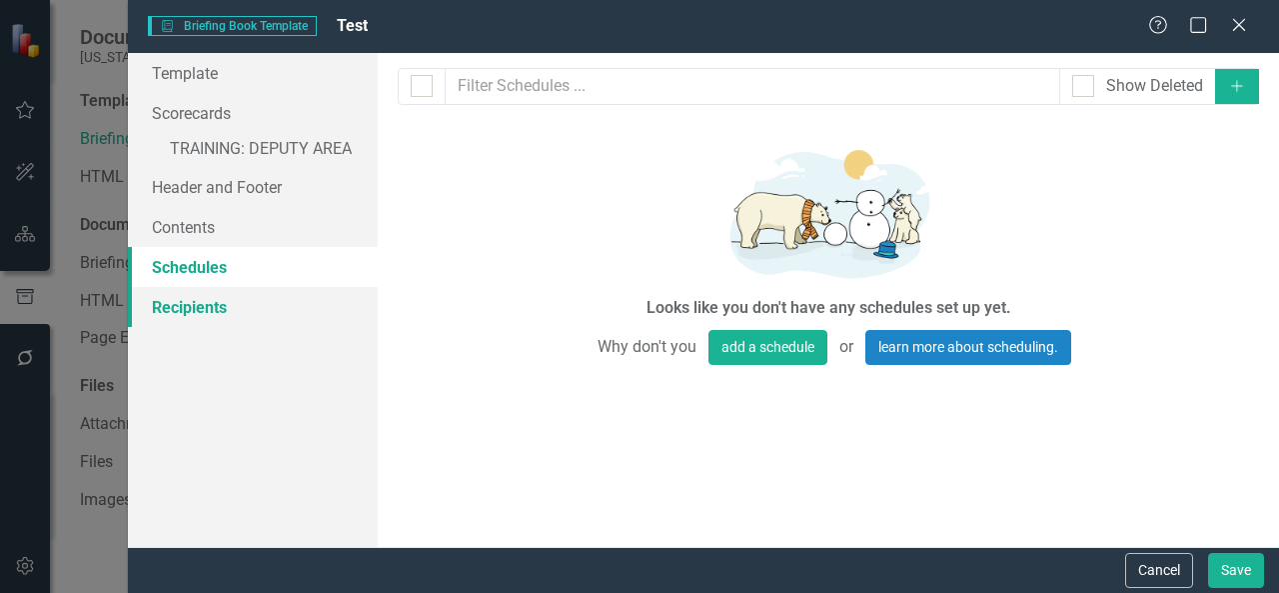
click at [216, 318] on link "Recipients" at bounding box center [253, 307] width 250 height 40
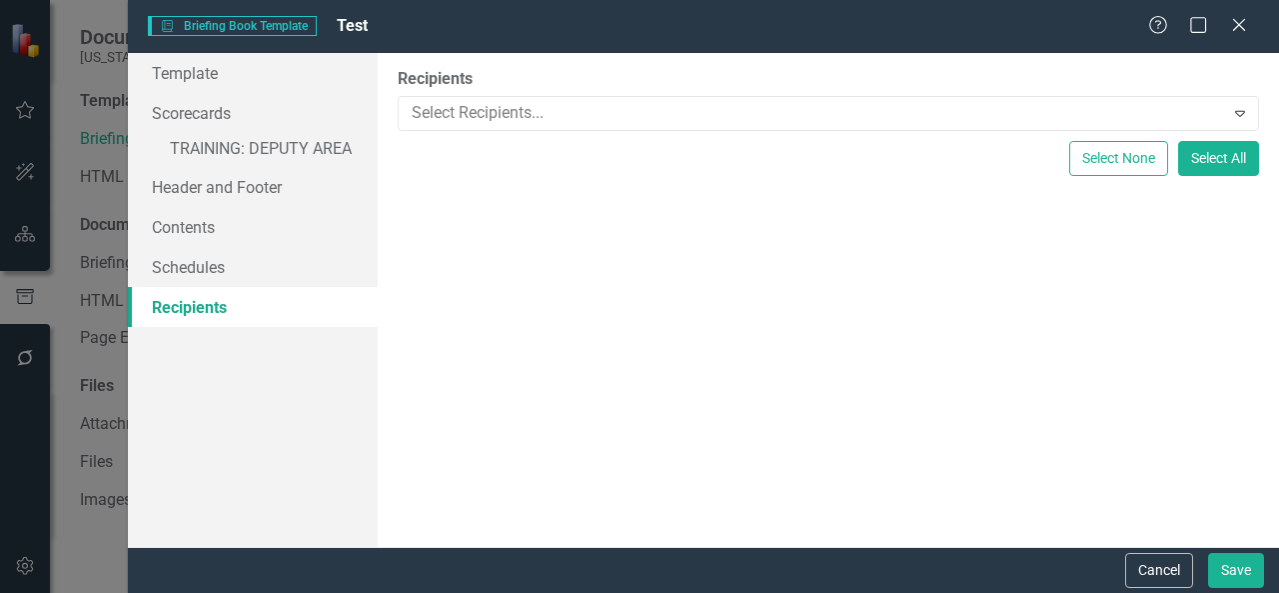
click at [1075, 458] on div "Recipients Select Recipients... Expand Select None Select All" at bounding box center [829, 300] width 902 height 494
click at [217, 228] on link "Contents" at bounding box center [253, 227] width 250 height 40
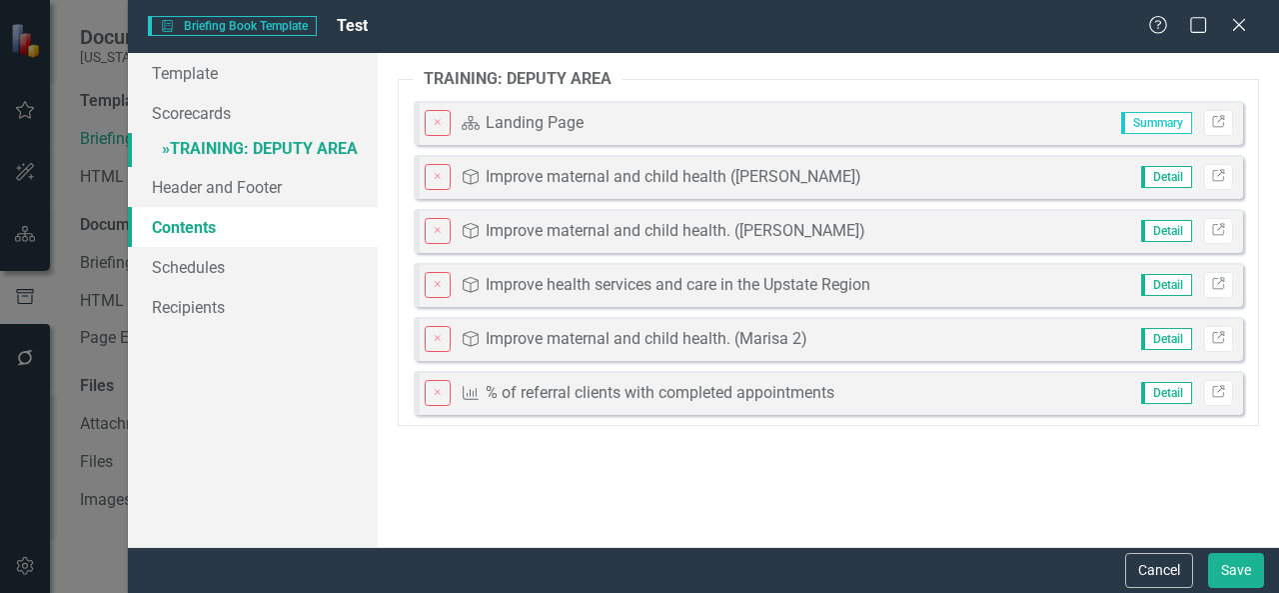
click at [256, 148] on link "» TRAINING: DEPUTY AREA" at bounding box center [253, 150] width 250 height 35
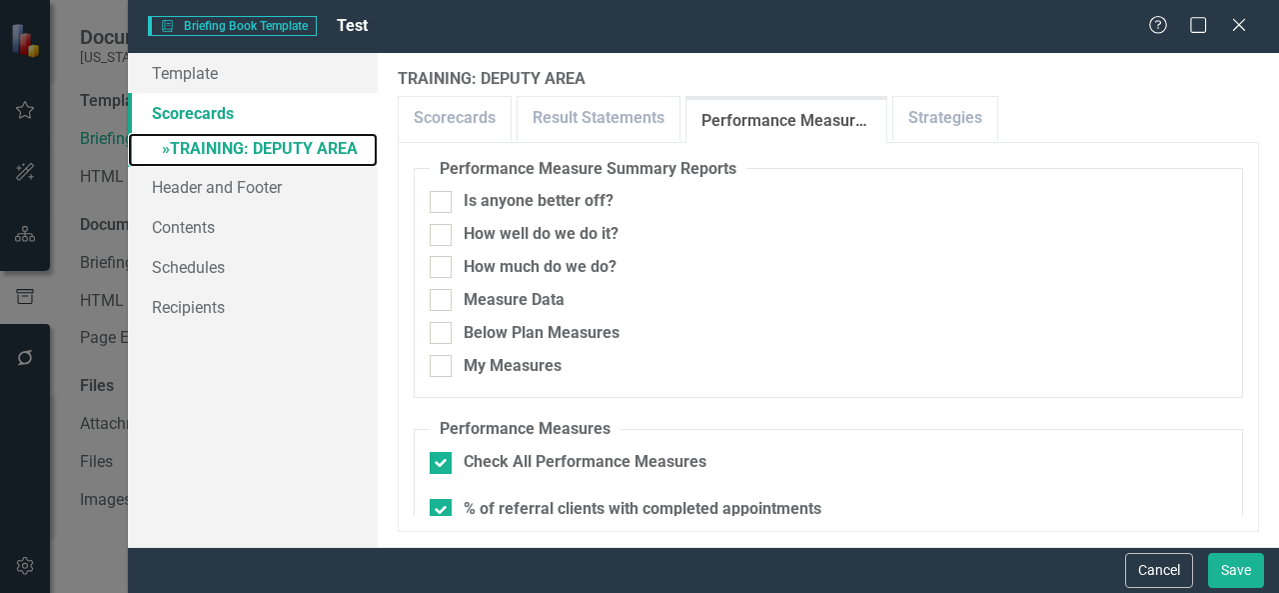
scroll to position [25, 0]
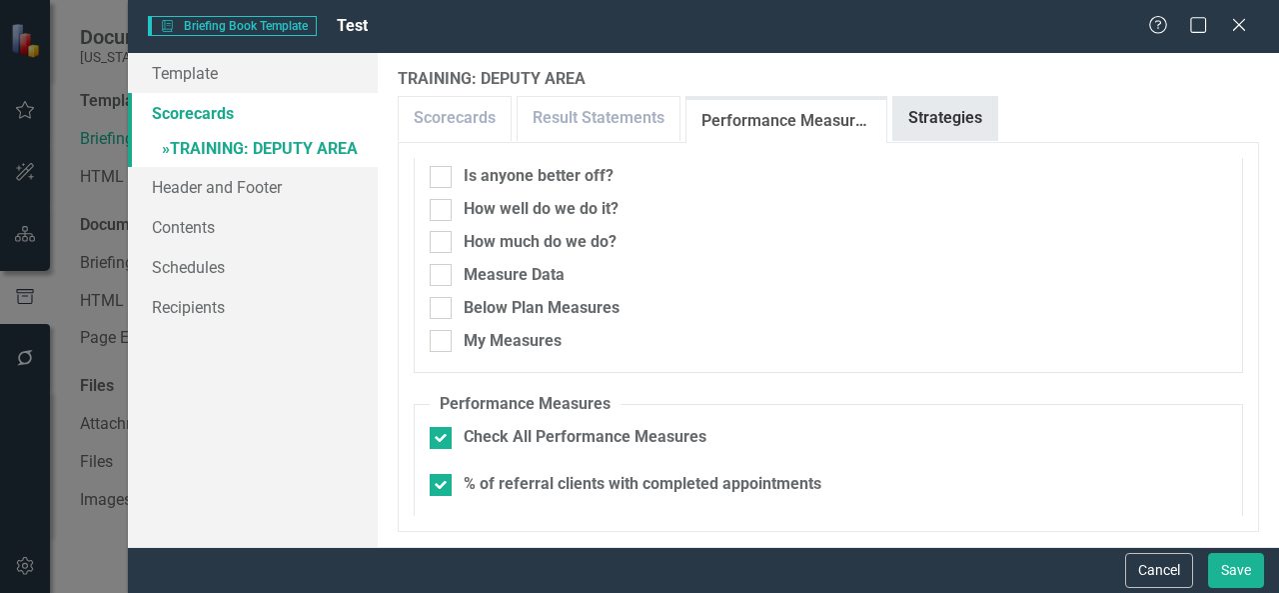
click at [917, 107] on link "Strategies" at bounding box center [946, 118] width 104 height 43
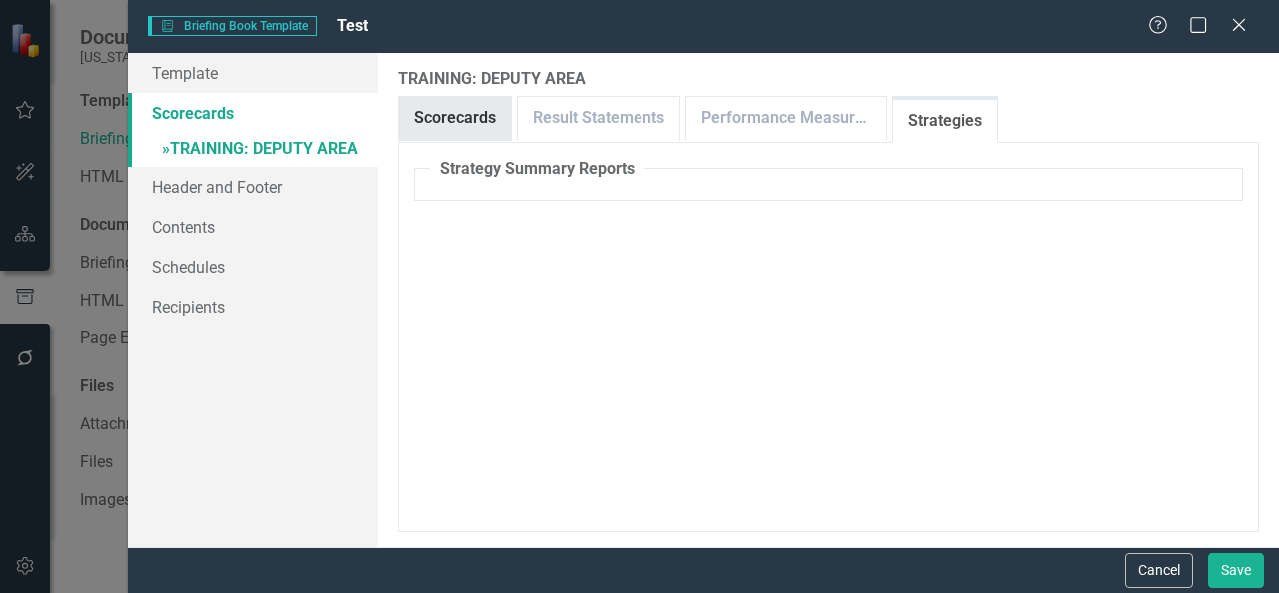
click at [463, 101] on link "Scorecards" at bounding box center [455, 118] width 112 height 43
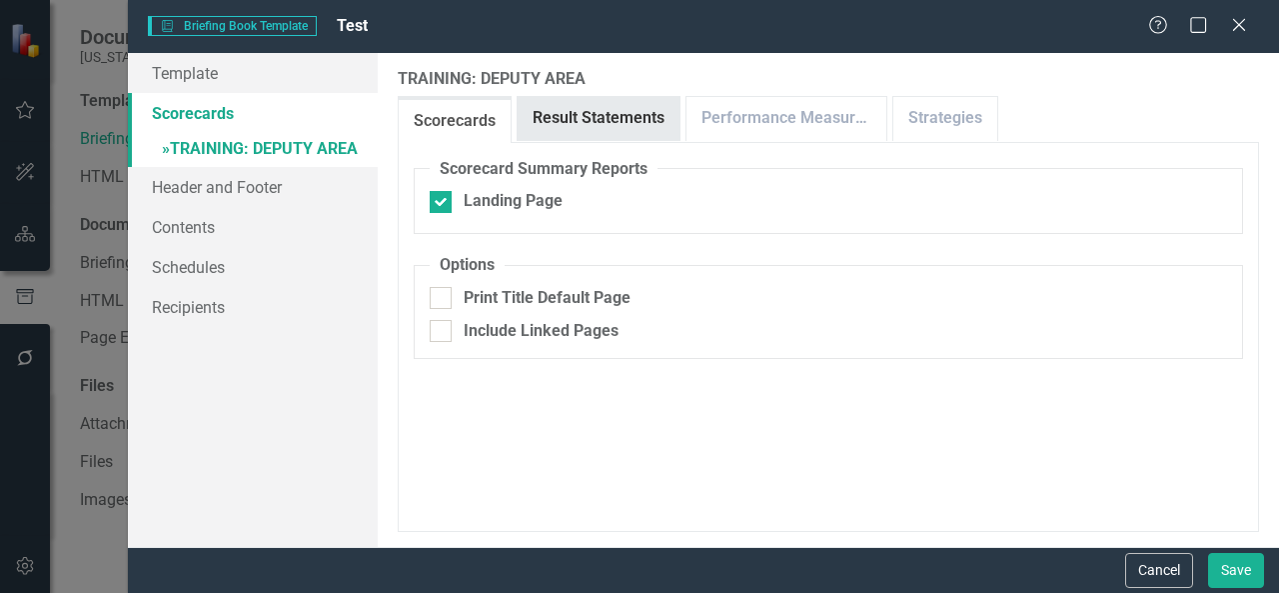
click at [618, 109] on link "Result Statements" at bounding box center [599, 118] width 162 height 43
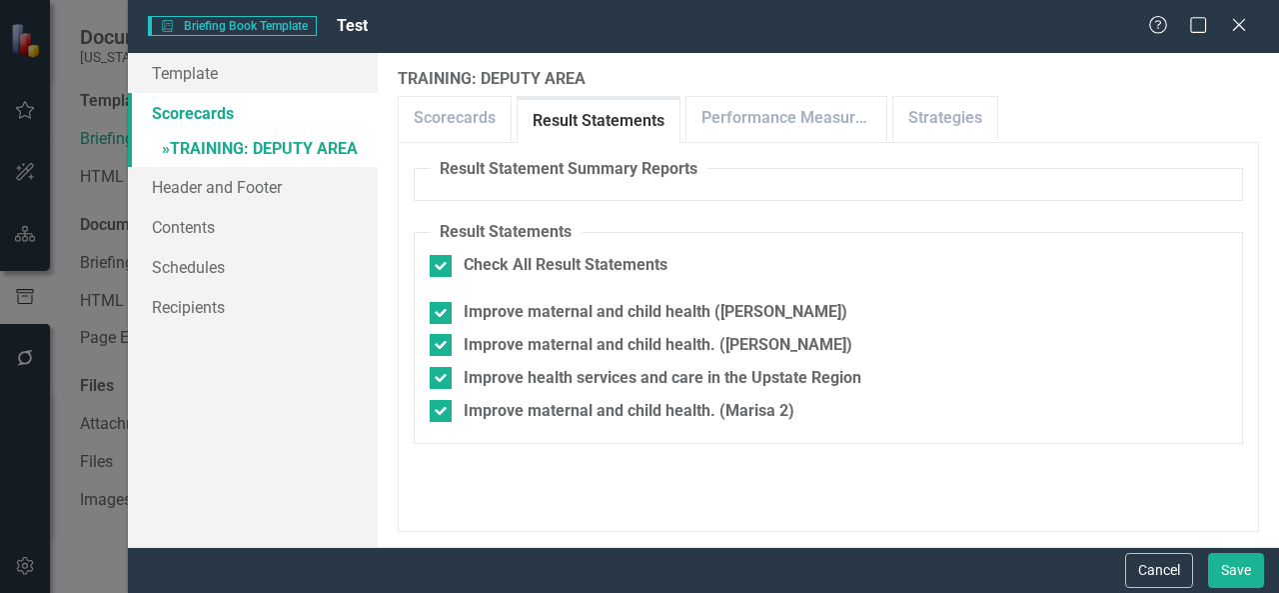
click at [676, 113] on link "Result Statements" at bounding box center [599, 121] width 162 height 43
click at [774, 100] on link "Performance Measures" at bounding box center [787, 118] width 200 height 43
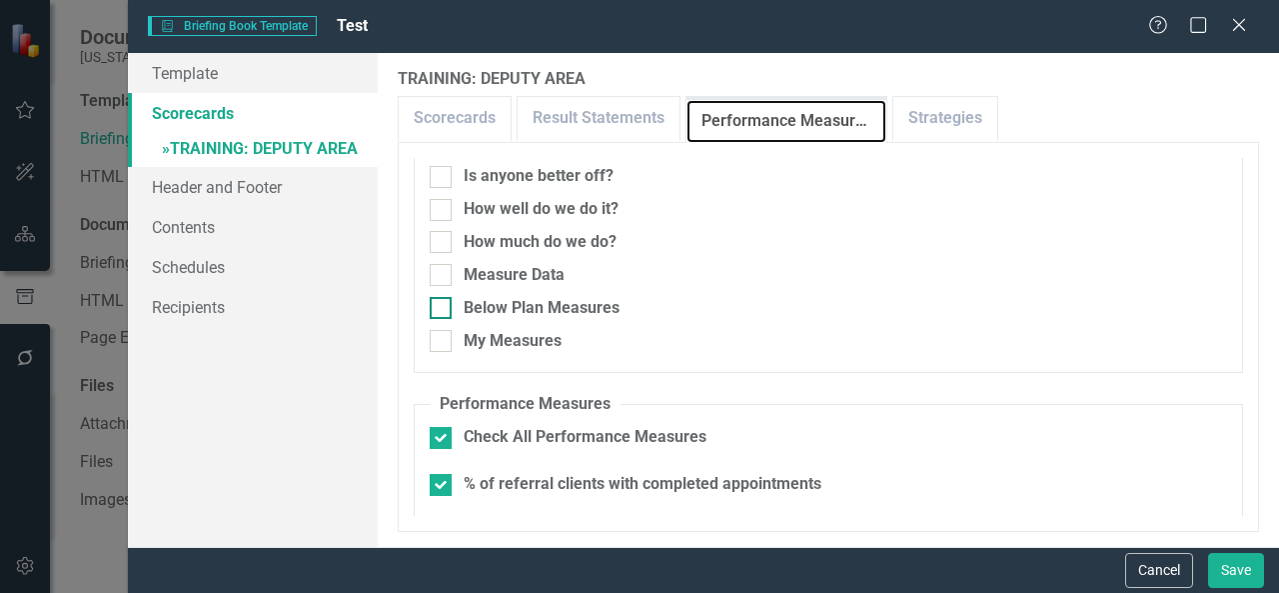
scroll to position [0, 0]
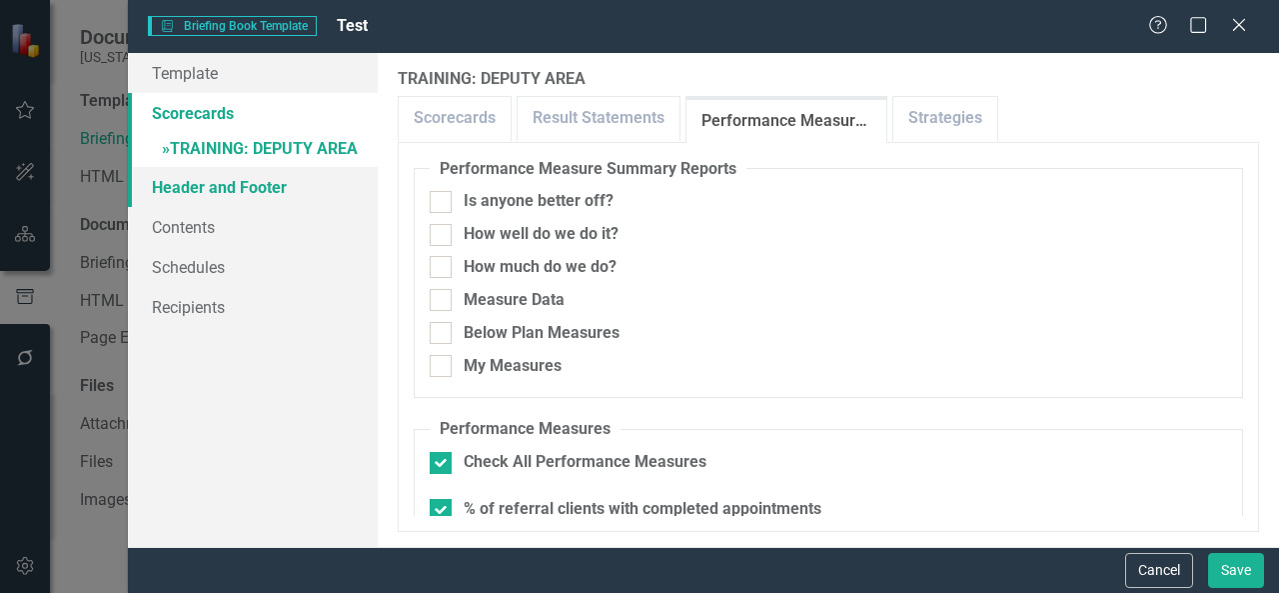
click at [230, 197] on link "Header and Footer" at bounding box center [253, 187] width 250 height 40
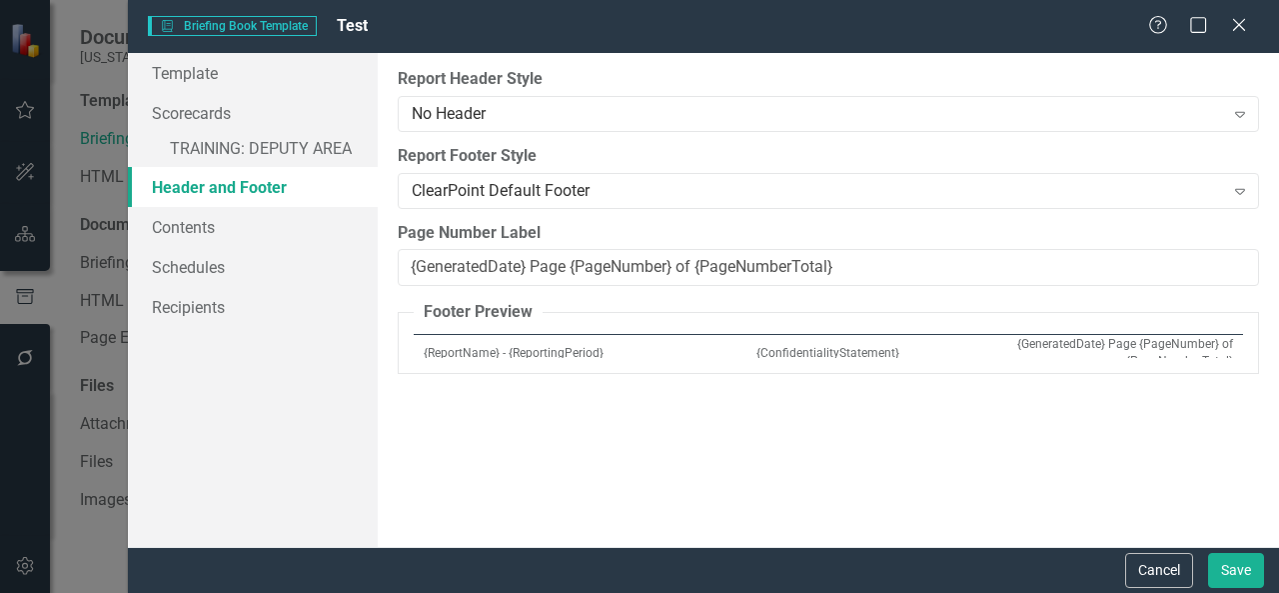
click at [230, 197] on link "Header and Footer" at bounding box center [253, 187] width 250 height 40
click at [230, 220] on link "Contents" at bounding box center [253, 227] width 250 height 40
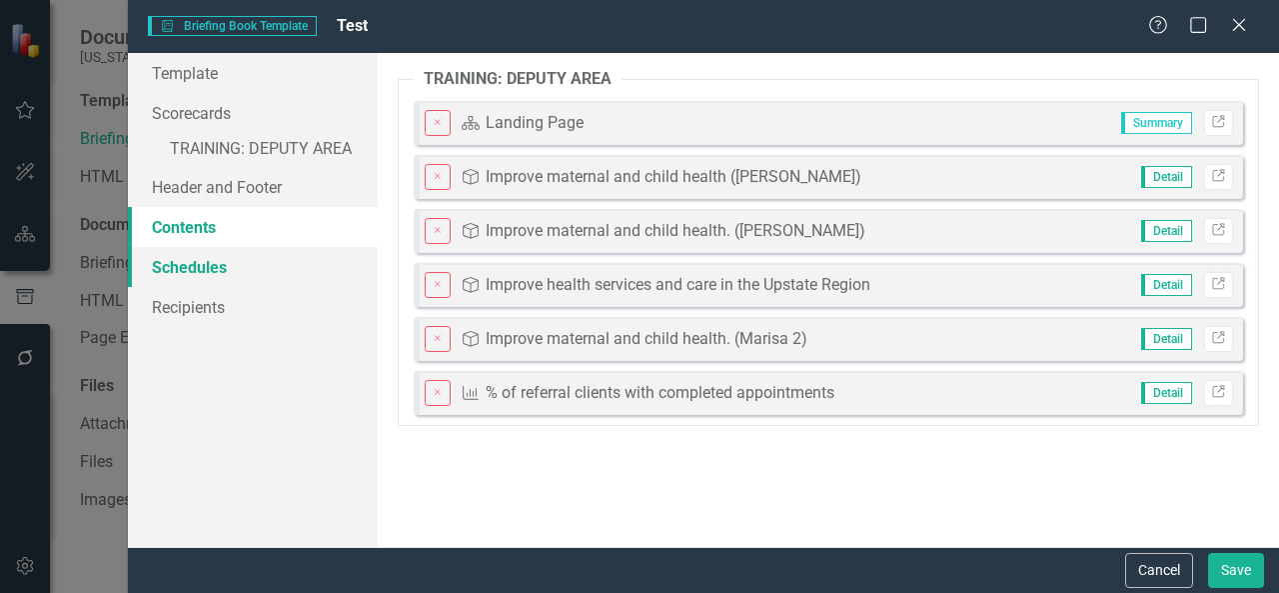
click at [229, 264] on link "Schedules" at bounding box center [253, 267] width 250 height 40
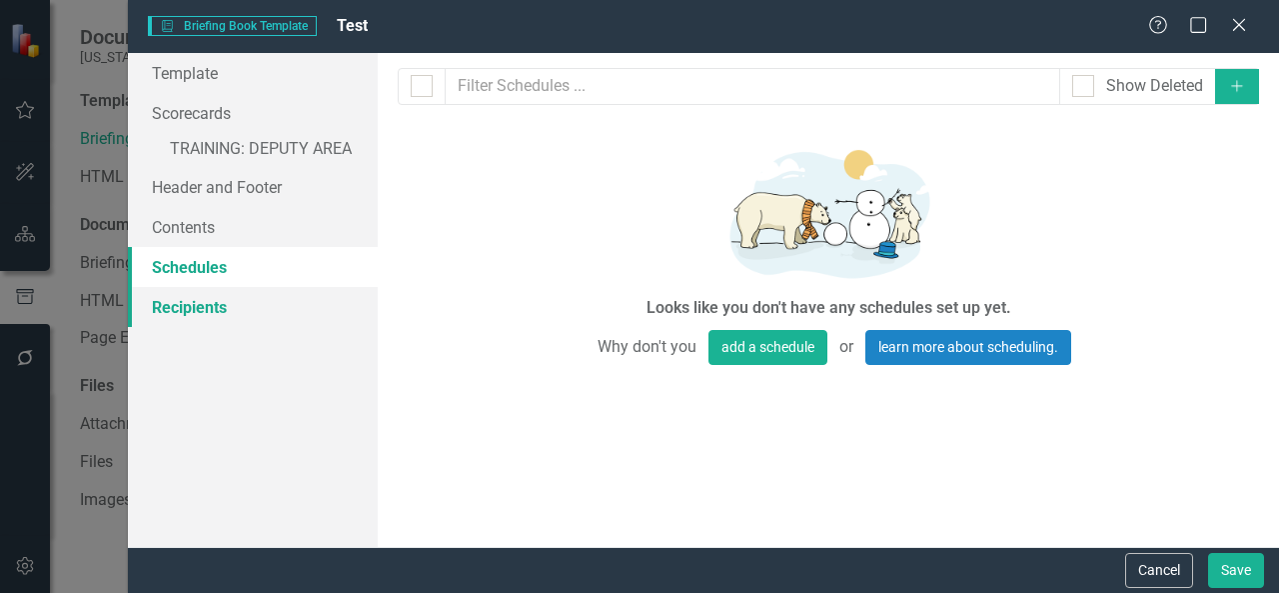
click at [225, 315] on link "Recipients" at bounding box center [253, 307] width 250 height 40
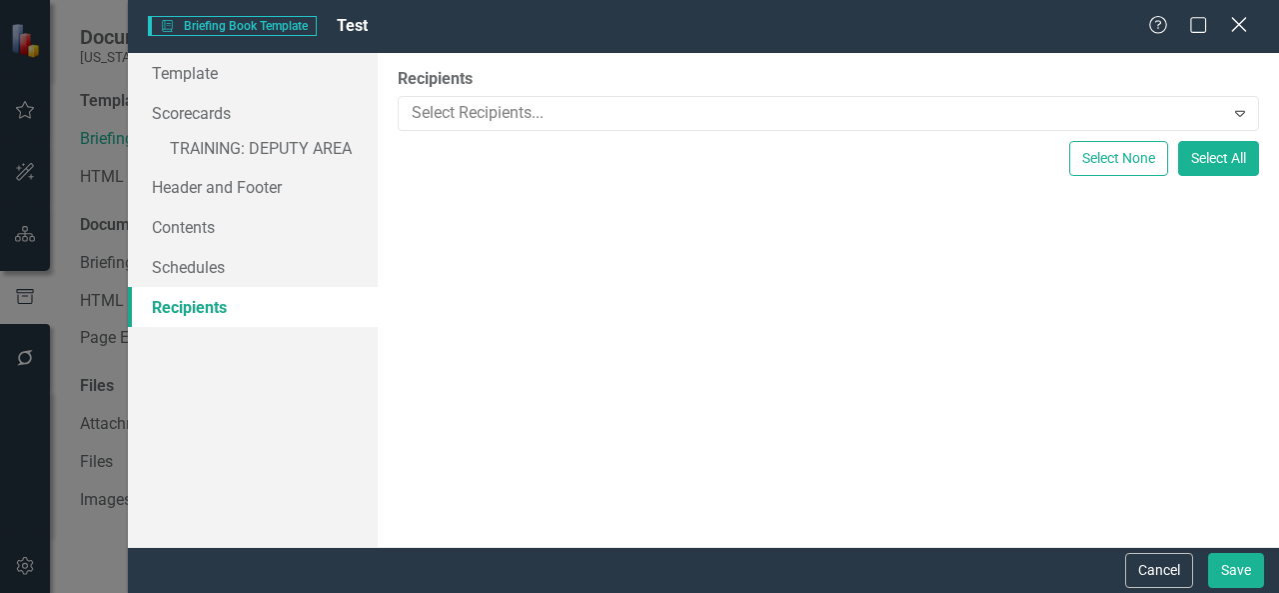
click at [1248, 25] on icon "Close" at bounding box center [1238, 24] width 25 height 19
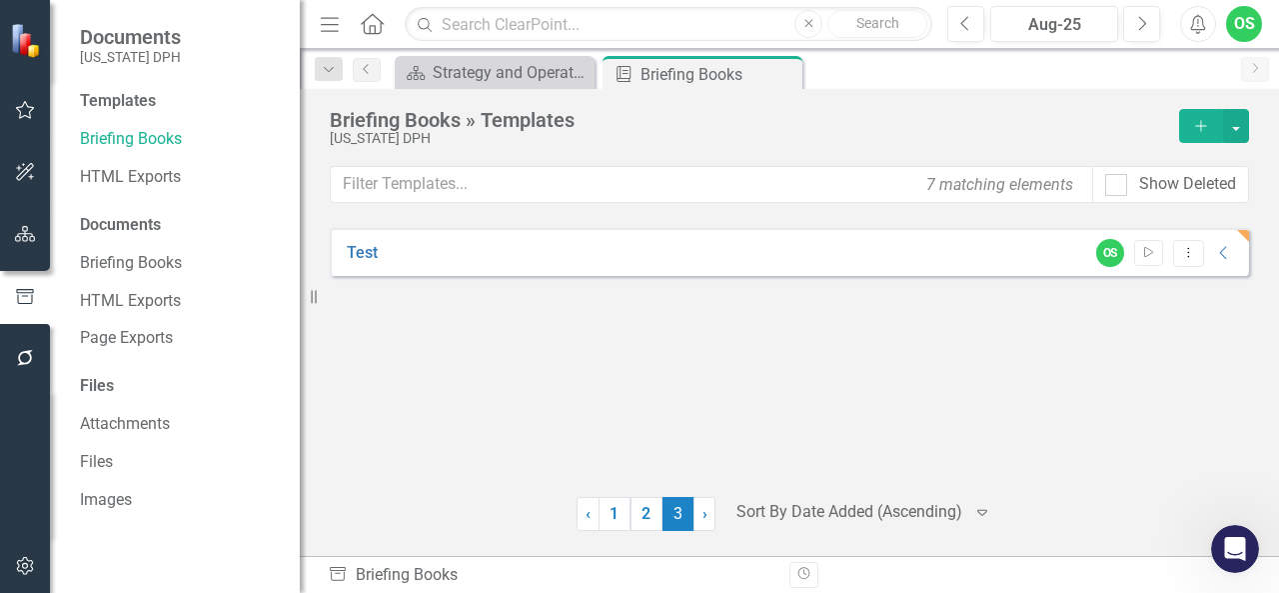
click at [1205, 251] on div "OS Start Dropdown Menu Collapse" at bounding box center [1160, 253] width 149 height 28
click at [1182, 256] on icon "Dropdown Menu" at bounding box center [1188, 252] width 17 height 13
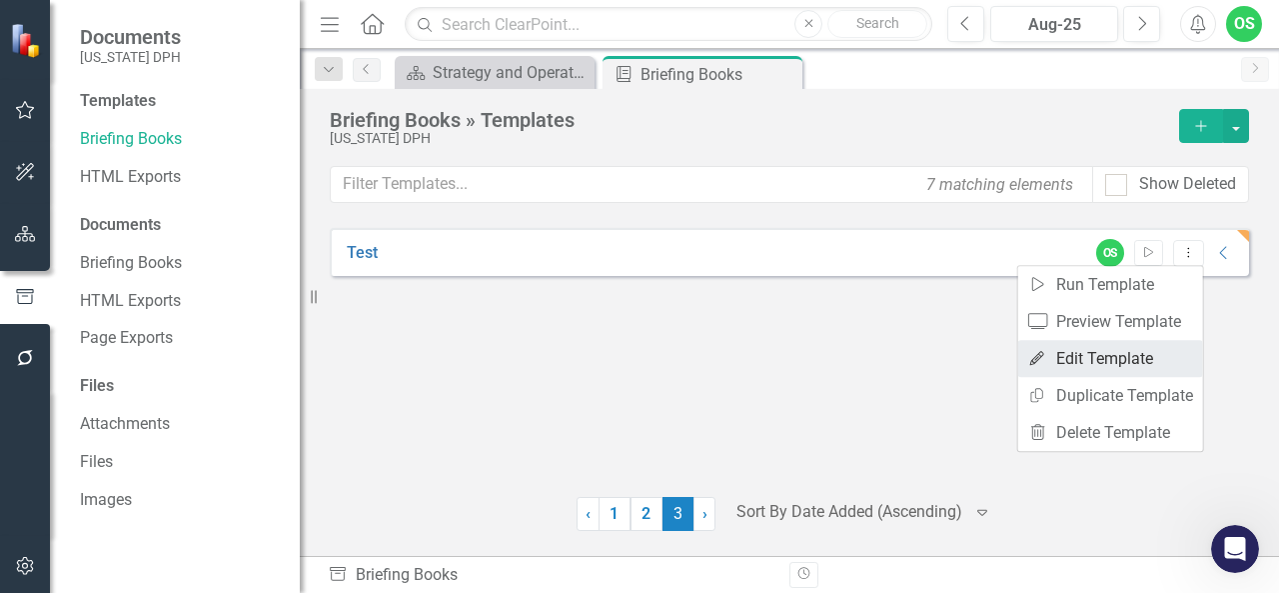
click at [1135, 350] on link "Edit Edit Template" at bounding box center [1110, 358] width 185 height 37
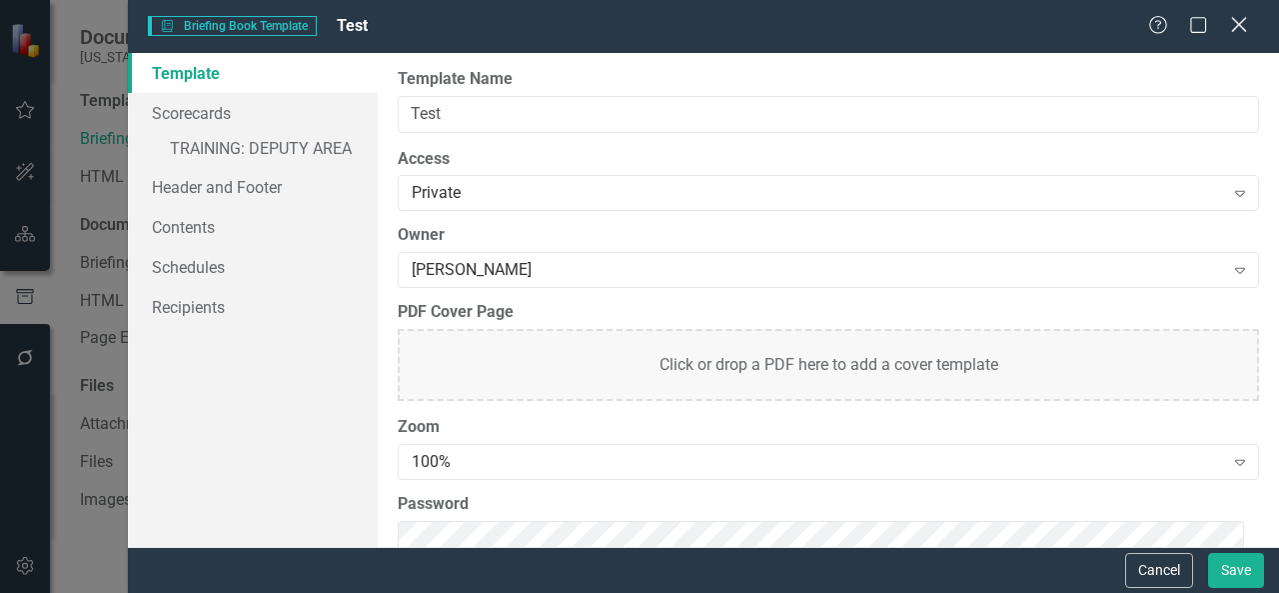
click at [1231, 30] on icon "Close" at bounding box center [1238, 24] width 25 height 19
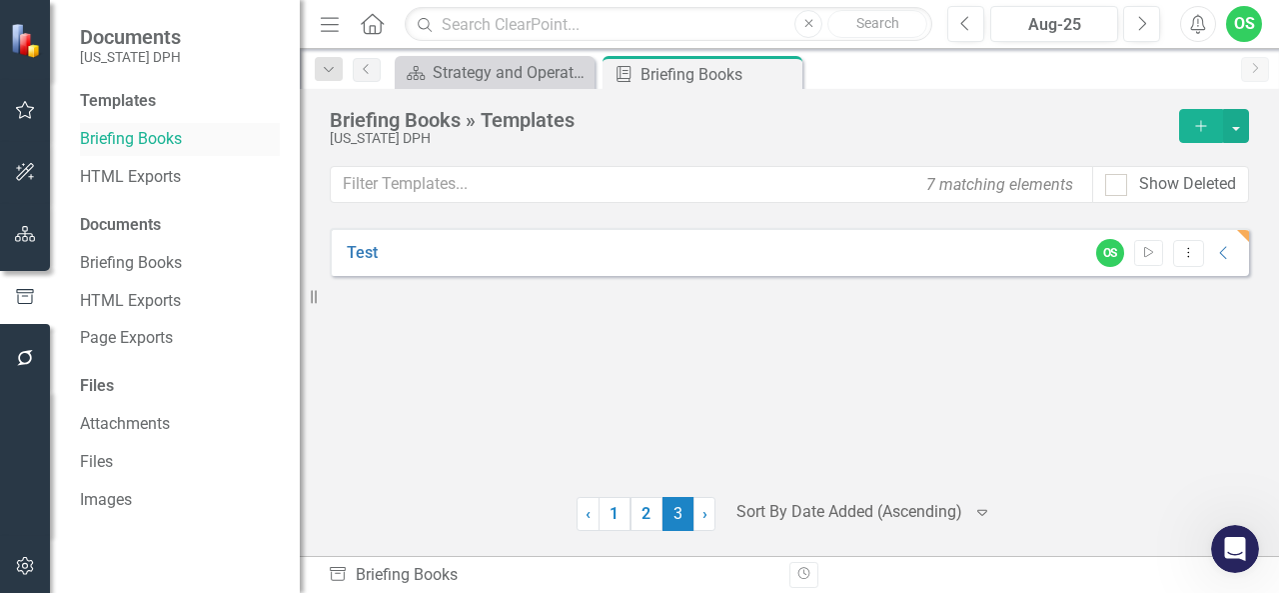
click at [152, 130] on link "Briefing Books" at bounding box center [180, 139] width 200 height 23
click at [1191, 252] on icon "Dropdown Menu" at bounding box center [1188, 252] width 17 height 13
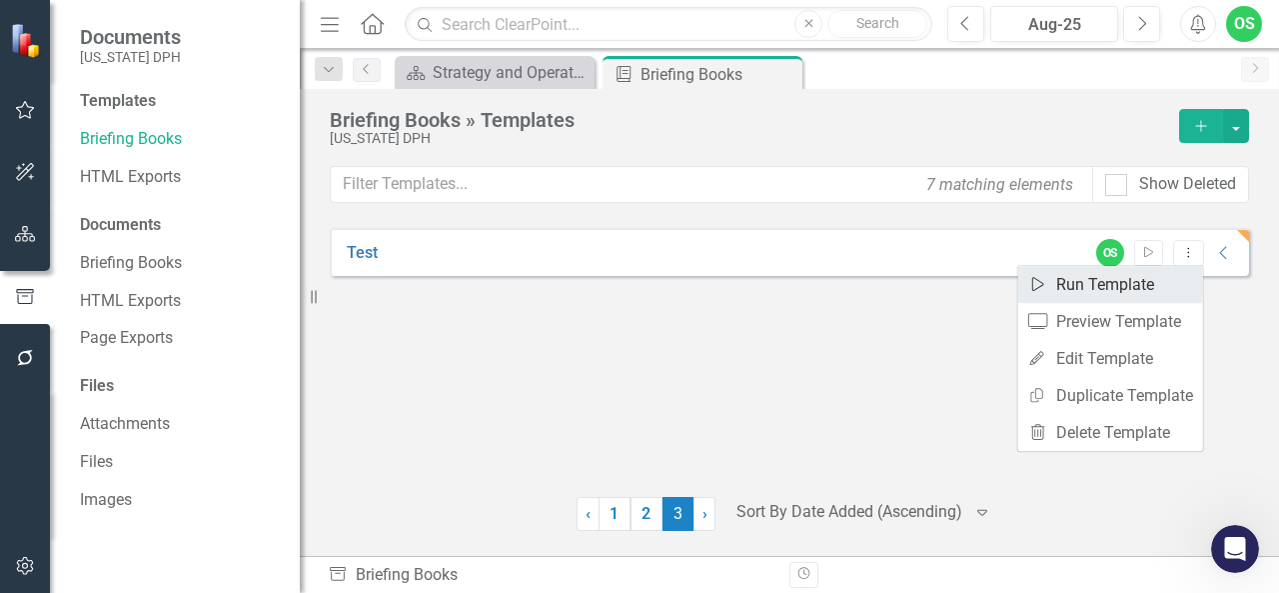
click at [1097, 272] on link "Start Run Template" at bounding box center [1110, 284] width 185 height 37
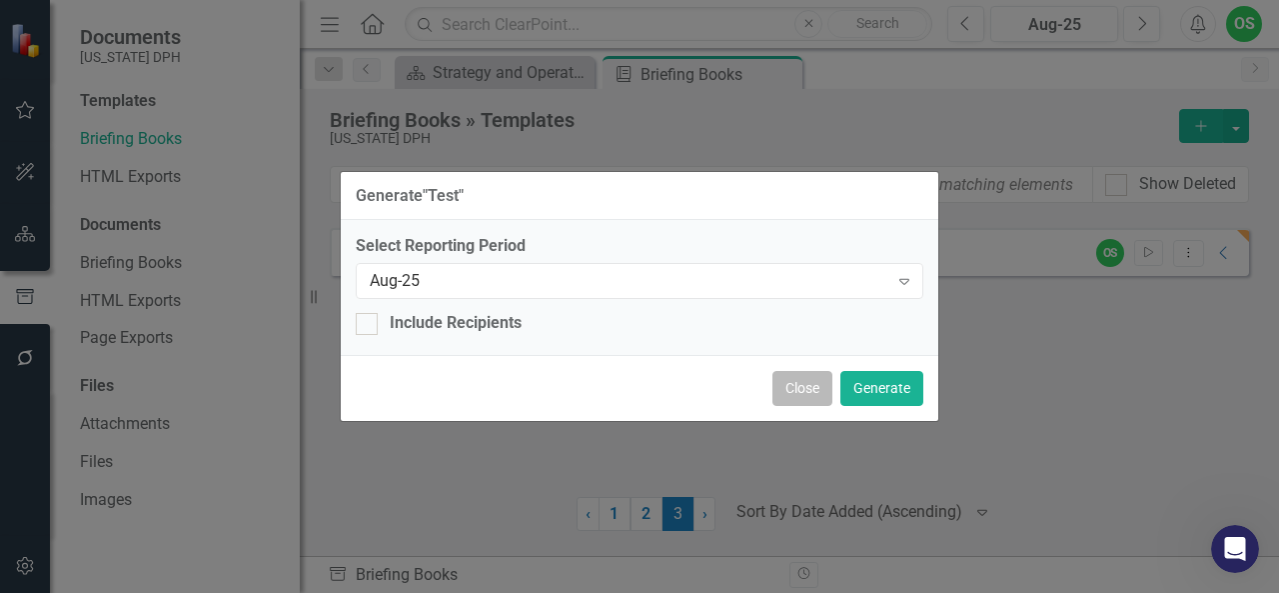
click at [816, 381] on button "Close" at bounding box center [803, 388] width 60 height 35
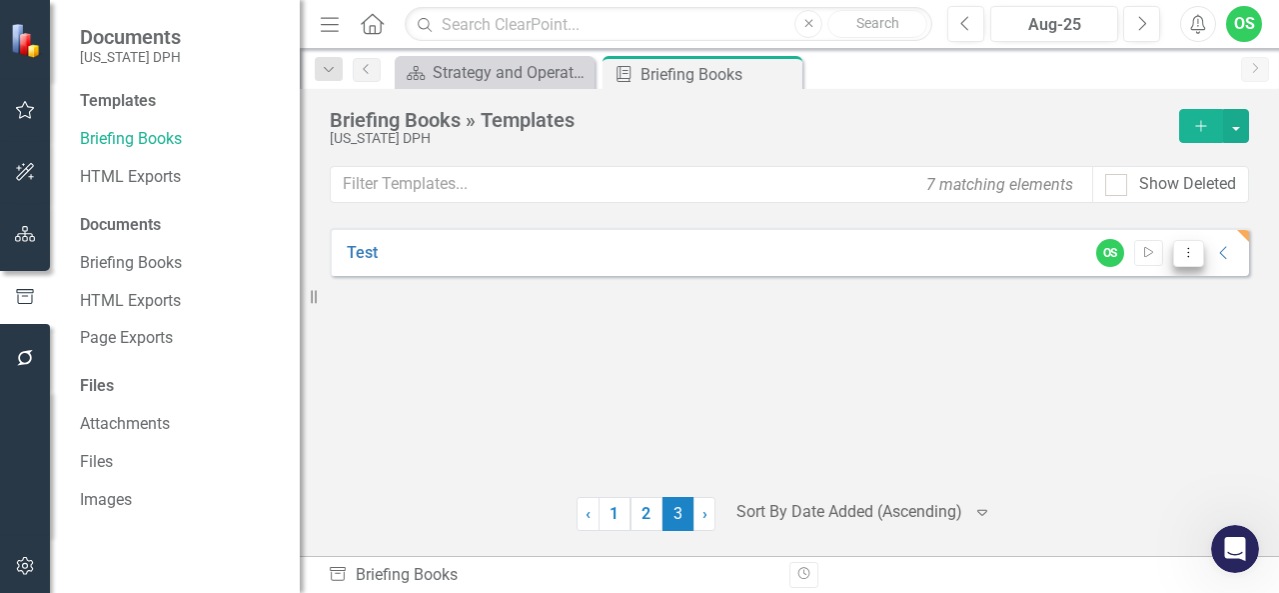
click at [1188, 243] on button "Dropdown Menu" at bounding box center [1188, 253] width 31 height 27
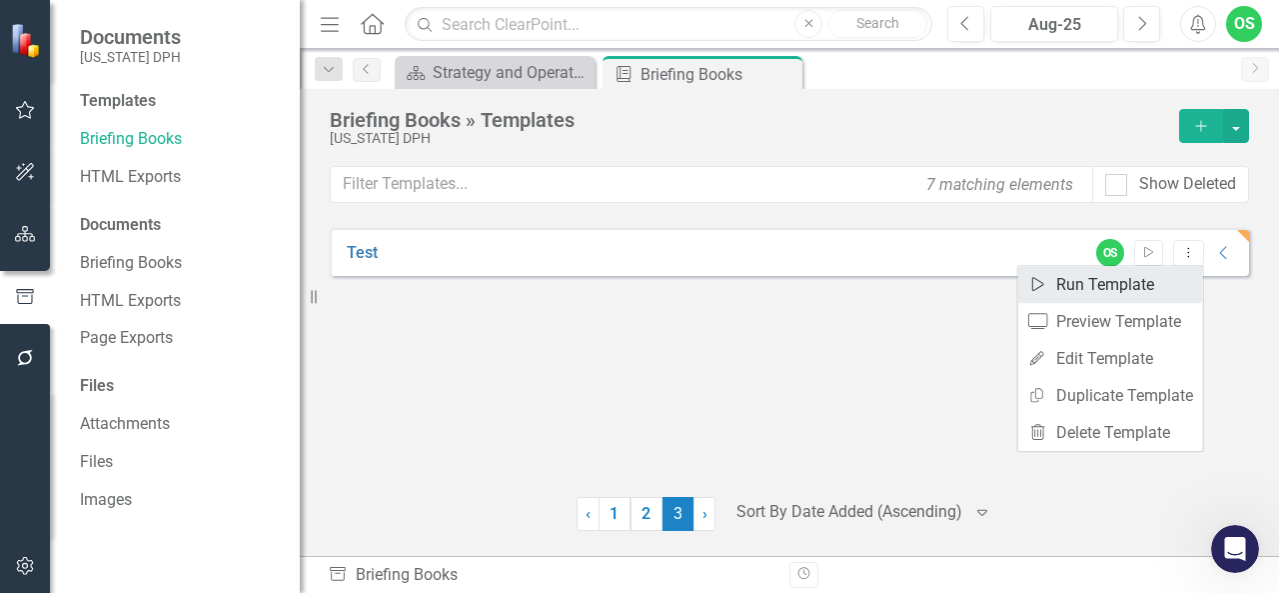
click at [1116, 279] on link "Start Run Template" at bounding box center [1110, 284] width 185 height 37
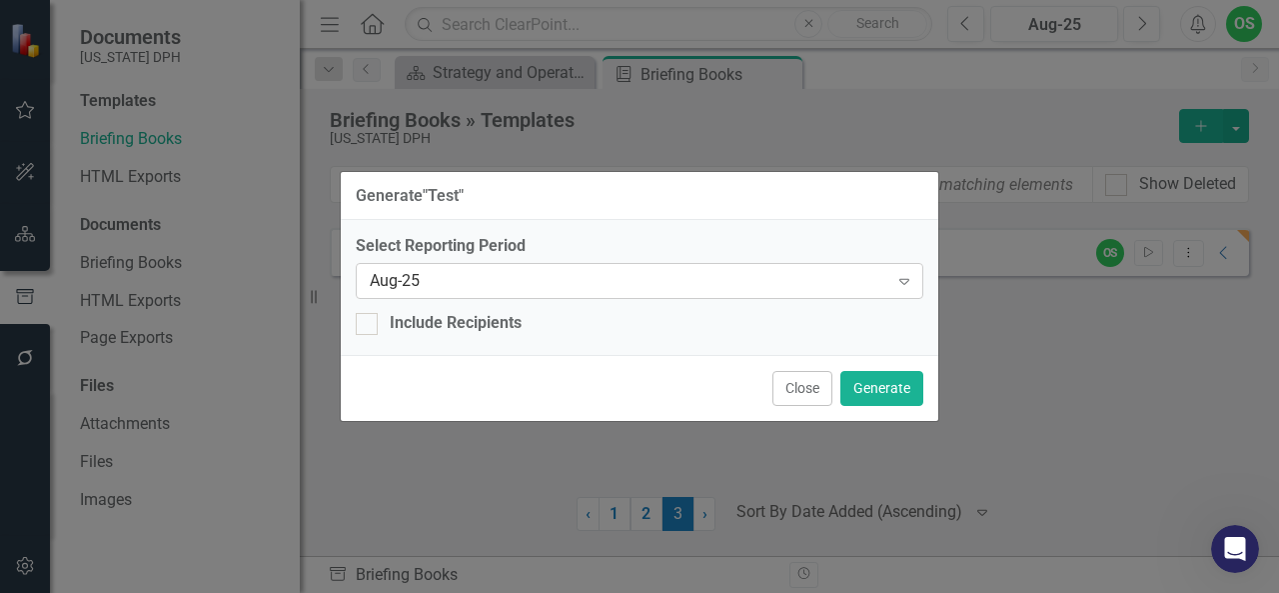
click at [651, 285] on div "Aug-25" at bounding box center [629, 281] width 519 height 23
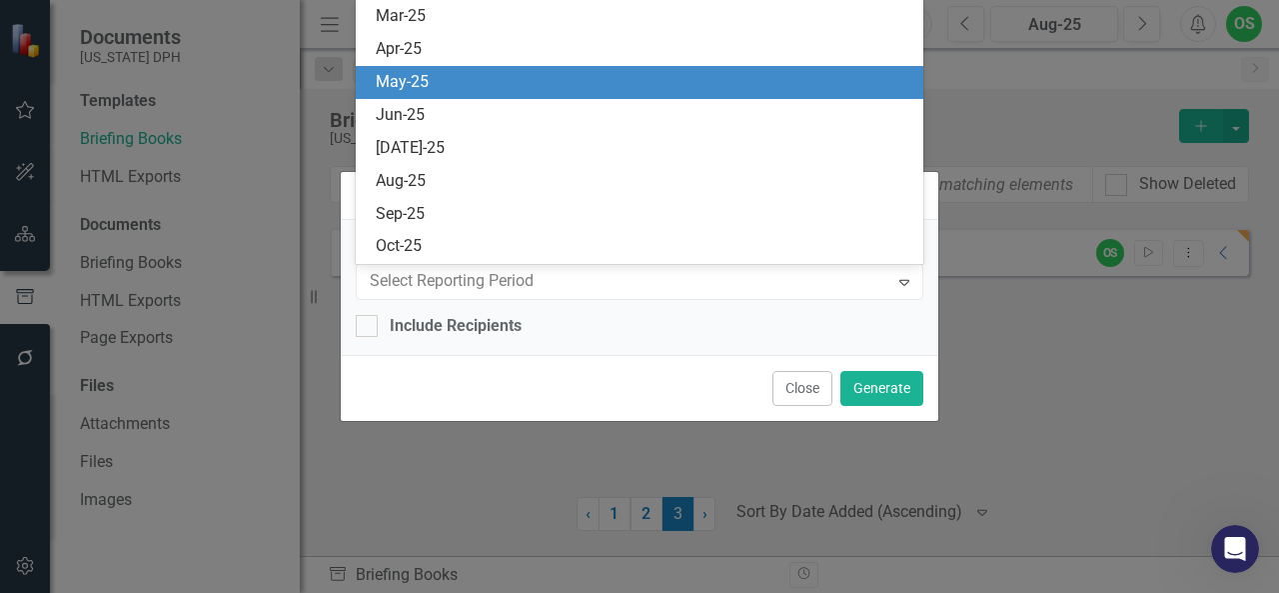
scroll to position [2428, 0]
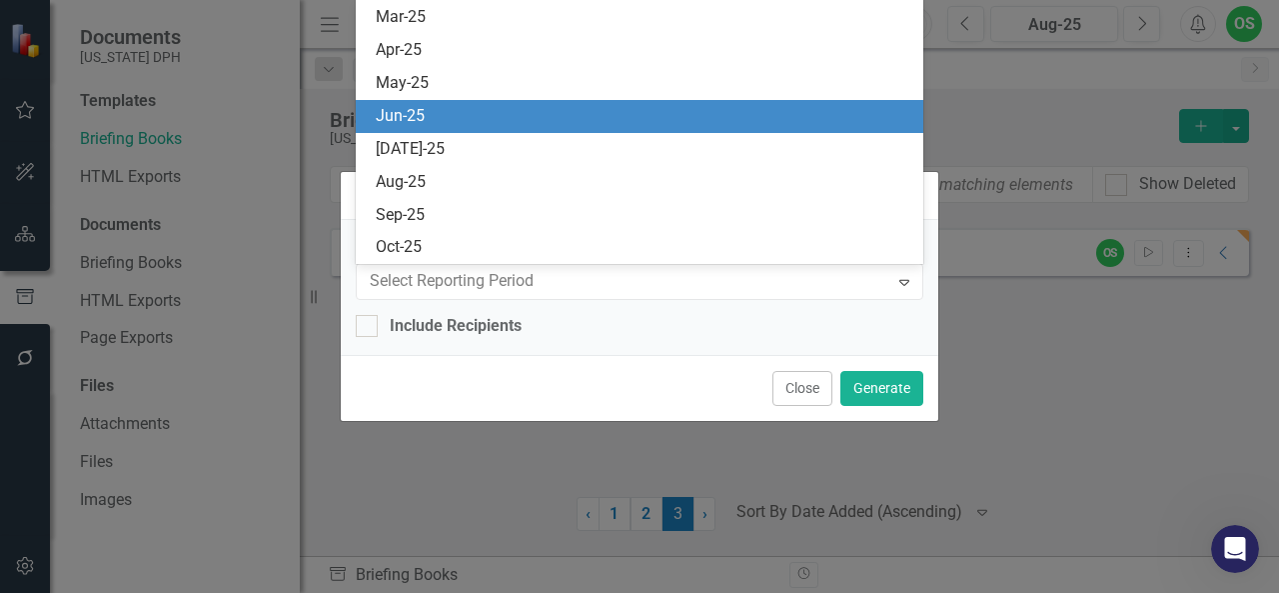
click at [426, 112] on div "Jun-25" at bounding box center [644, 116] width 537 height 23
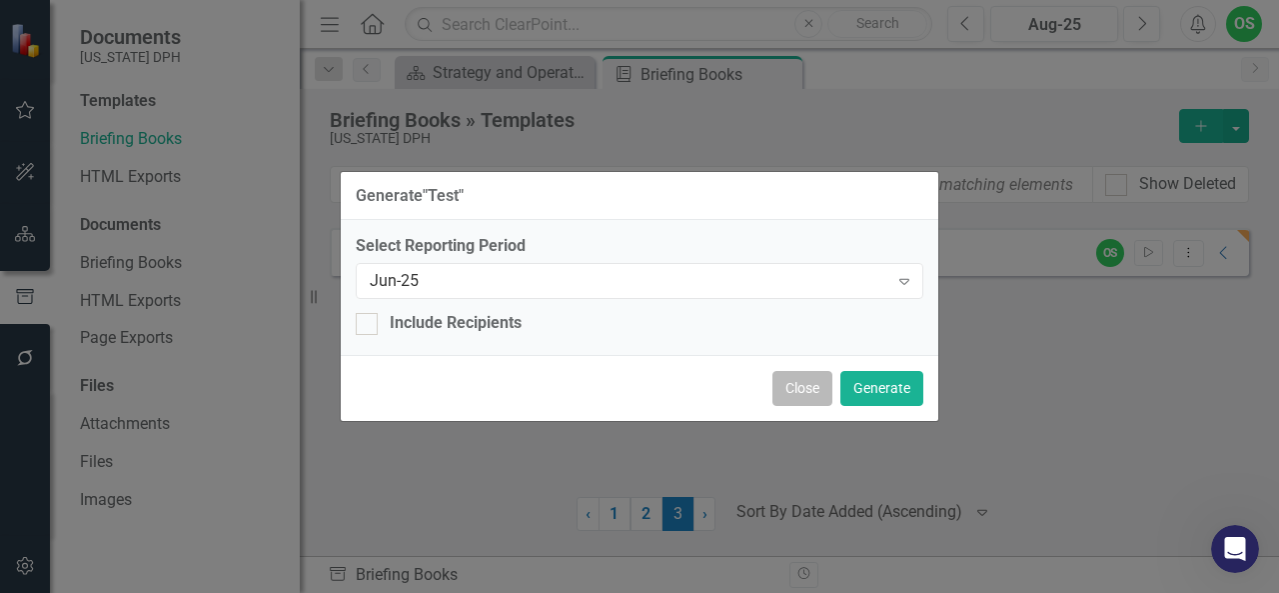
click at [802, 401] on button "Close" at bounding box center [803, 388] width 60 height 35
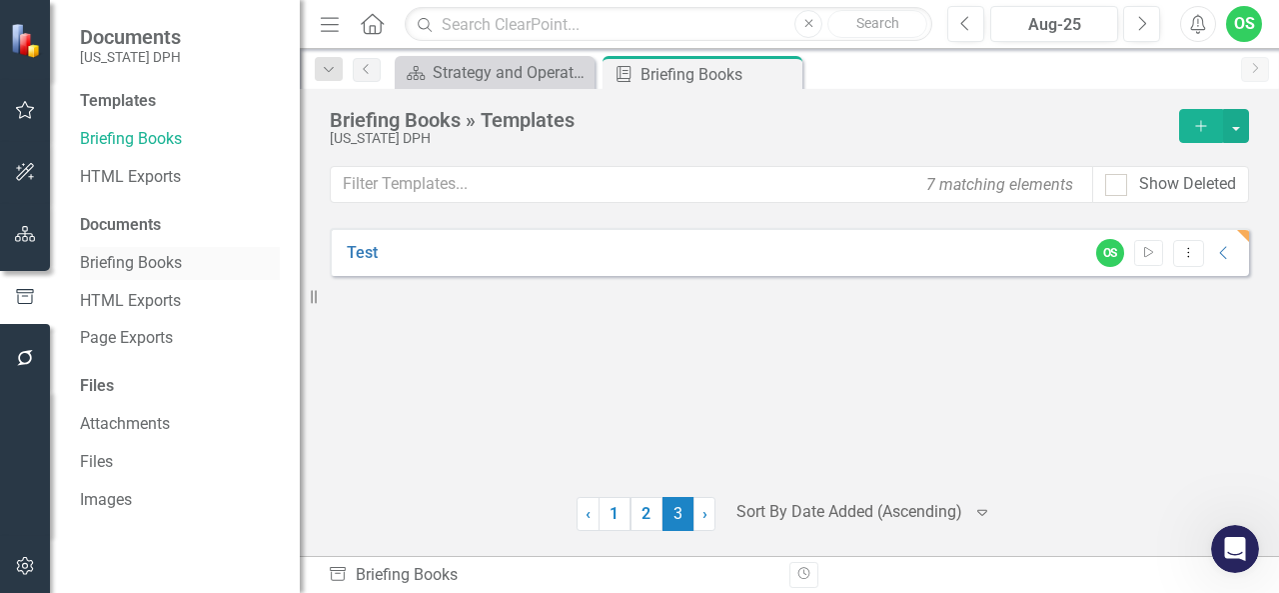
click at [133, 265] on link "Briefing Books" at bounding box center [180, 263] width 200 height 23
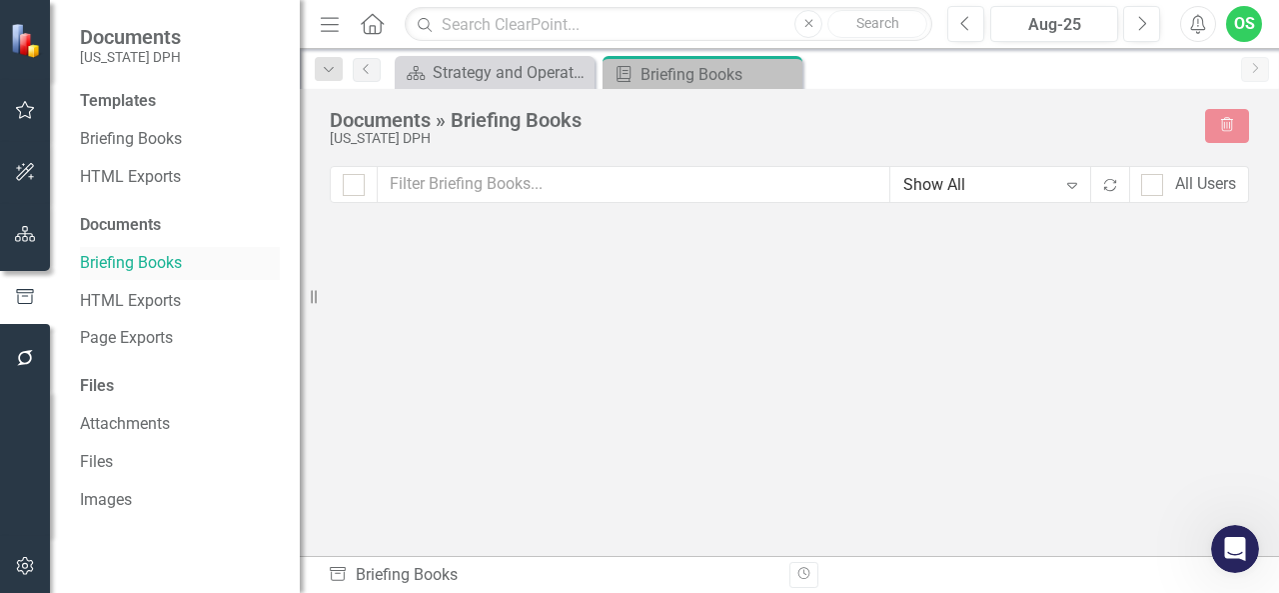
checkbox input "false"
